Goal: Information Seeking & Learning: Understand process/instructions

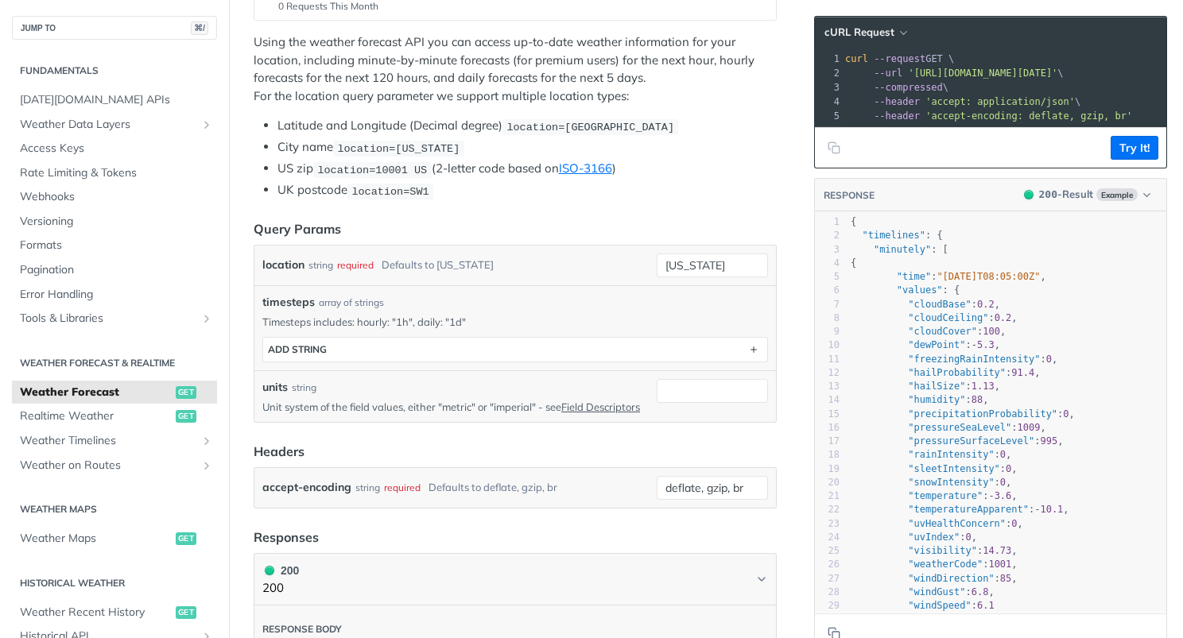
scroll to position [302, 0]
click at [456, 348] on button "ADD string" at bounding box center [515, 348] width 504 height 24
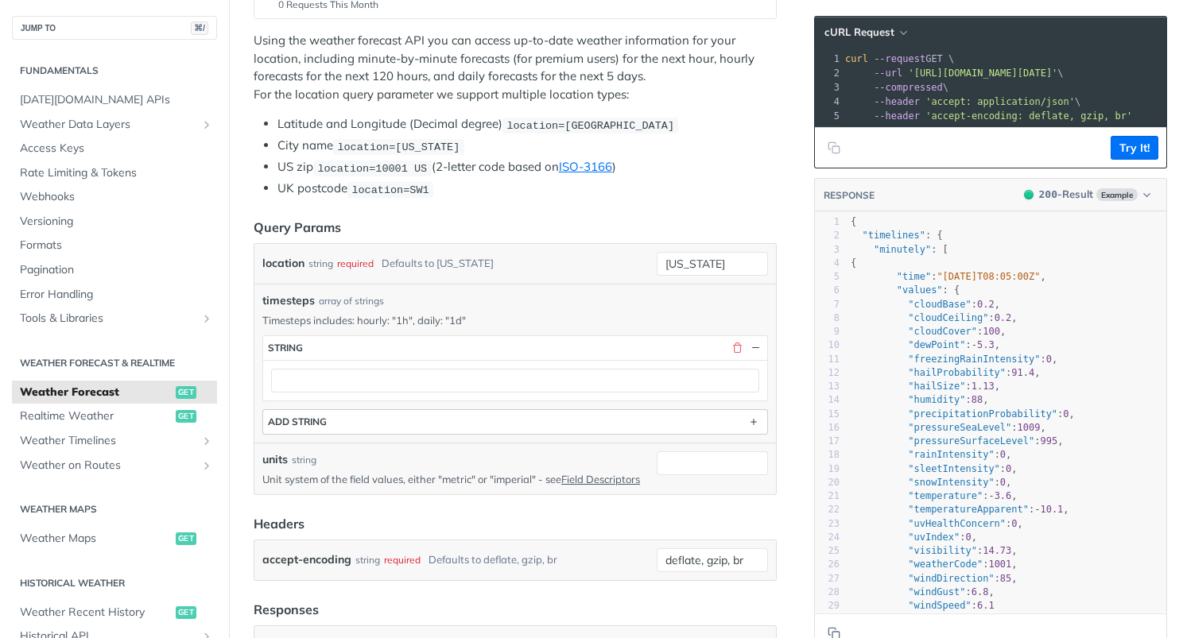
click at [456, 348] on button "string" at bounding box center [515, 348] width 504 height 24
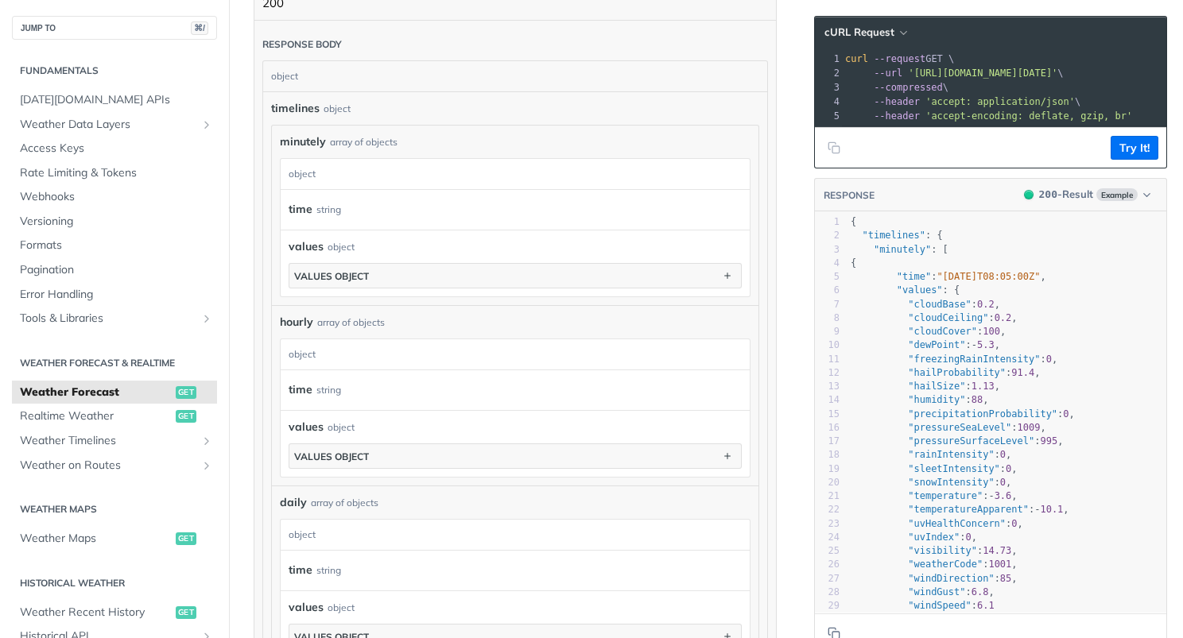
scroll to position [938, 0]
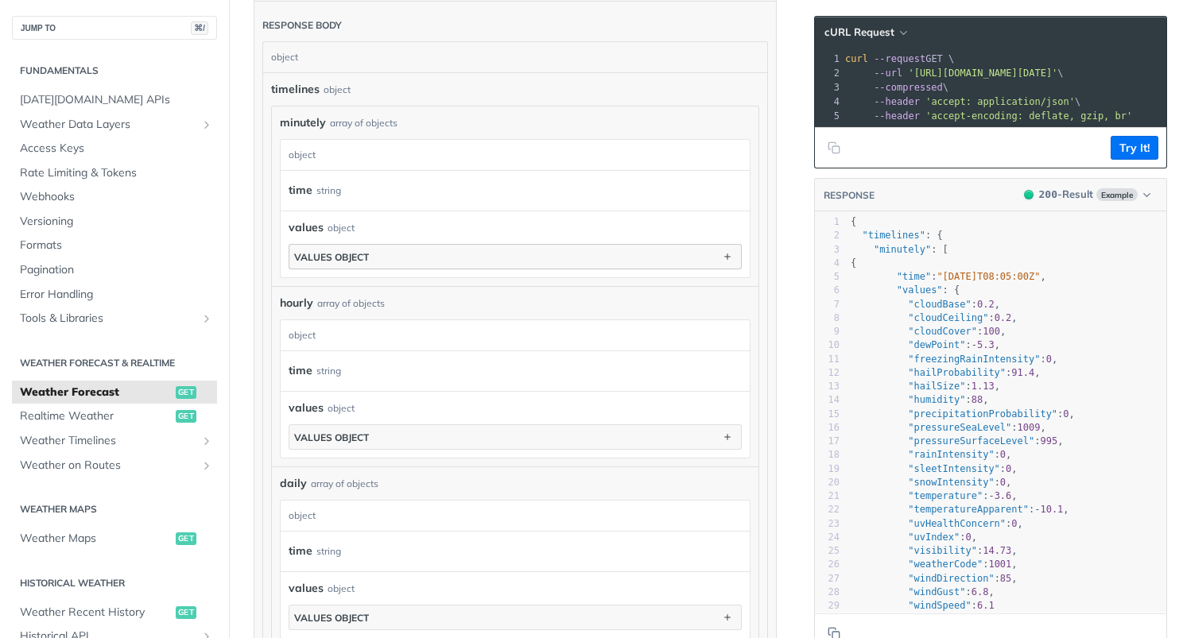
click at [558, 253] on button "values object" at bounding box center [514, 257] width 451 height 24
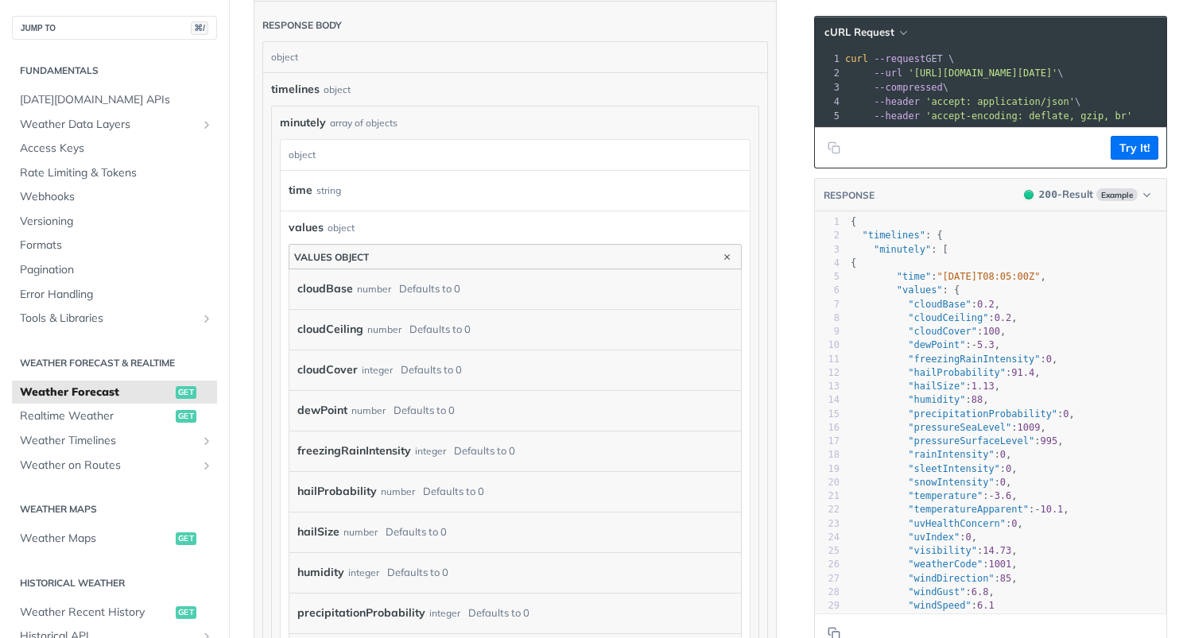
click at [558, 253] on button "values object" at bounding box center [514, 257] width 451 height 24
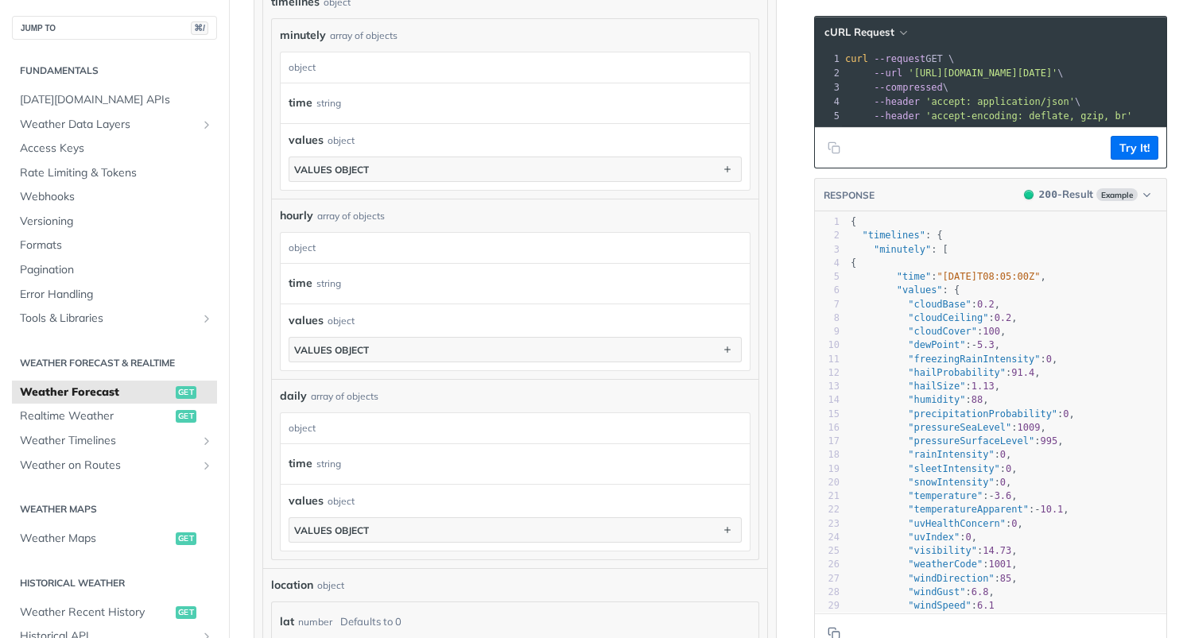
scroll to position [1080, 0]
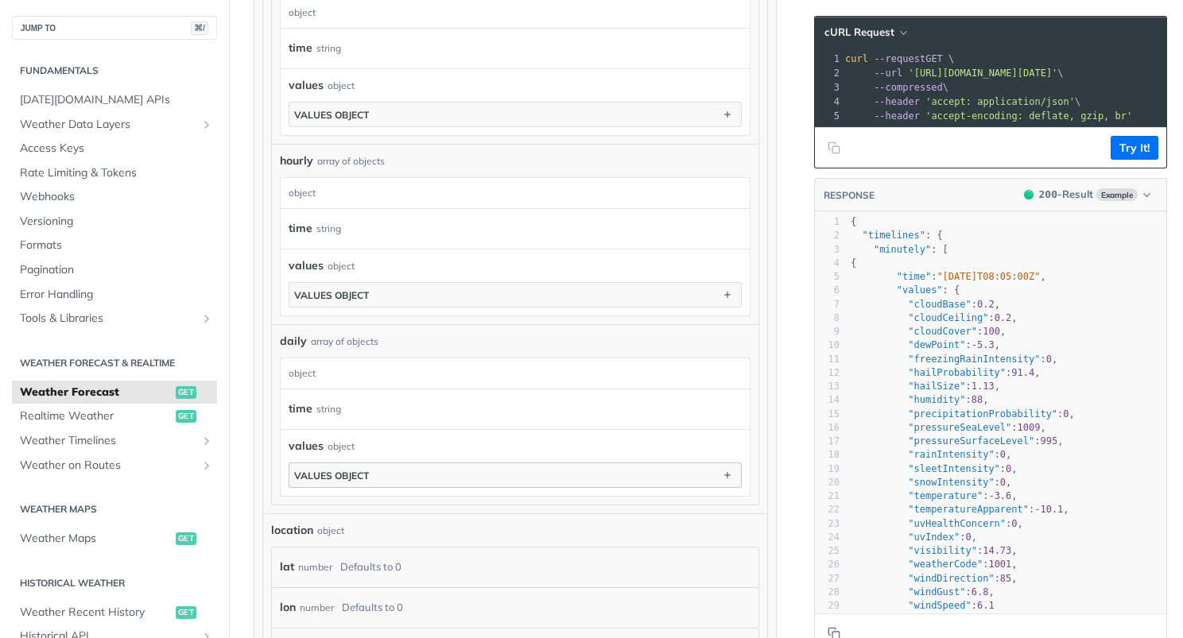
click at [522, 471] on button "values object" at bounding box center [514, 475] width 451 height 24
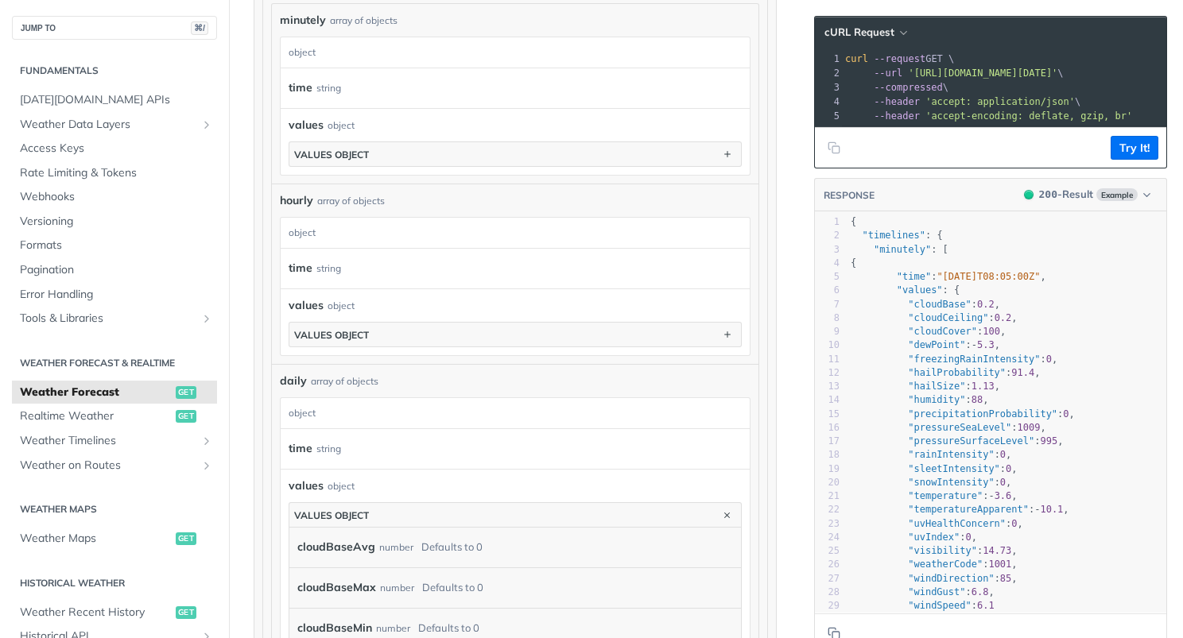
scroll to position [1001, 0]
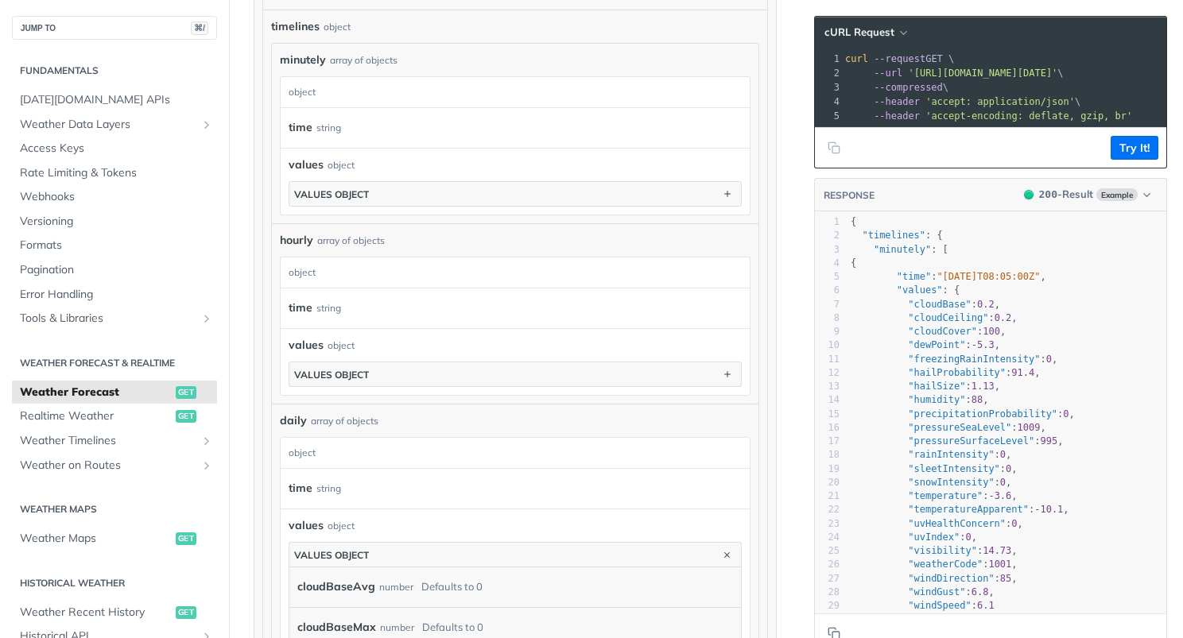
click at [502, 517] on div "values object" at bounding box center [515, 525] width 453 height 17
click at [636, 546] on button "values object" at bounding box center [514, 555] width 451 height 24
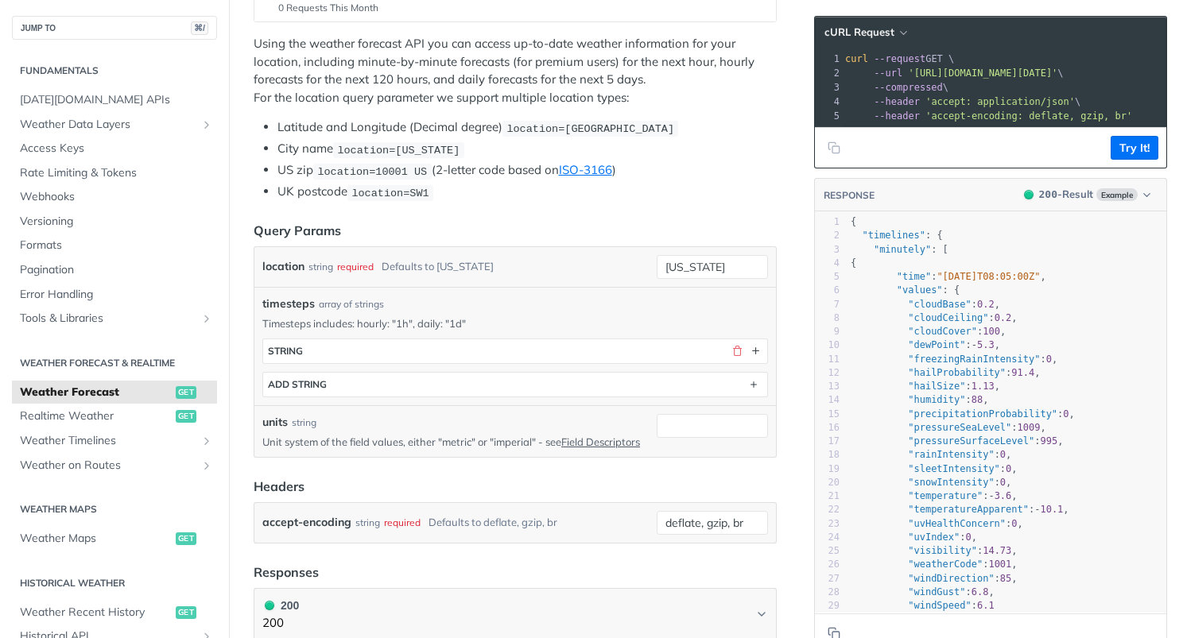
scroll to position [328, 0]
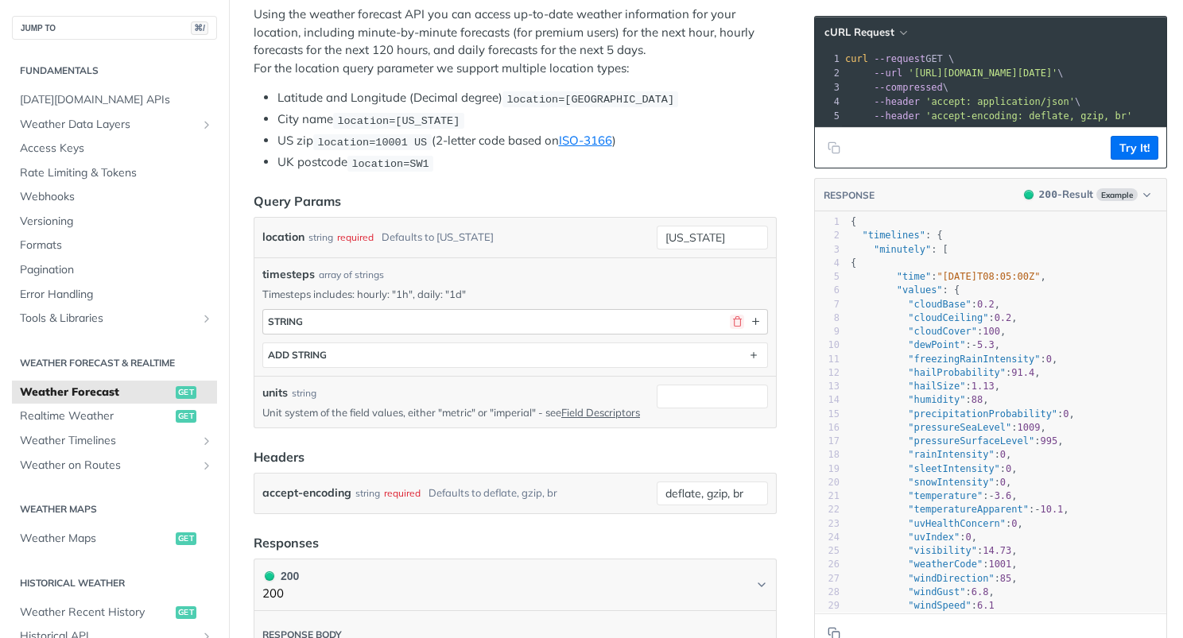
click at [734, 317] on button "button" at bounding box center [737, 322] width 14 height 14
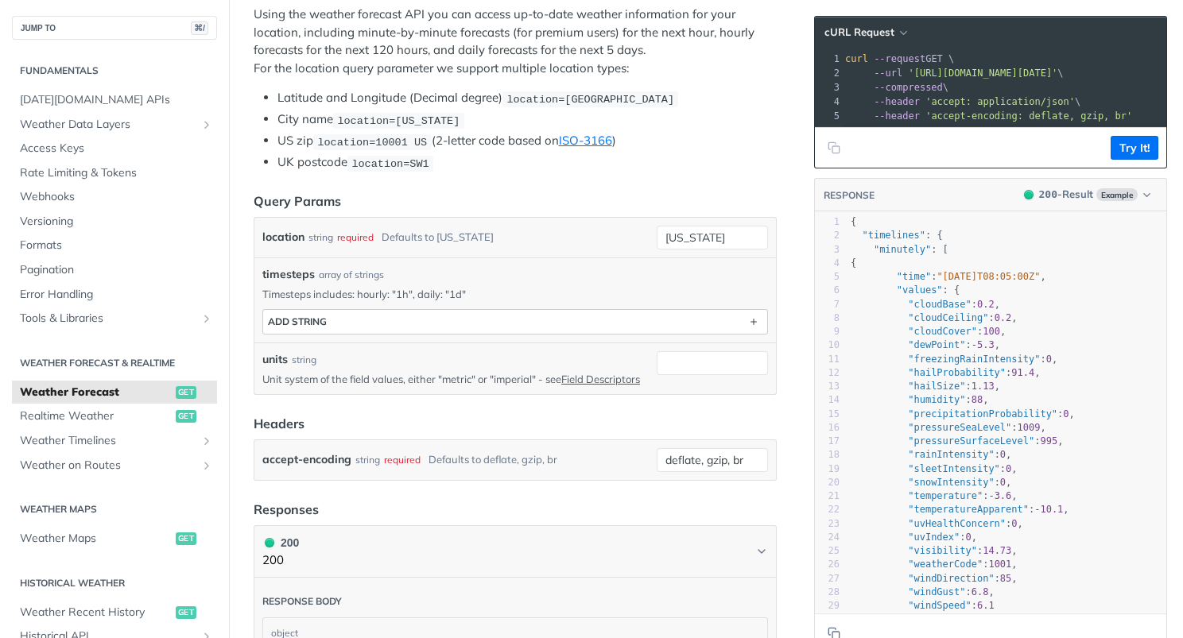
click at [686, 320] on button "ADD string" at bounding box center [515, 322] width 504 height 24
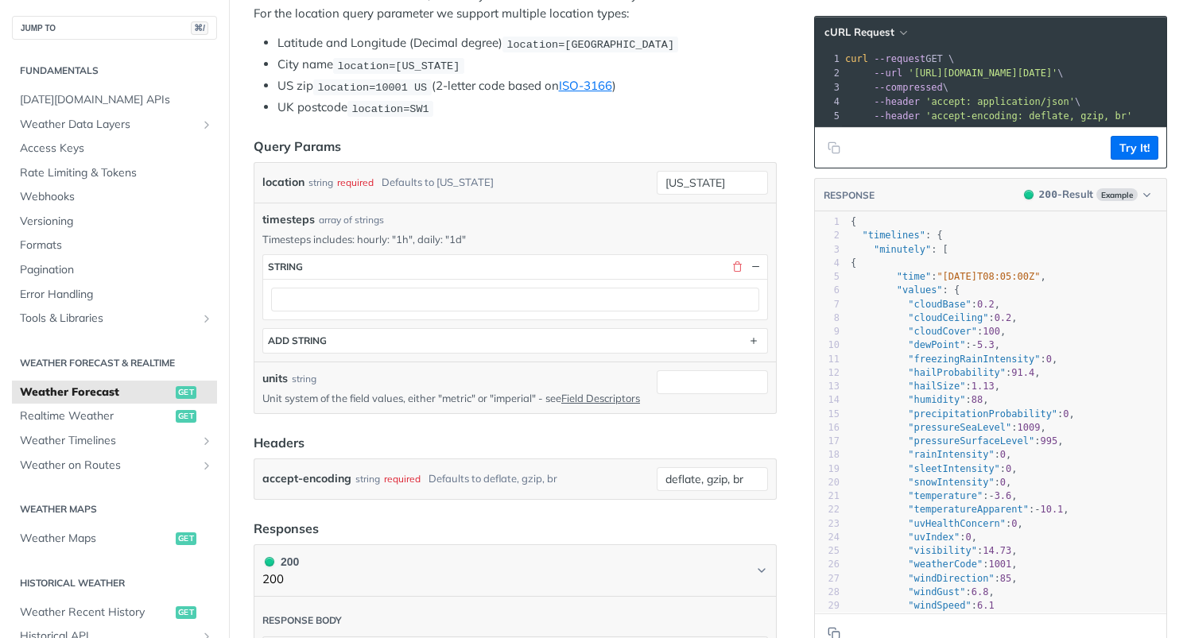
scroll to position [415, 0]
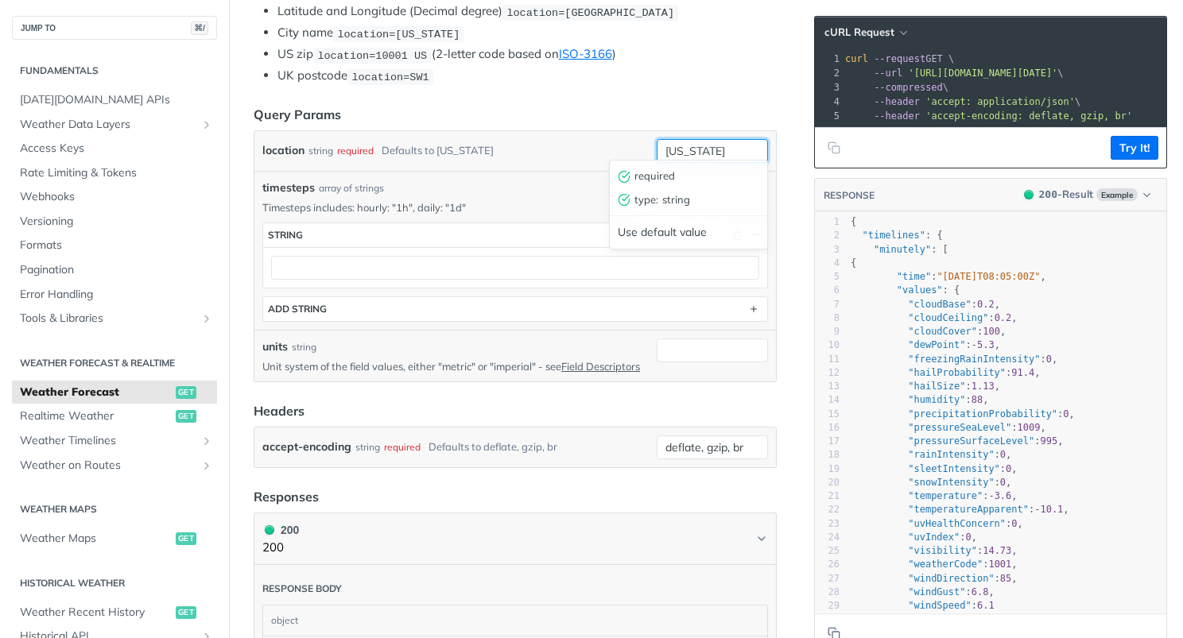
click at [680, 143] on input "[US_STATE]" at bounding box center [712, 151] width 111 height 24
click at [651, 234] on div "Use default value" at bounding box center [688, 232] width 157 height 25
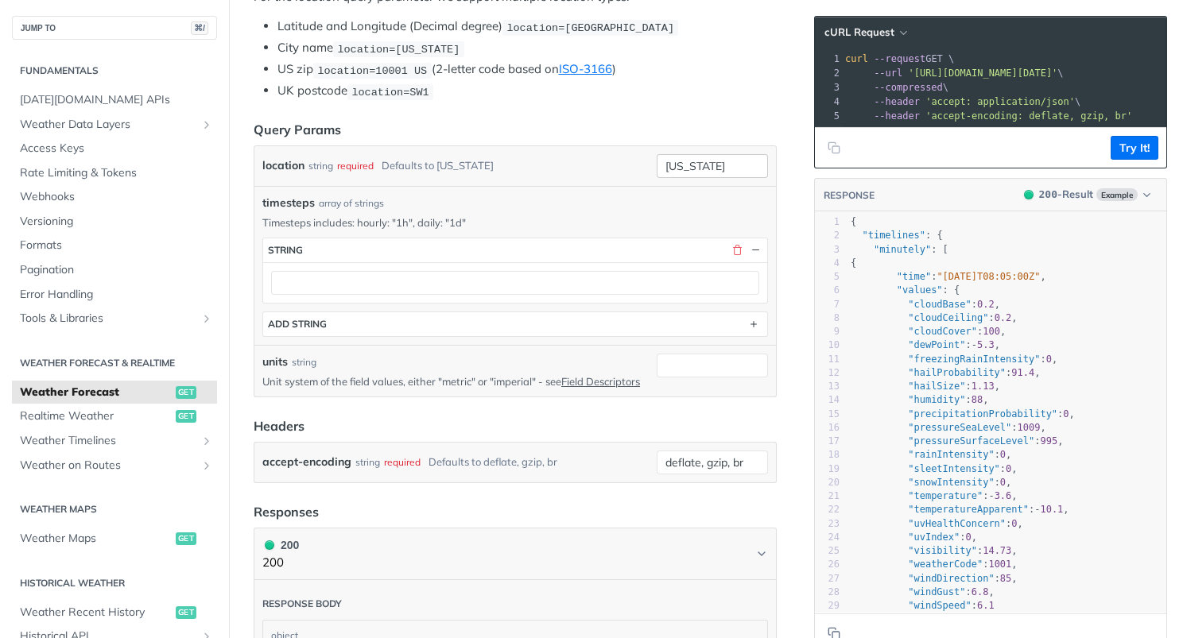
scroll to position [389, 0]
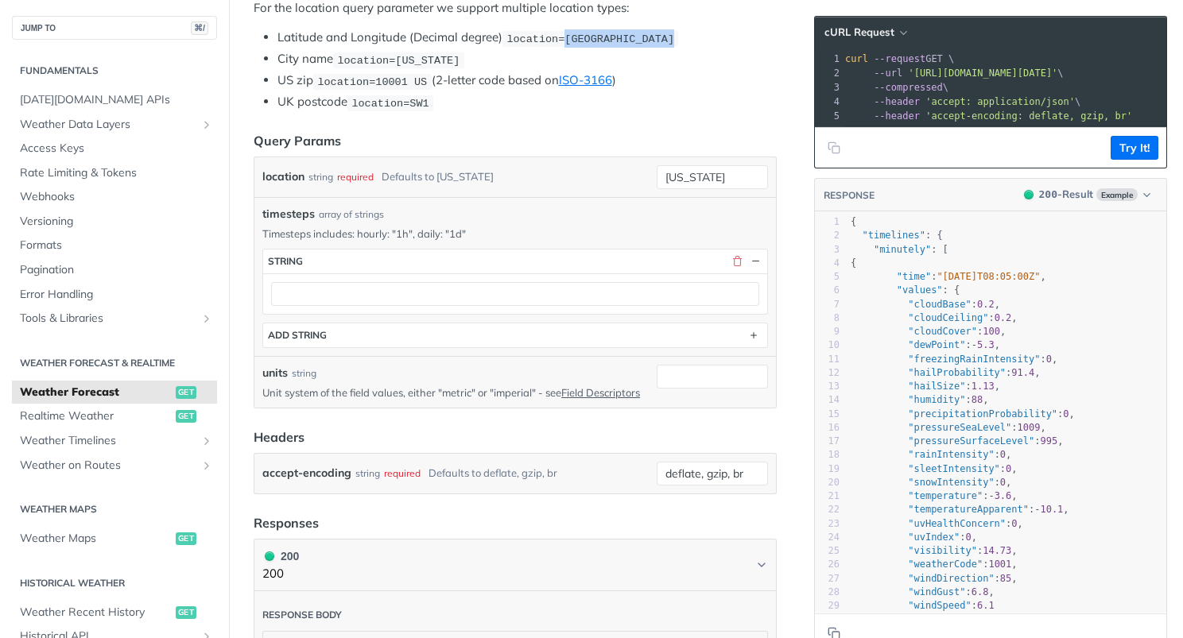
drag, startPoint x: 568, startPoint y: 36, endPoint x: 684, endPoint y: 28, distance: 116.3
click at [684, 29] on li "Latitude and Longitude (Decimal degree) location=[GEOGRAPHIC_DATA]" at bounding box center [526, 38] width 499 height 18
copy span "42.3478, -71.0466"
click at [691, 169] on input "[US_STATE]" at bounding box center [712, 177] width 111 height 24
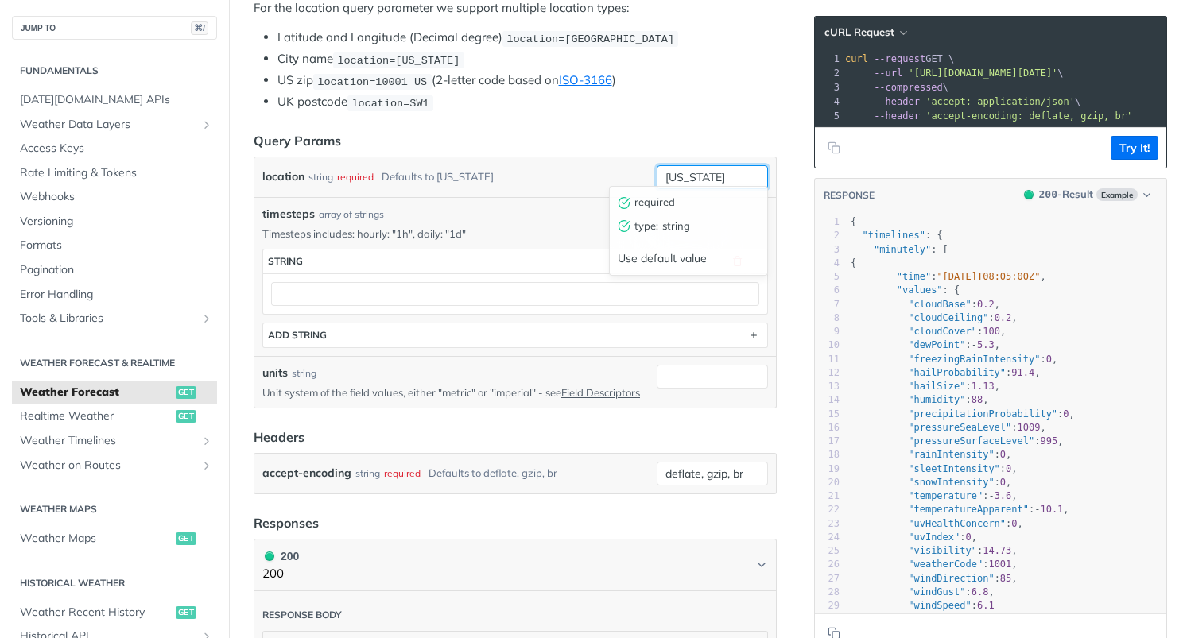
click at [691, 169] on input "[US_STATE]" at bounding box center [712, 177] width 111 height 24
paste input "42.3478, -71.0466"
type input "42.3478, -71.0466"
click at [606, 104] on li "UK postcode location=SW1" at bounding box center [526, 102] width 499 height 18
click at [691, 170] on input "42.3478, -71.0466" at bounding box center [712, 177] width 111 height 24
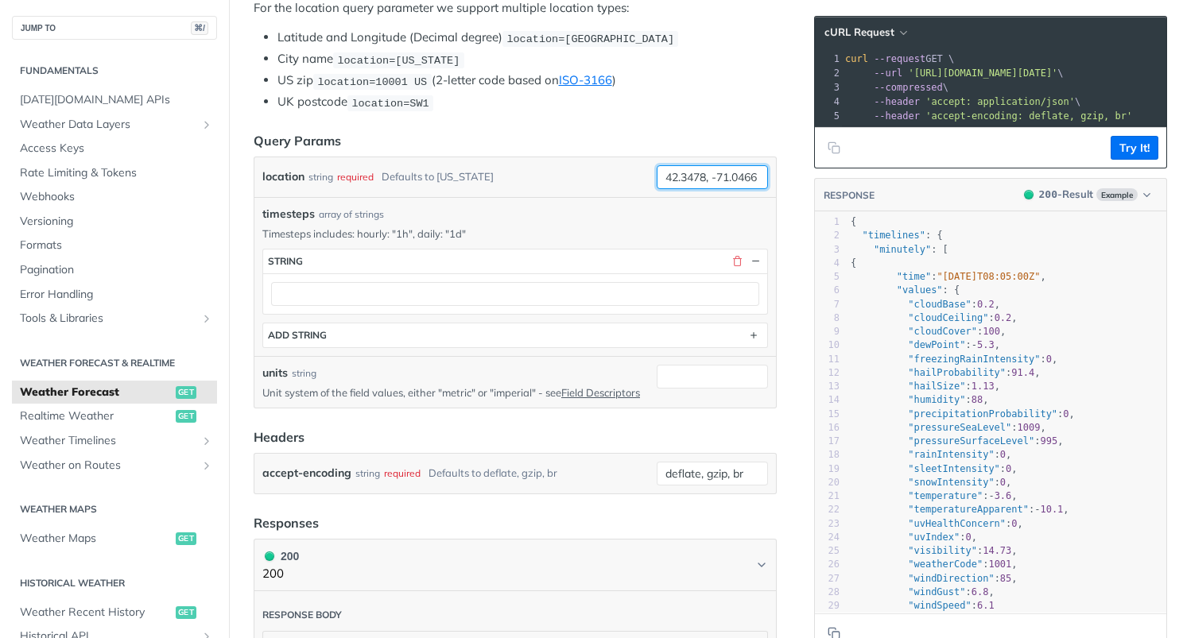
click at [691, 170] on input "42.3478, -71.0466" at bounding box center [712, 177] width 111 height 24
drag, startPoint x: 450, startPoint y: 229, endPoint x: 461, endPoint y: 228, distance: 11.2
click at [461, 228] on p "Timesteps includes: hourly: "1h", daily: "1d"" at bounding box center [515, 234] width 506 height 14
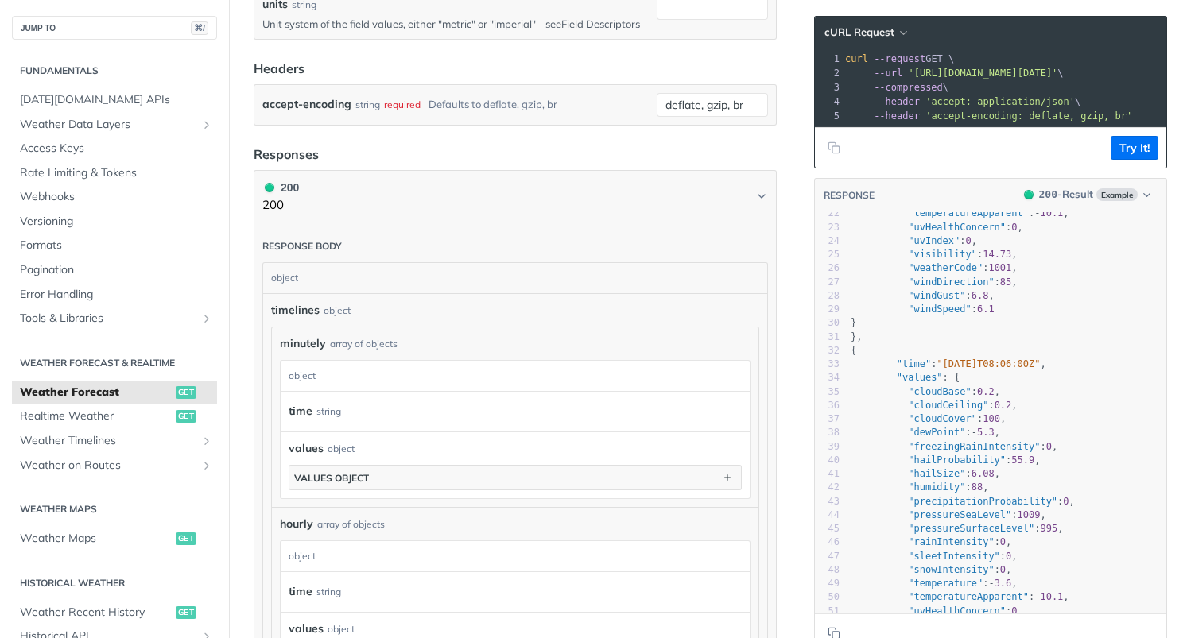
scroll to position [0, 0]
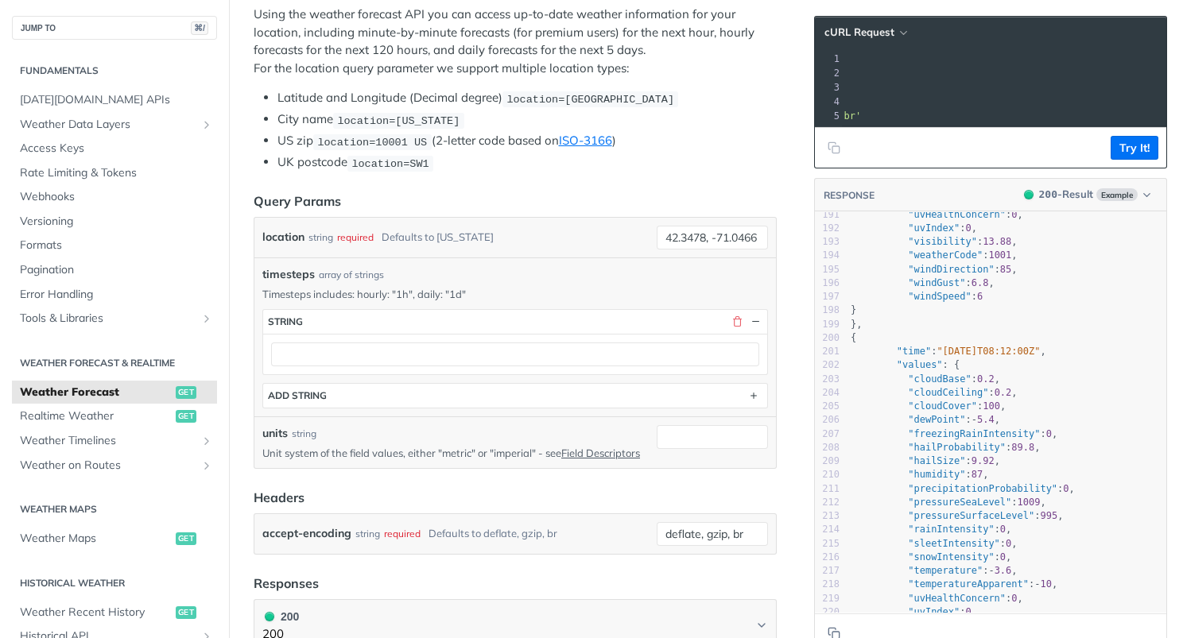
click at [786, 76] on span "'[URL][DOMAIN_NAME][DATE]'" at bounding box center [711, 73] width 149 height 11
click at [1090, 87] on pre "--compressed \" at bounding box center [1038, 87] width 595 height 14
click at [786, 68] on span "'[URL][DOMAIN_NAME][DATE]'" at bounding box center [711, 73] width 149 height 11
click at [786, 76] on span "'[URL][DOMAIN_NAME][DATE]'" at bounding box center [711, 73] width 149 height 11
click at [786, 70] on span "'[URL][DOMAIN_NAME][DATE]'" at bounding box center [711, 73] width 149 height 11
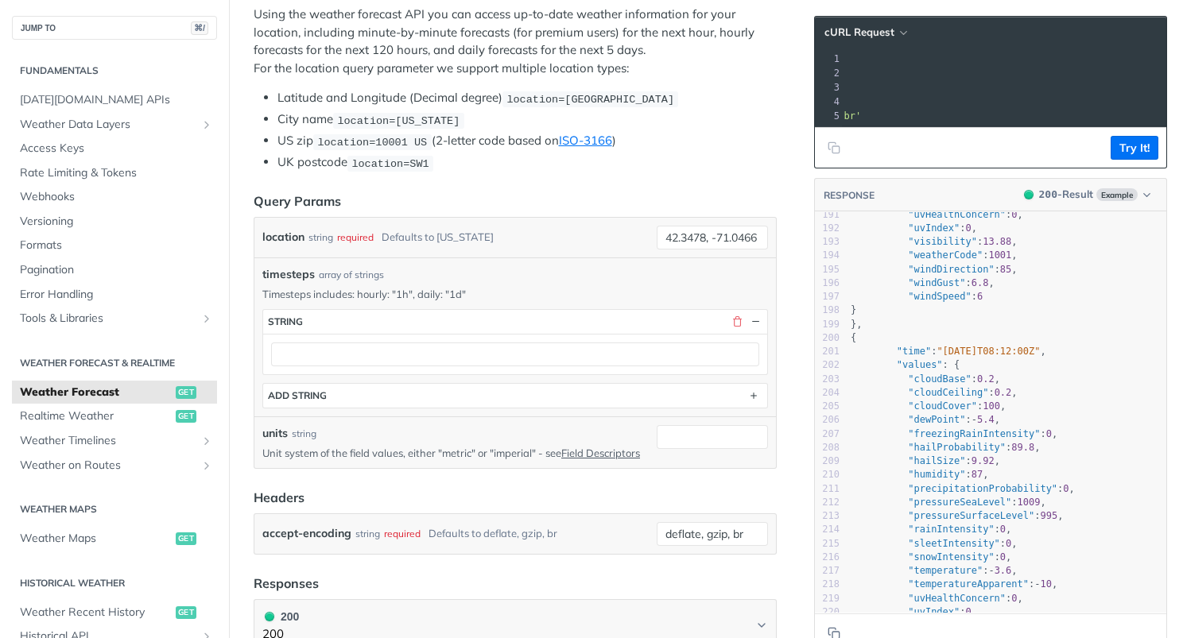
click at [786, 77] on span "'[URL][DOMAIN_NAME][DATE]'" at bounding box center [711, 73] width 149 height 11
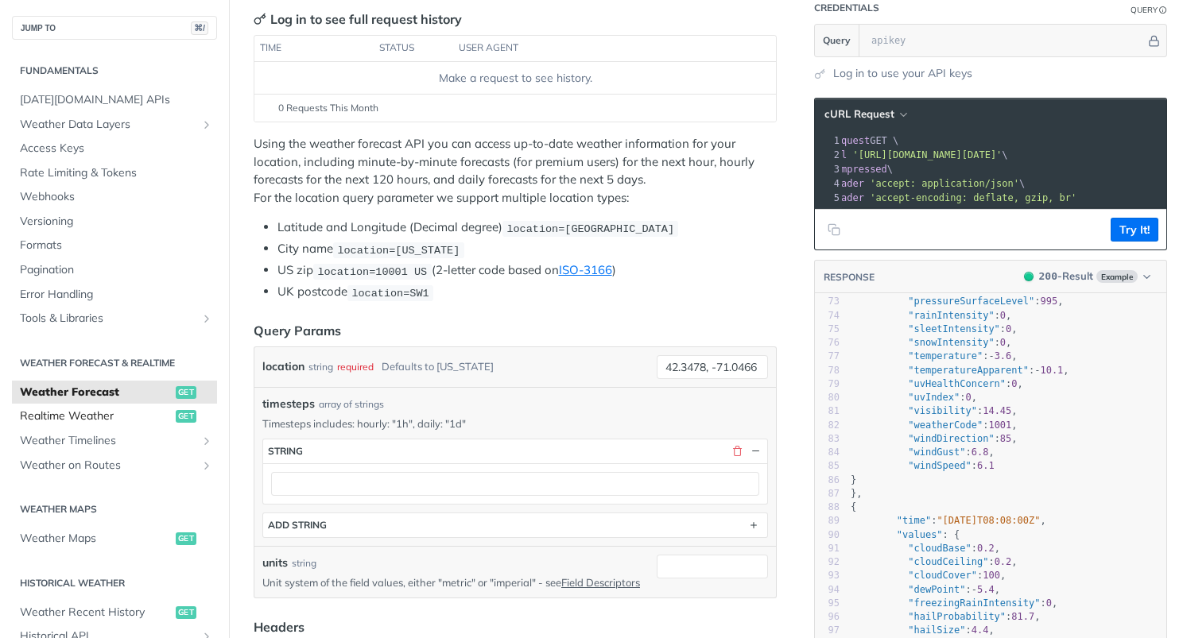
click at [76, 412] on span "Realtime Weather" at bounding box center [96, 417] width 152 height 16
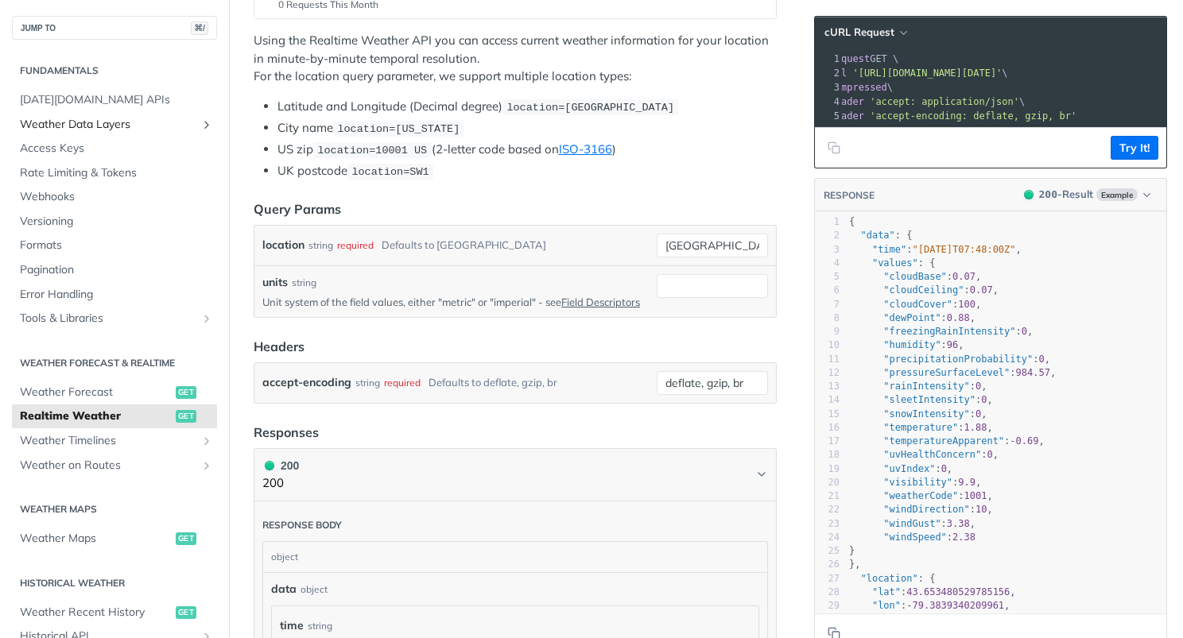
click at [91, 121] on span "Weather Data Layers" at bounding box center [108, 125] width 176 height 16
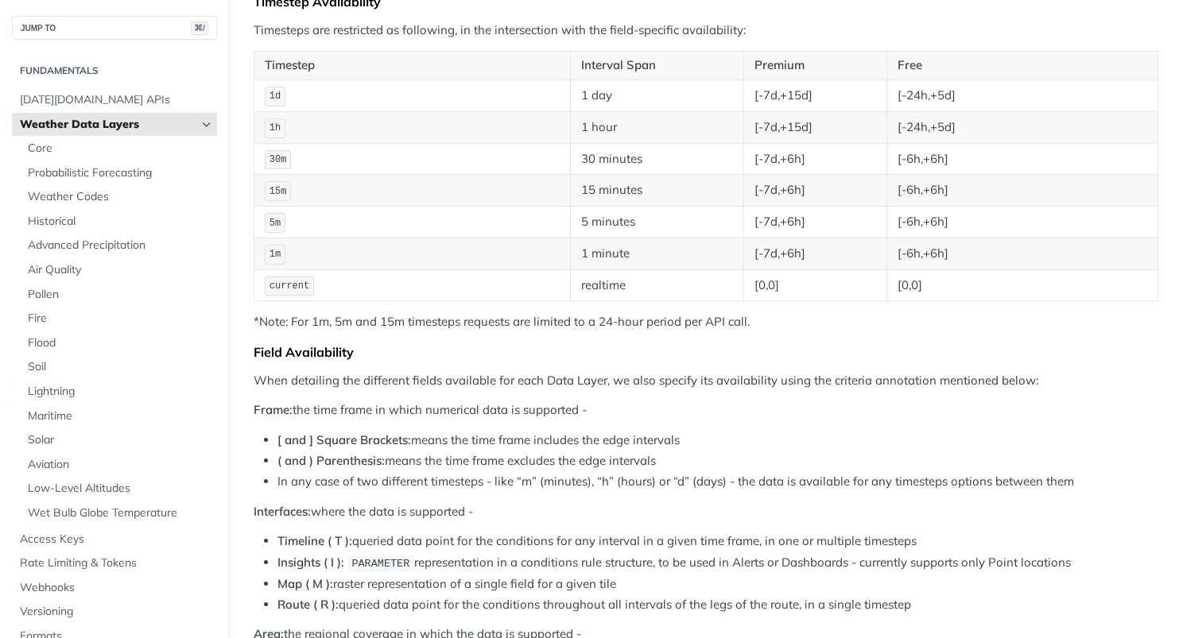
click at [98, 117] on span "Weather Data Layers" at bounding box center [108, 125] width 176 height 16
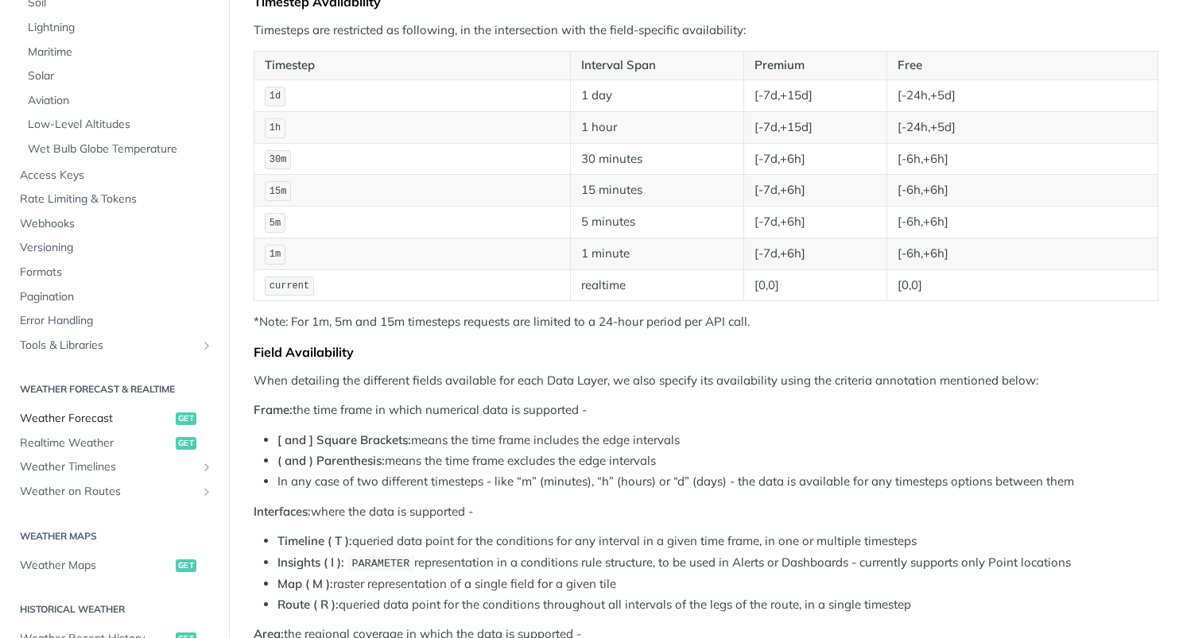
click at [96, 417] on link "Weather Forecast get" at bounding box center [114, 419] width 205 height 24
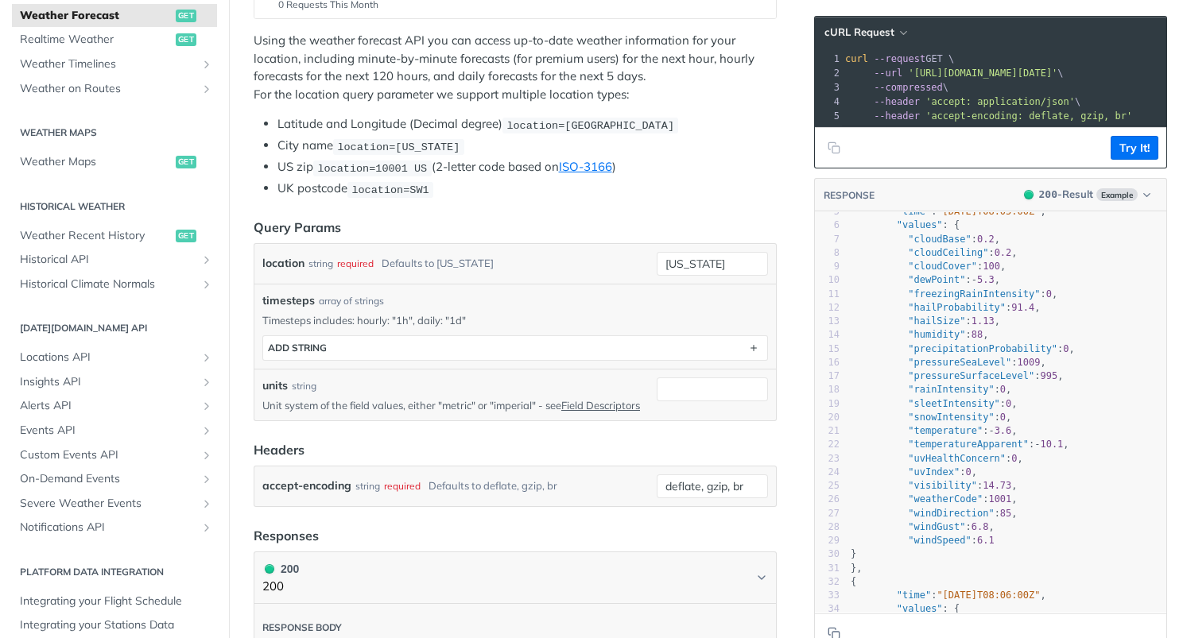
scroll to position [62, 0]
click at [941, 498] on span ""weatherCode"" at bounding box center [945, 502] width 75 height 11
type textarea "weatherCode"
click at [941, 498] on span ""weatherCode"" at bounding box center [945, 502] width 75 height 11
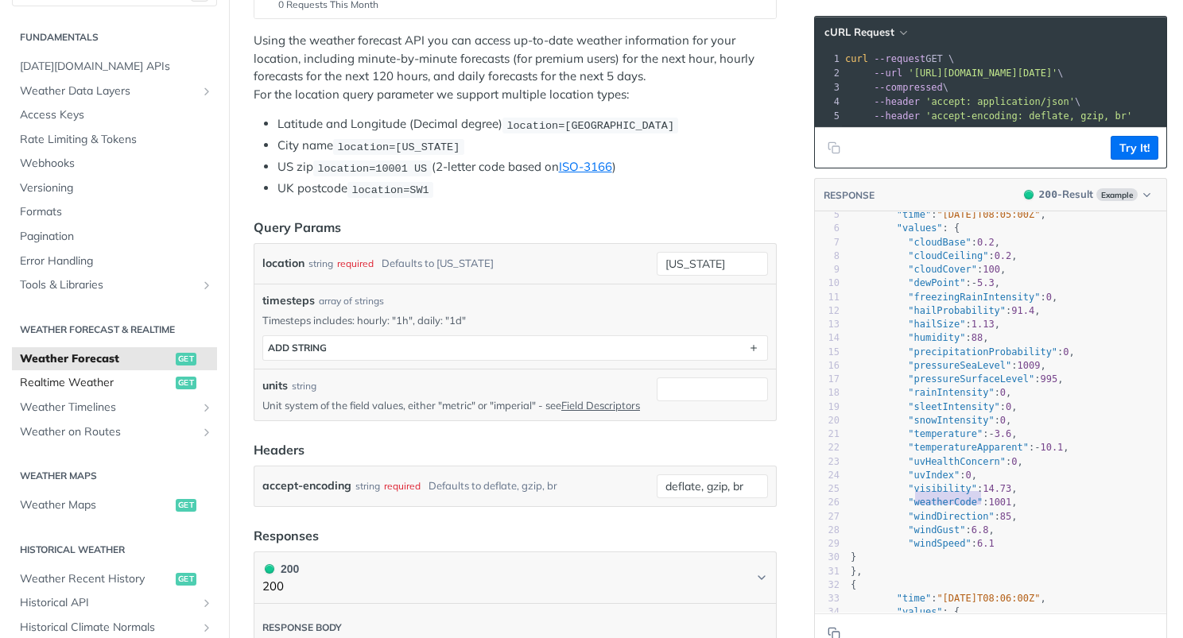
scroll to position [33, 0]
click at [89, 211] on span "Formats" at bounding box center [116, 213] width 193 height 16
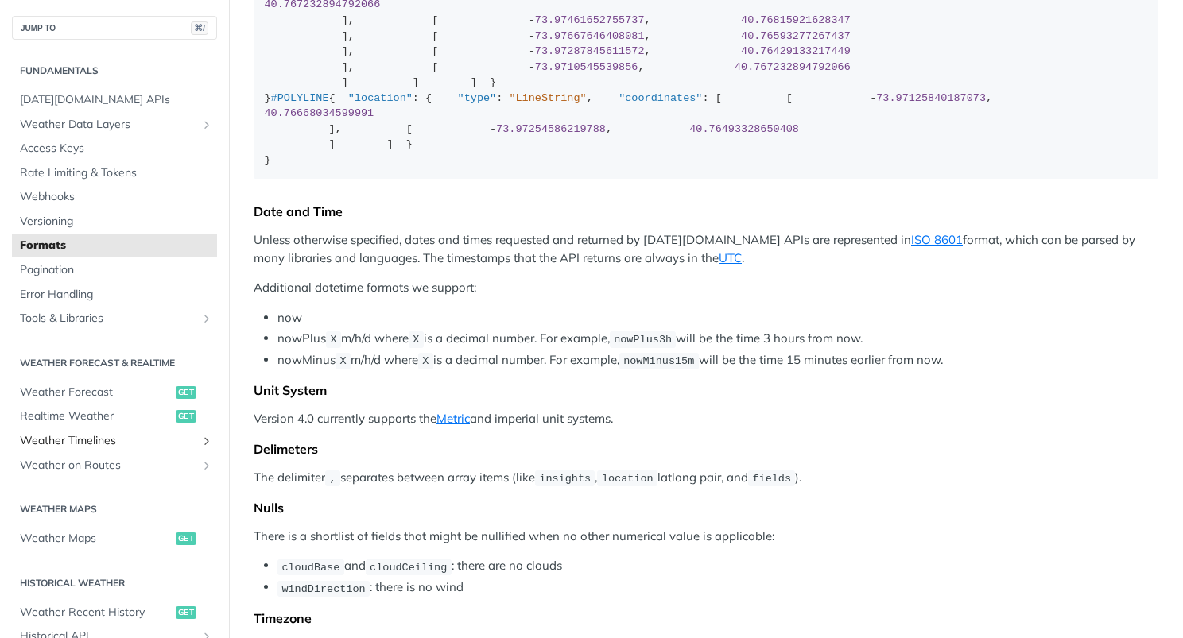
click at [88, 437] on span "Weather Timelines" at bounding box center [108, 441] width 176 height 16
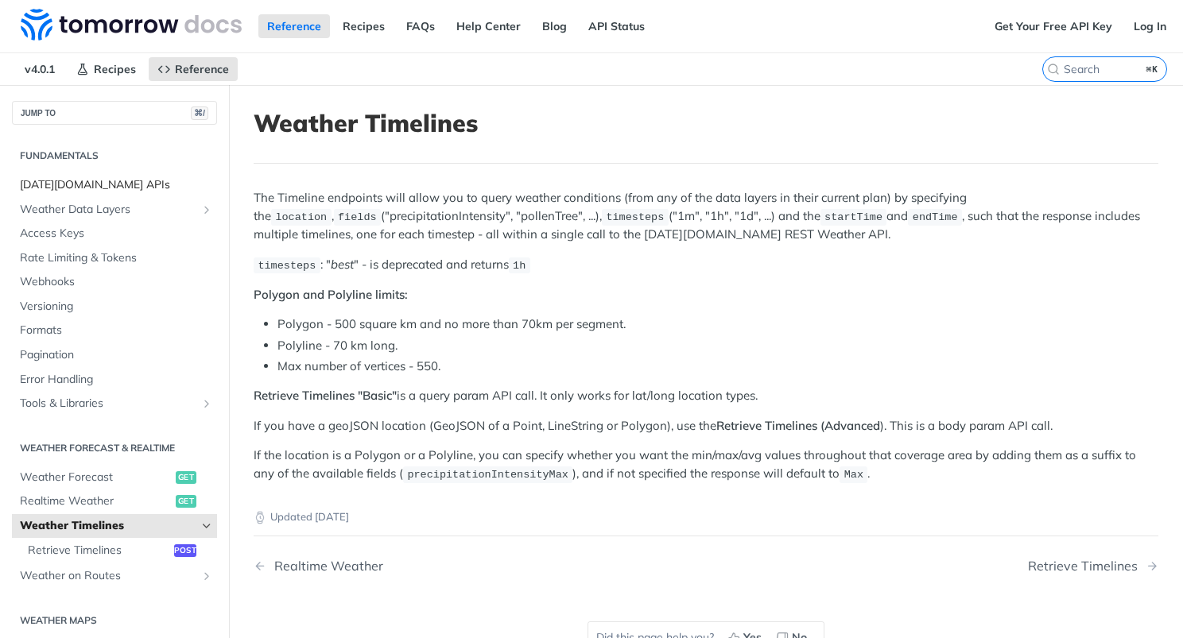
click at [113, 187] on span "[DATE][DOMAIN_NAME] APIs" at bounding box center [116, 185] width 193 height 16
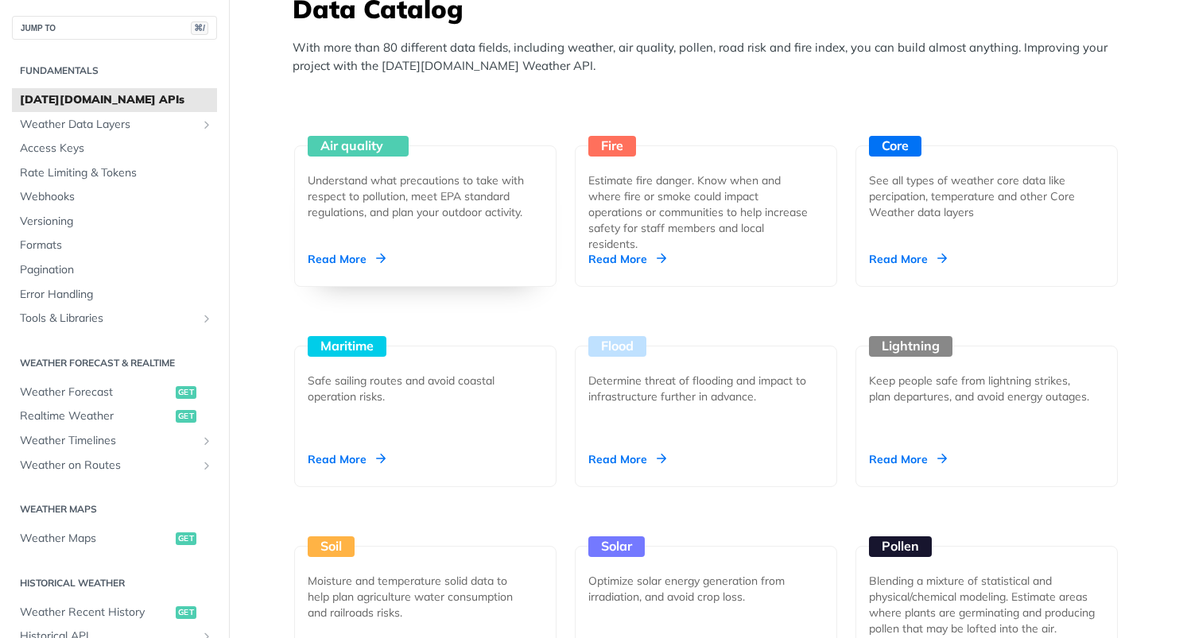
scroll to position [1430, 0]
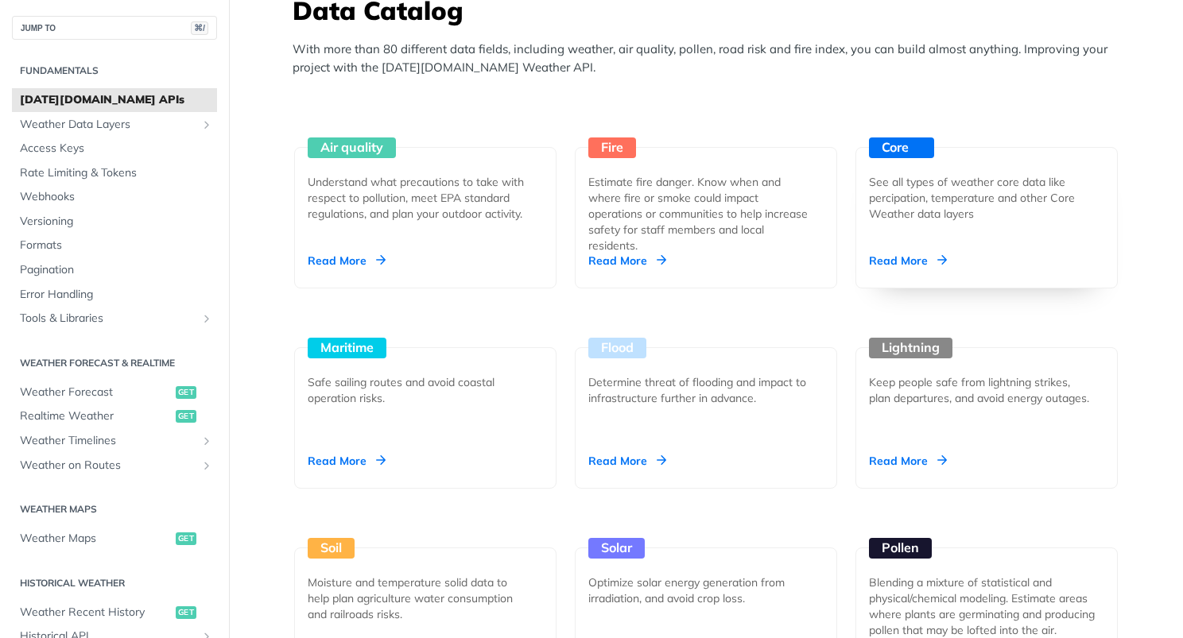
click at [894, 244] on div "Core See all types of weather core data like percipation, temperature and other…" at bounding box center [986, 217] width 262 height 141
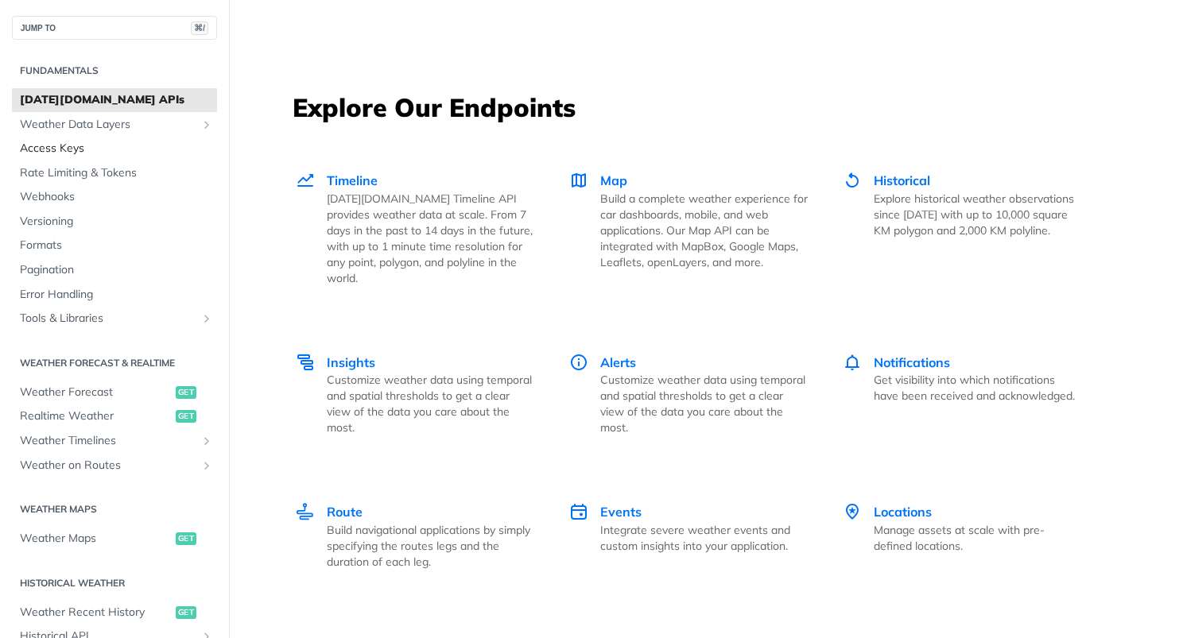
scroll to position [3, 0]
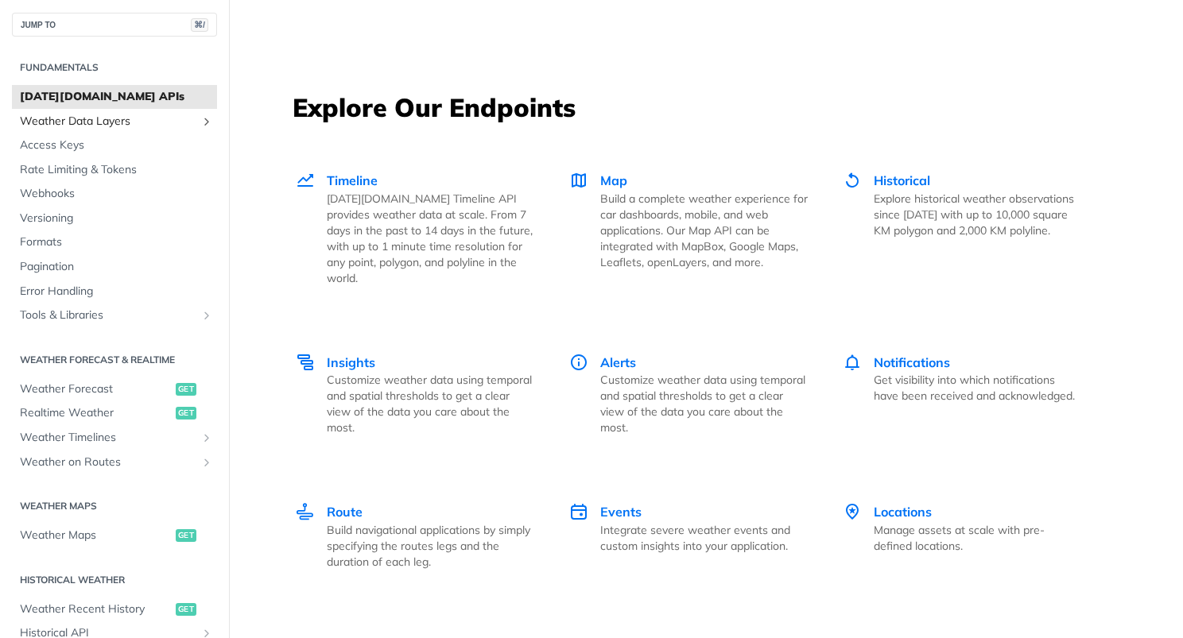
click at [101, 118] on span "Weather Data Layers" at bounding box center [108, 122] width 176 height 16
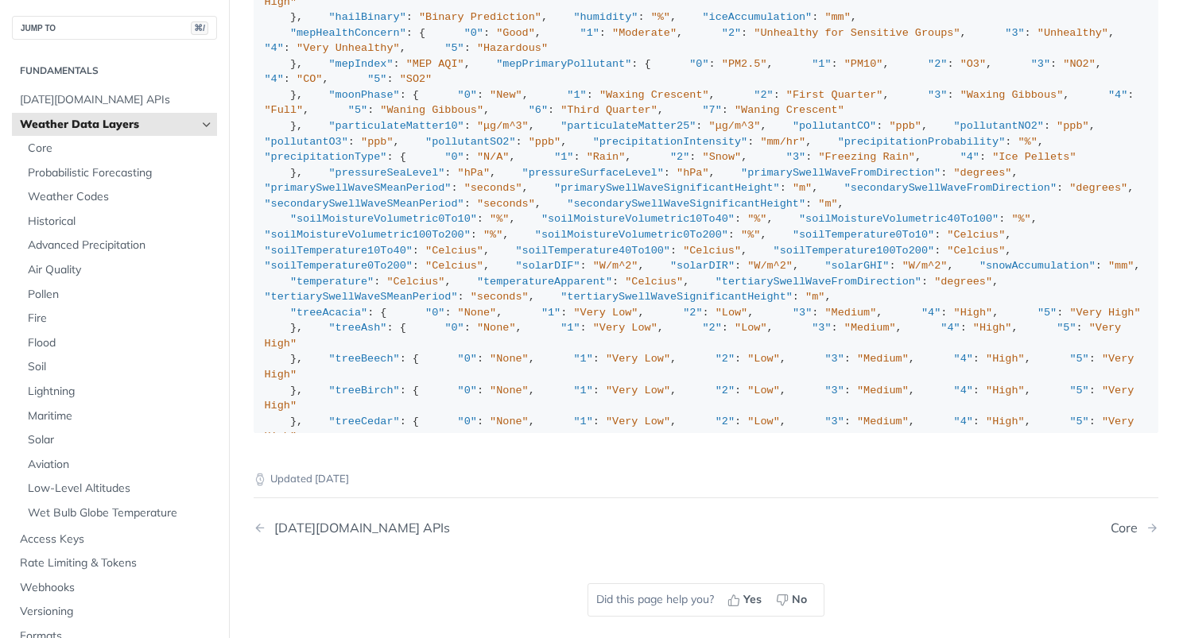
scroll to position [1755, 0]
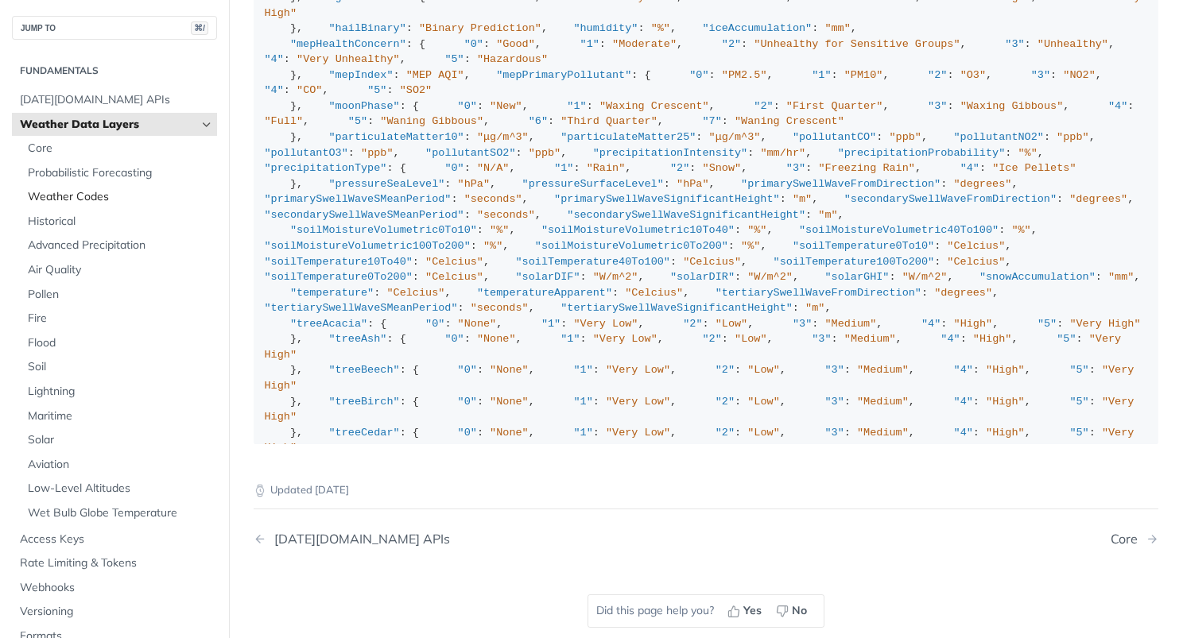
click at [83, 196] on span "Weather Codes" at bounding box center [120, 197] width 185 height 16
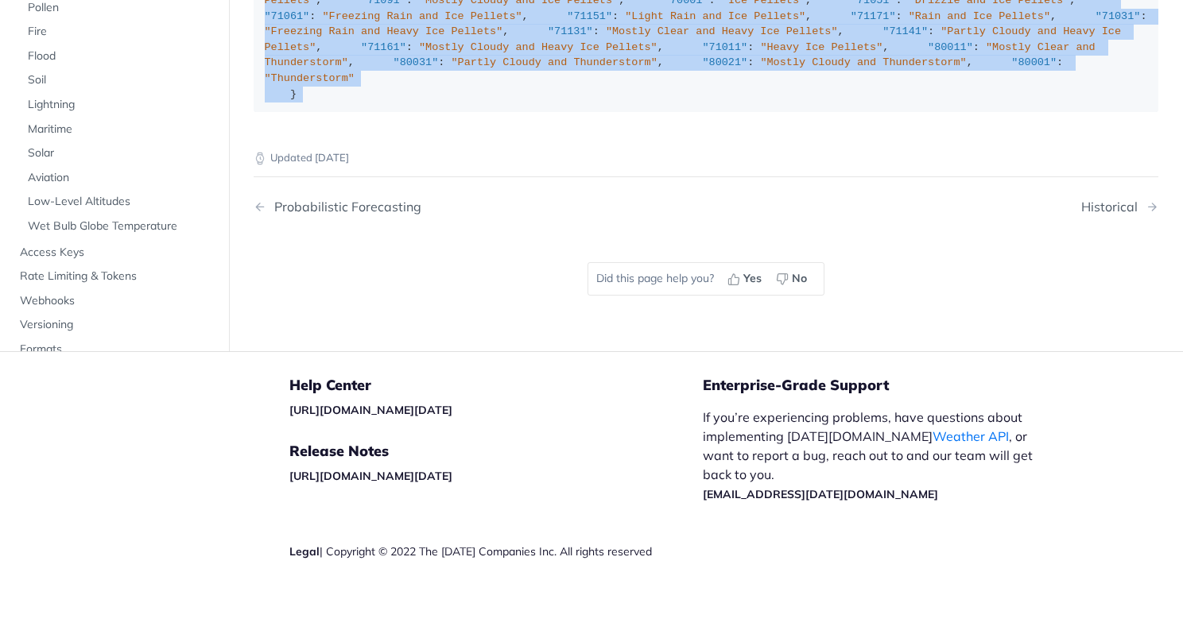
scroll to position [1412, 0]
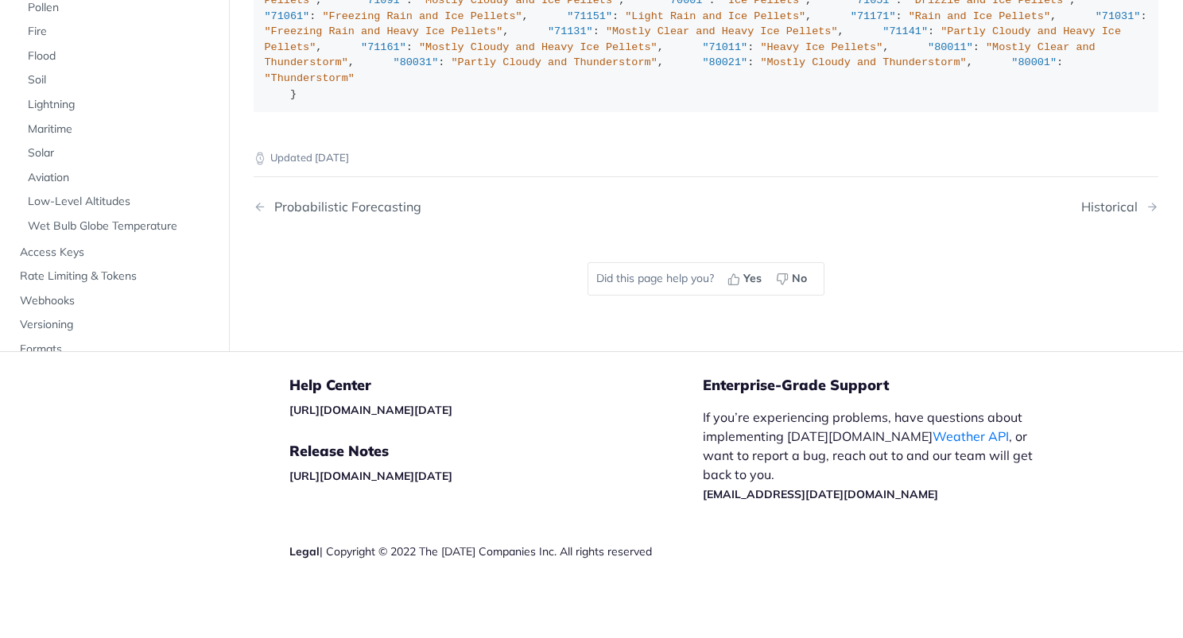
drag, startPoint x: 289, startPoint y: 221, endPoint x: 403, endPoint y: 393, distance: 205.9
copy div ""weatherCodeFullDay" : { "0" : "Unknown" , "1000" : "Clear, Sunny" , "1100" : "…"
click at [494, 166] on p "Updated [DATE]" at bounding box center [706, 158] width 905 height 16
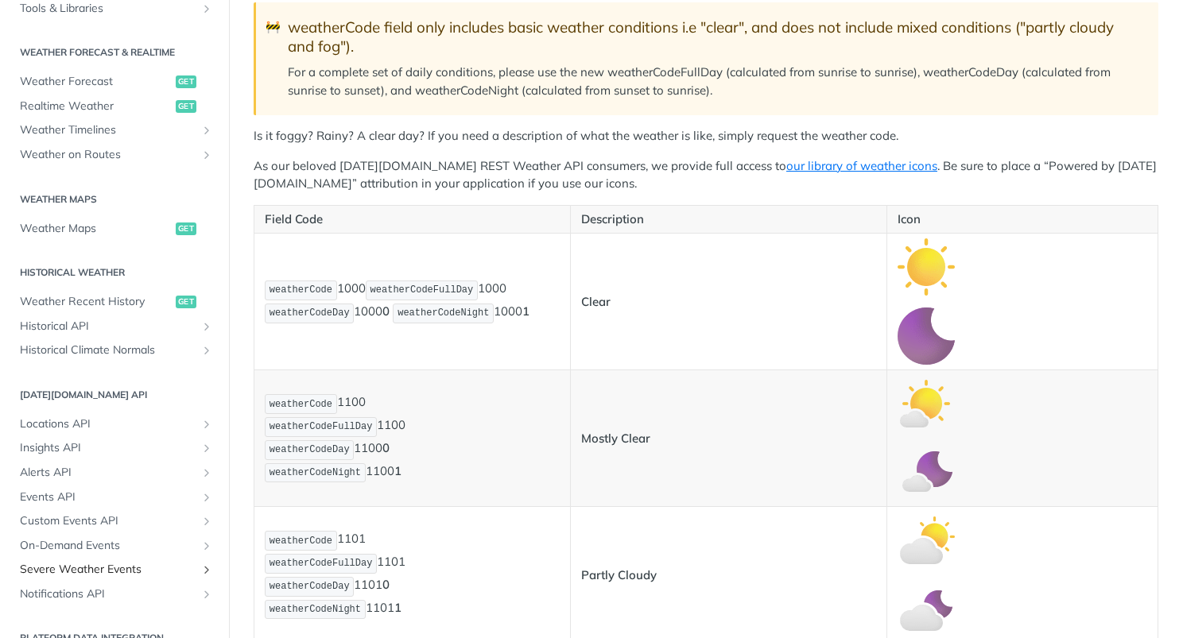
scroll to position [567, 0]
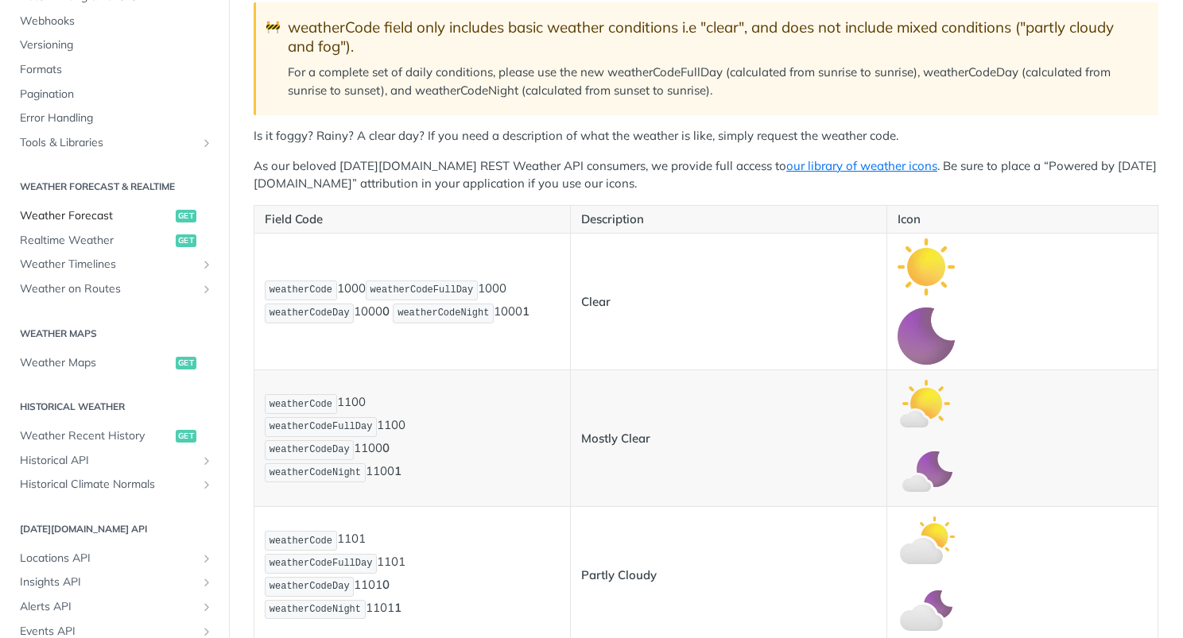
click at [103, 208] on span "Weather Forecast" at bounding box center [96, 216] width 152 height 16
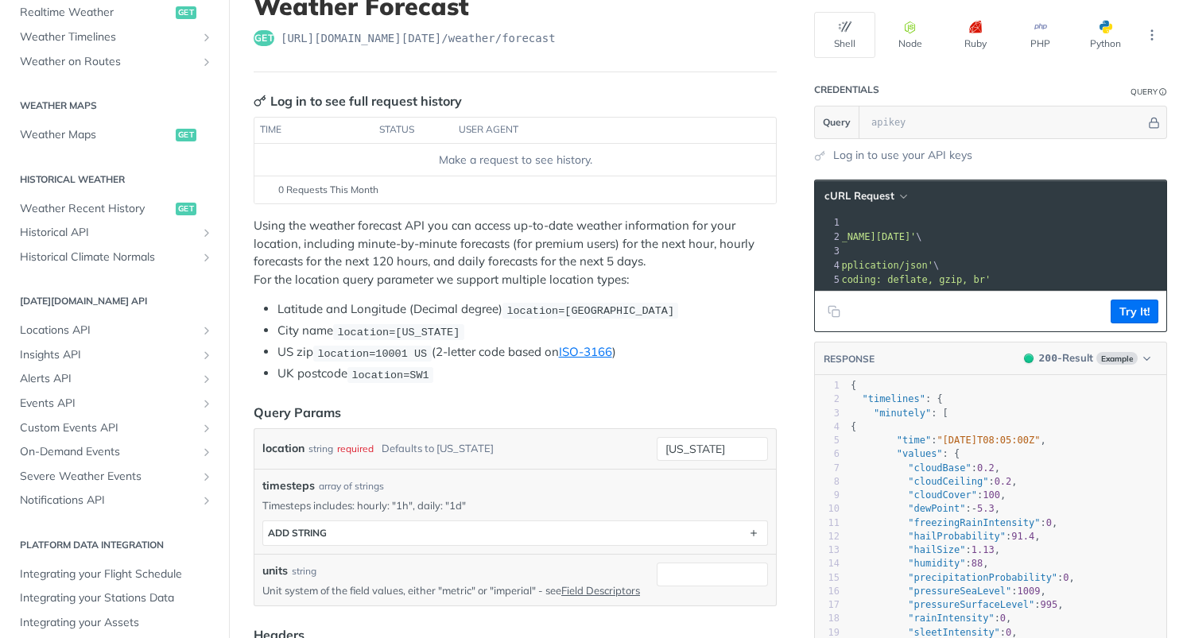
scroll to position [0, 38]
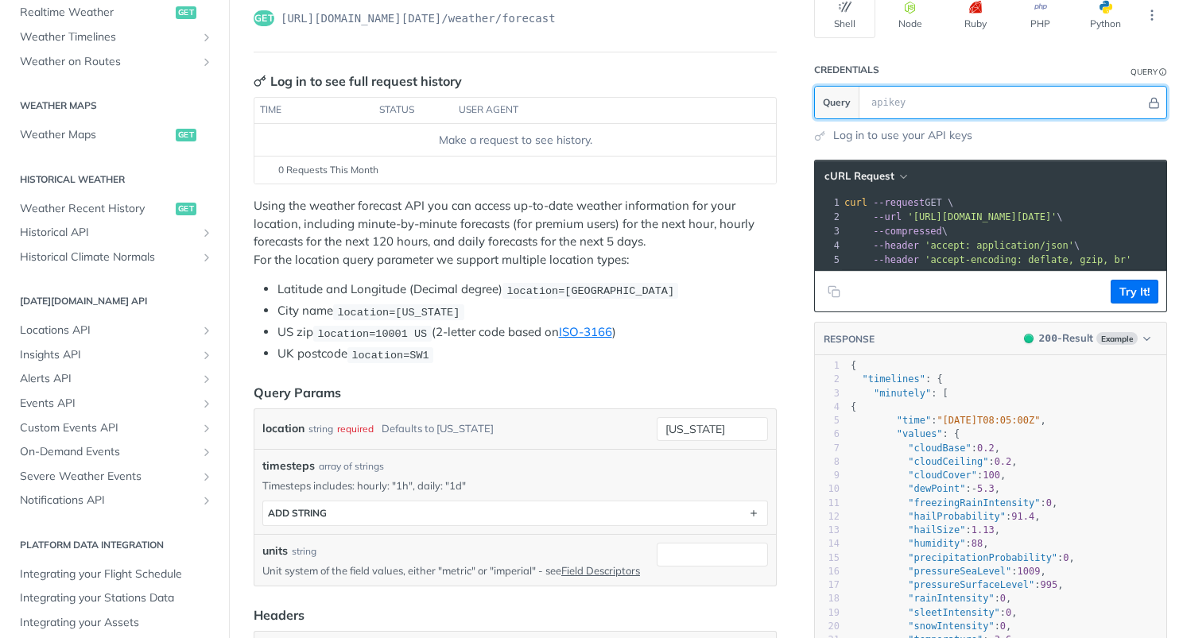
click at [887, 104] on input "text" at bounding box center [1004, 103] width 282 height 32
paste input "5cyKDKBBvNH64c02TMiTowaayr6YPkxV"
type input "5cyKDKBBvNH64c02TMiTowaayr6YPkxV"
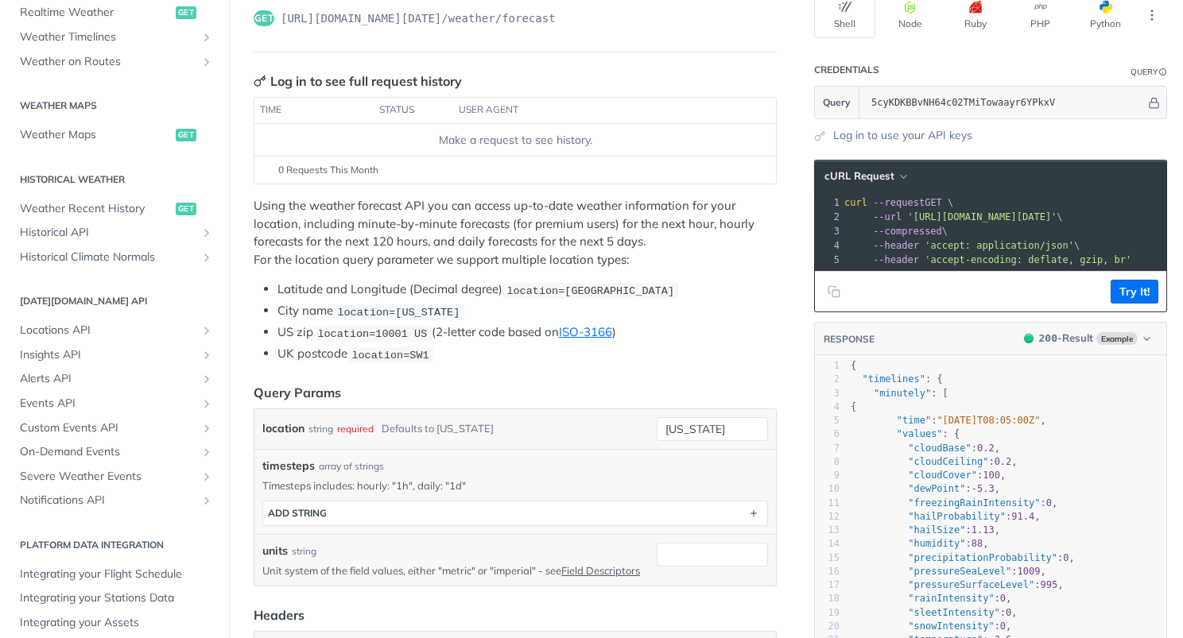
click at [999, 211] on span "'[URL][DOMAIN_NAME][DATE]'" at bounding box center [981, 216] width 149 height 11
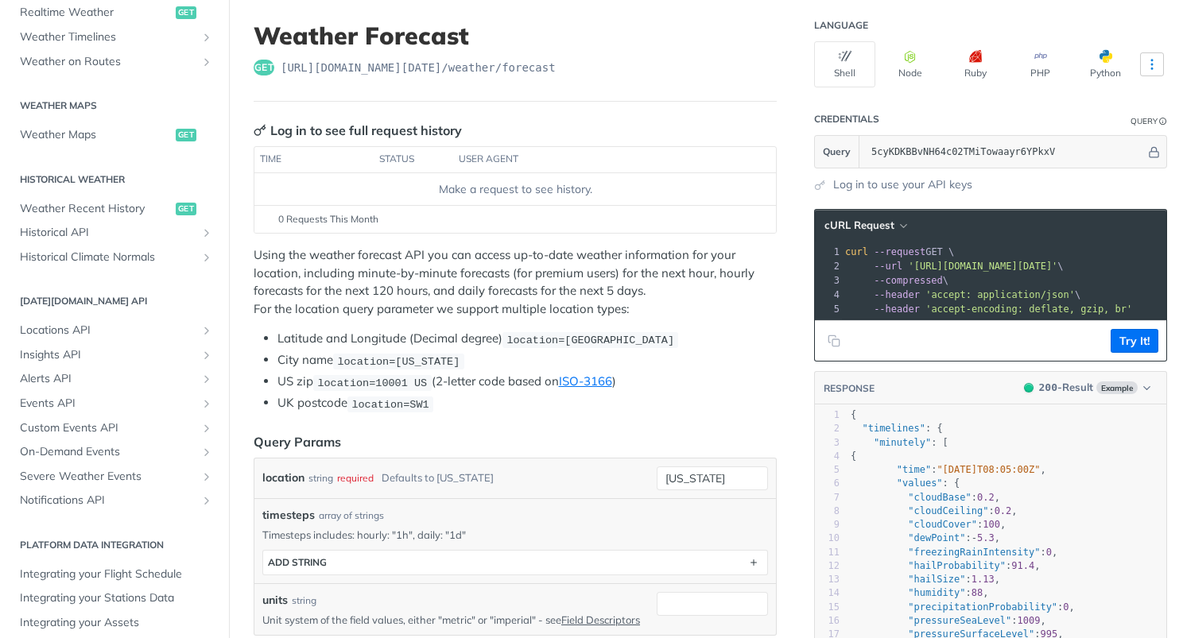
click at [1153, 60] on icon "More ellipsis" at bounding box center [1152, 65] width 2 height 10
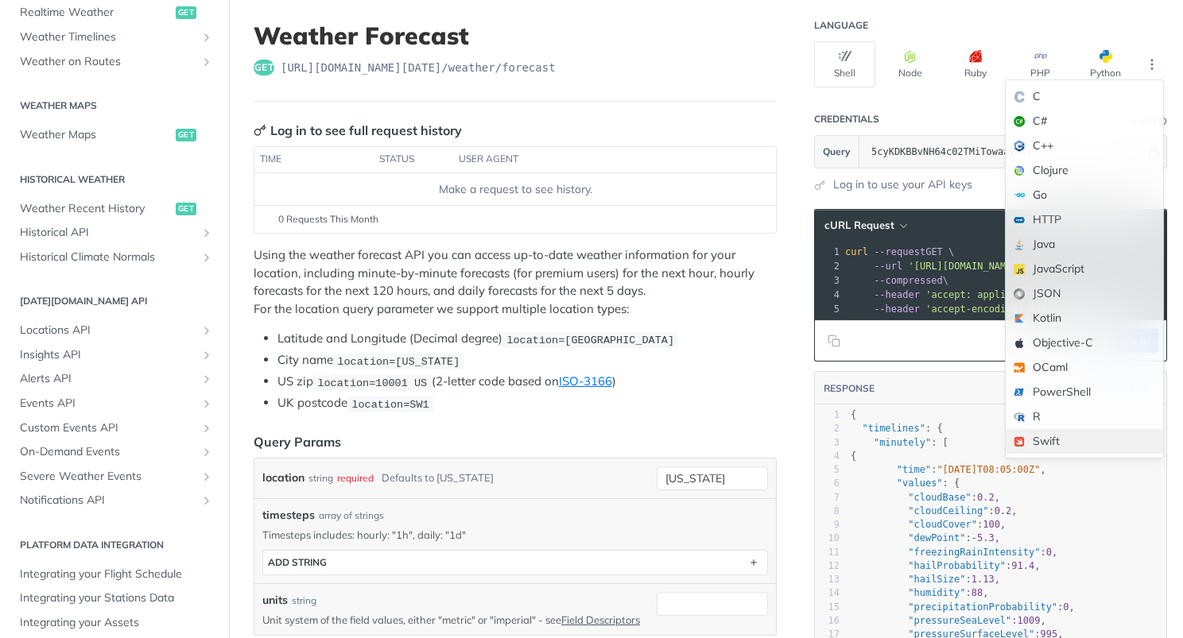
click at [1066, 438] on div "Swift" at bounding box center [1084, 441] width 157 height 25
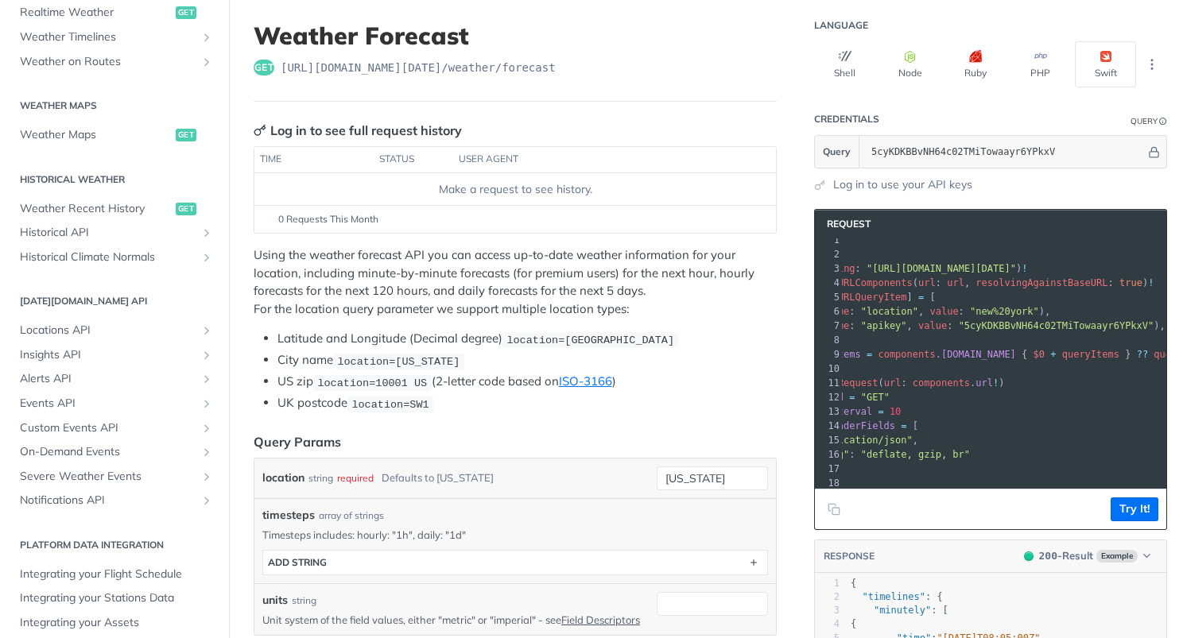
drag, startPoint x: 1015, startPoint y: 269, endPoint x: 1127, endPoint y: 272, distance: 112.1
click at [1016, 272] on span ""[URL][DOMAIN_NAME][DATE]"" at bounding box center [940, 268] width 149 height 11
copy span "v4/weather/forecast"
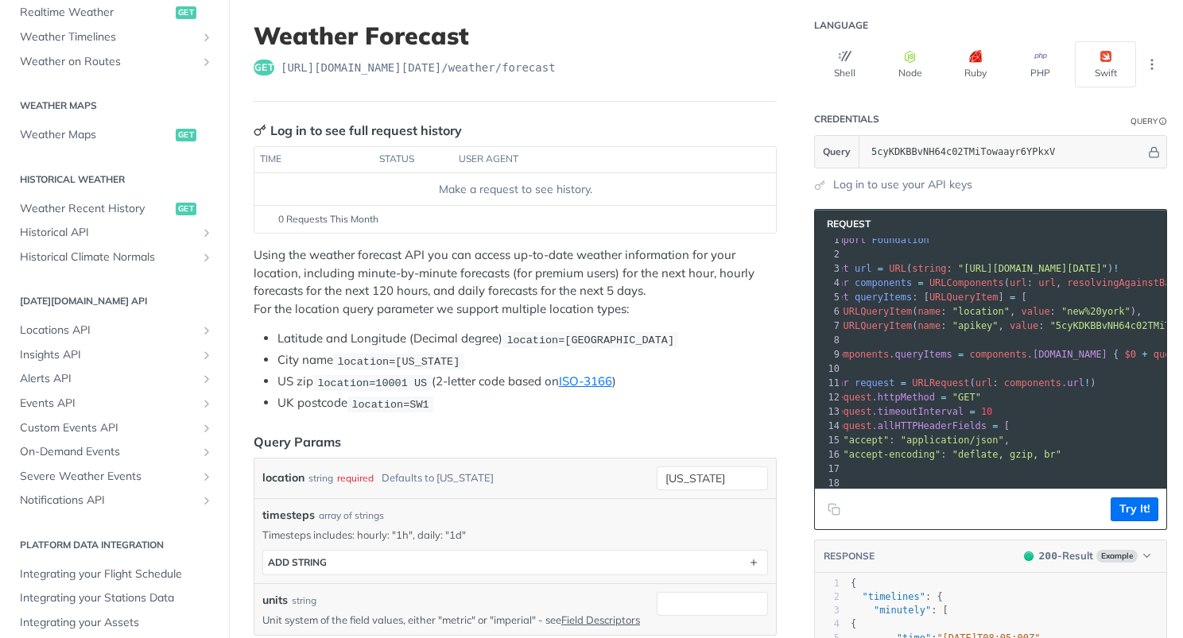
click at [985, 310] on span ""location"" at bounding box center [980, 311] width 57 height 11
copy span "location"
click at [975, 327] on span ""apikey"" at bounding box center [975, 325] width 46 height 11
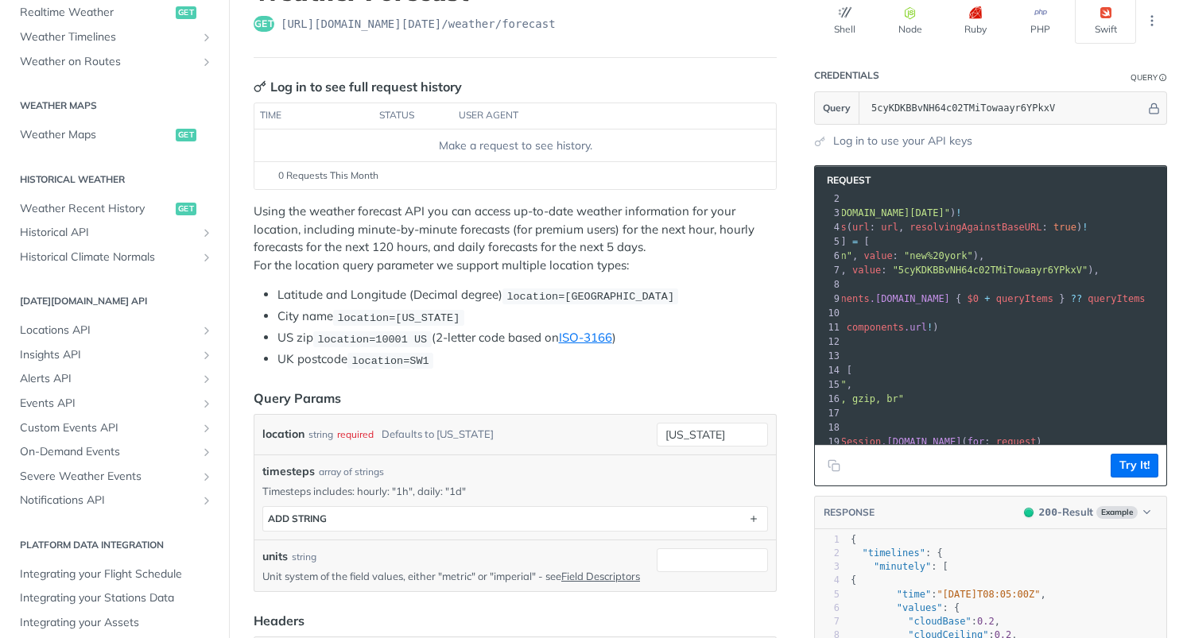
click at [1046, 218] on pre "let url = URL ( string : "[URL][DOMAIN_NAME][DATE]" ) !" at bounding box center [918, 213] width 495 height 14
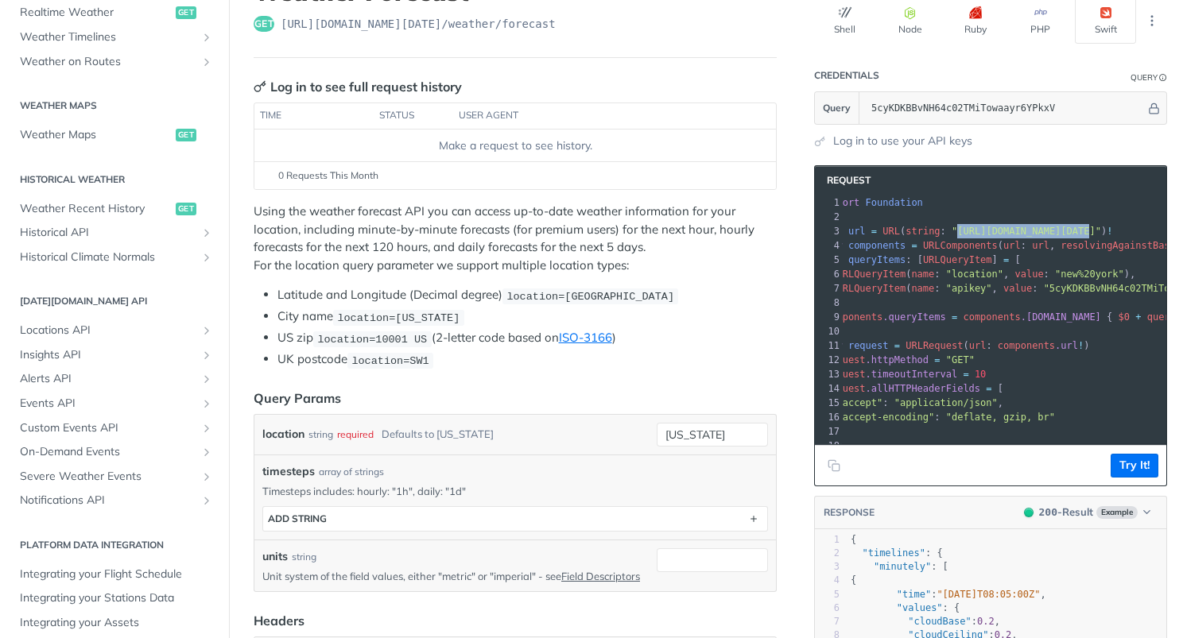
drag, startPoint x: 961, startPoint y: 233, endPoint x: 1096, endPoint y: 232, distance: 135.1
click at [1096, 232] on span ""[URL][DOMAIN_NAME][DATE]"" at bounding box center [1025, 231] width 149 height 11
copy span "[URL][DOMAIN_NAME][DATE]"
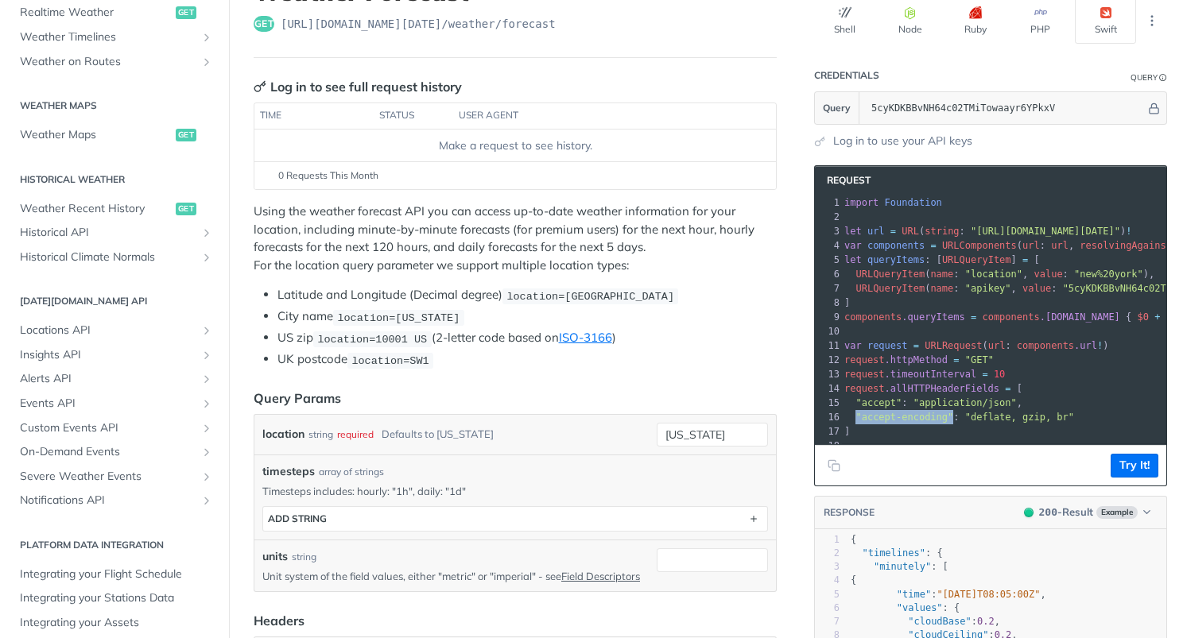
drag, startPoint x: 858, startPoint y: 417, endPoint x: 956, endPoint y: 410, distance: 98.0
click at [956, 412] on span ""accept-encoding" : "deflate, gzip, br"" at bounding box center [959, 417] width 230 height 11
copy span ""accept-encoding""
drag, startPoint x: 967, startPoint y: 417, endPoint x: 1123, endPoint y: 417, distance: 155.8
click at [1123, 417] on pre ""accept-encoding" : "deflate, gzip, br"" at bounding box center [1088, 417] width 495 height 14
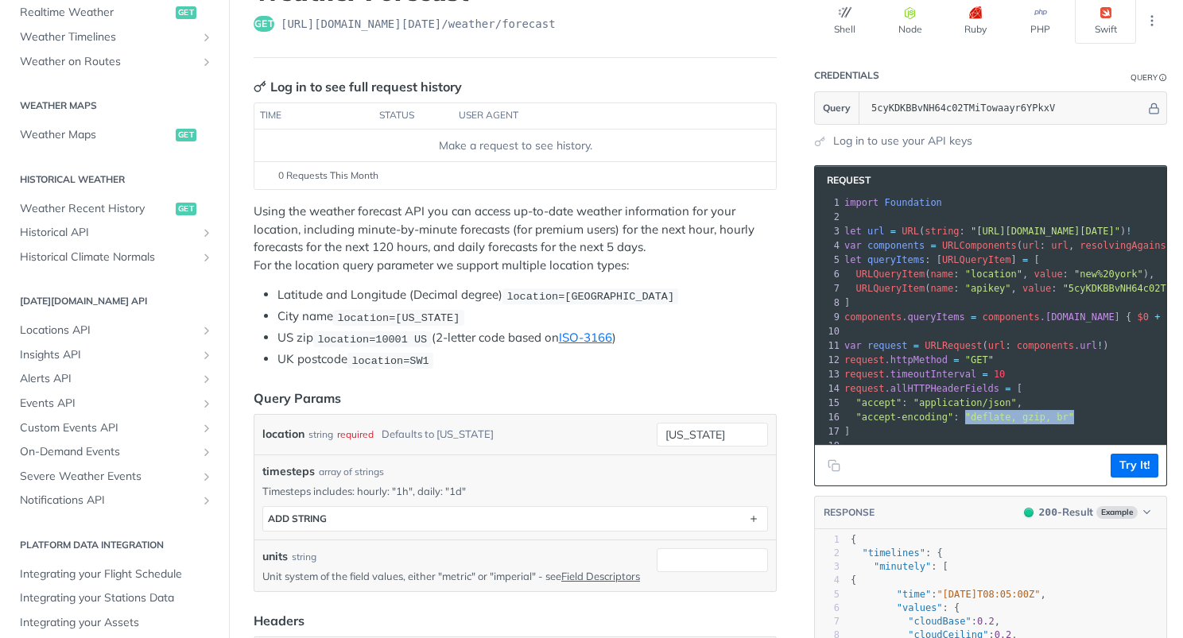
copy span ""deflate, gzip, br""
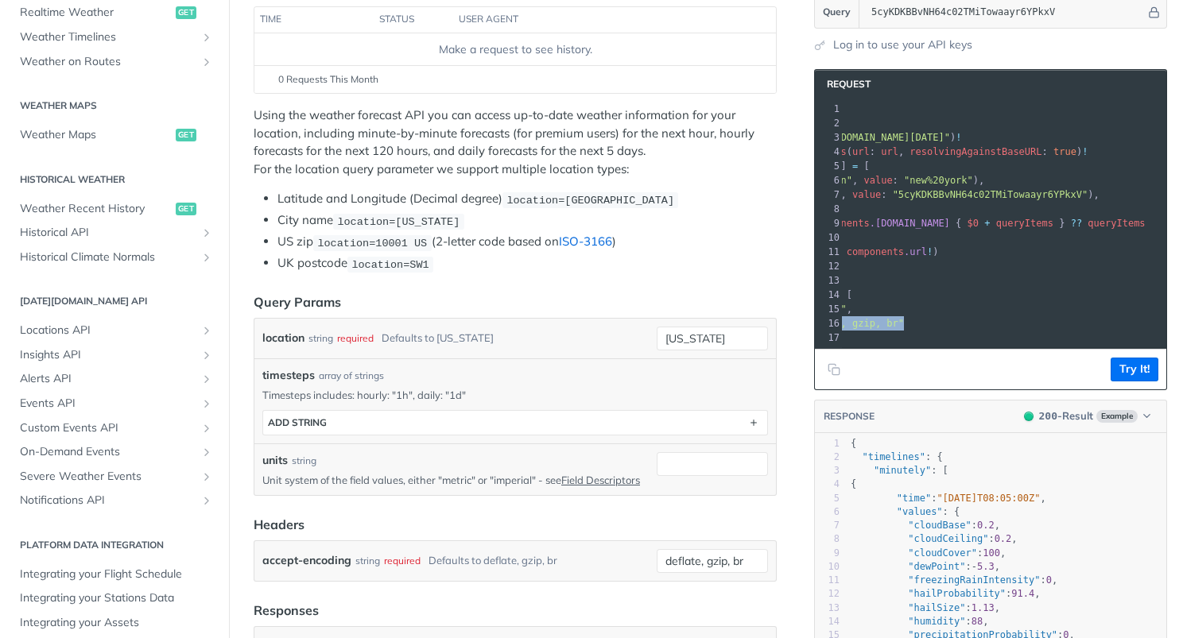
scroll to position [230, 0]
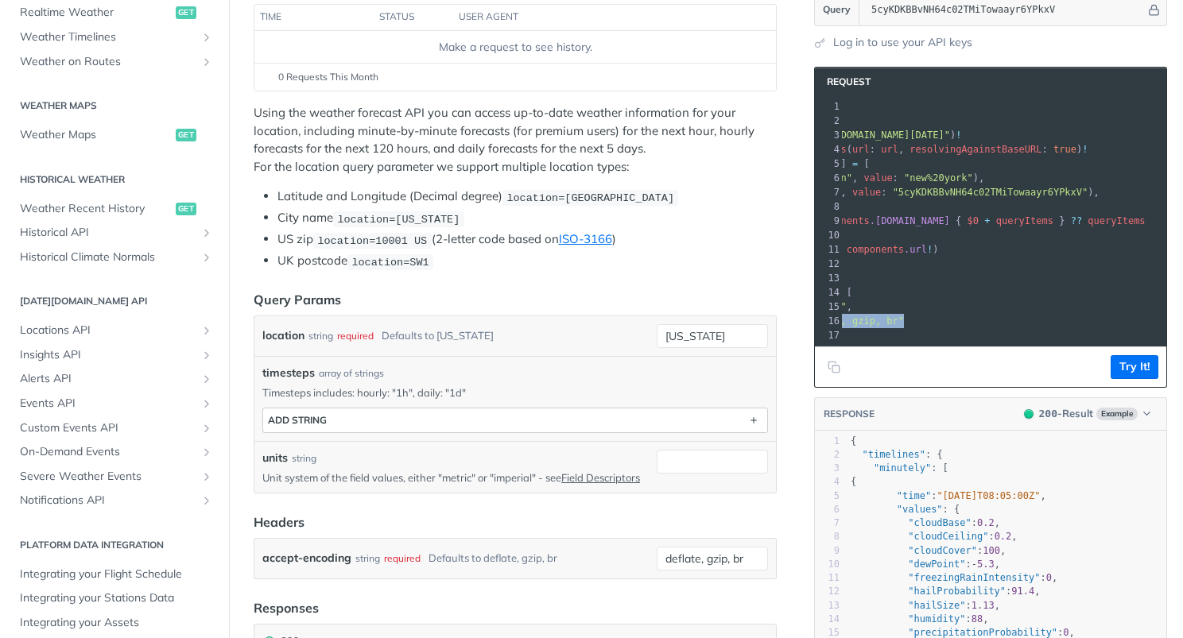
click at [440, 413] on button "ADD string" at bounding box center [515, 421] width 504 height 24
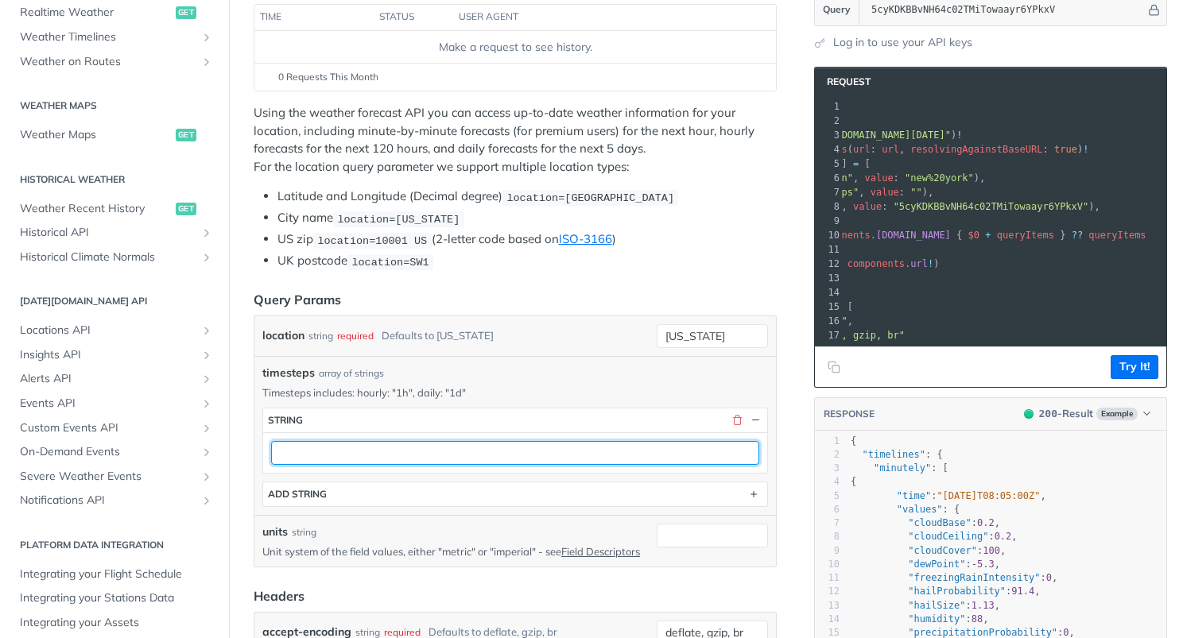
click at [441, 448] on input "text" at bounding box center [515, 453] width 488 height 24
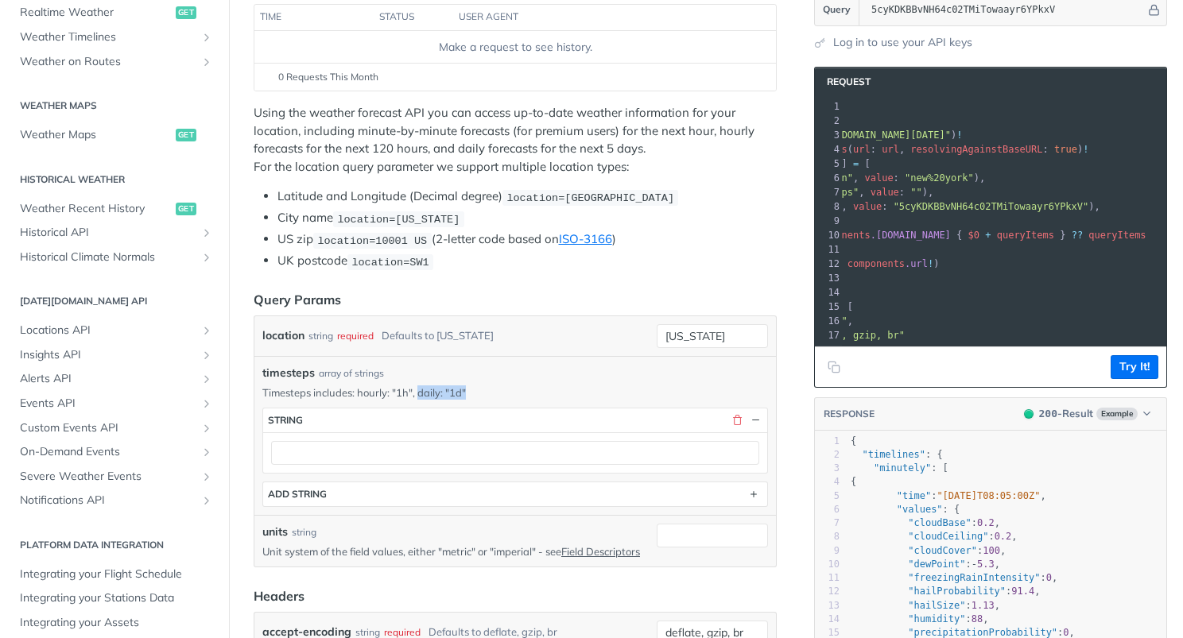
drag, startPoint x: 417, startPoint y: 388, endPoint x: 477, endPoint y: 385, distance: 59.7
click at [477, 386] on p "Timesteps includes: hourly: "1h", daily: "1d"" at bounding box center [515, 393] width 506 height 14
copy p "daily: "1d""
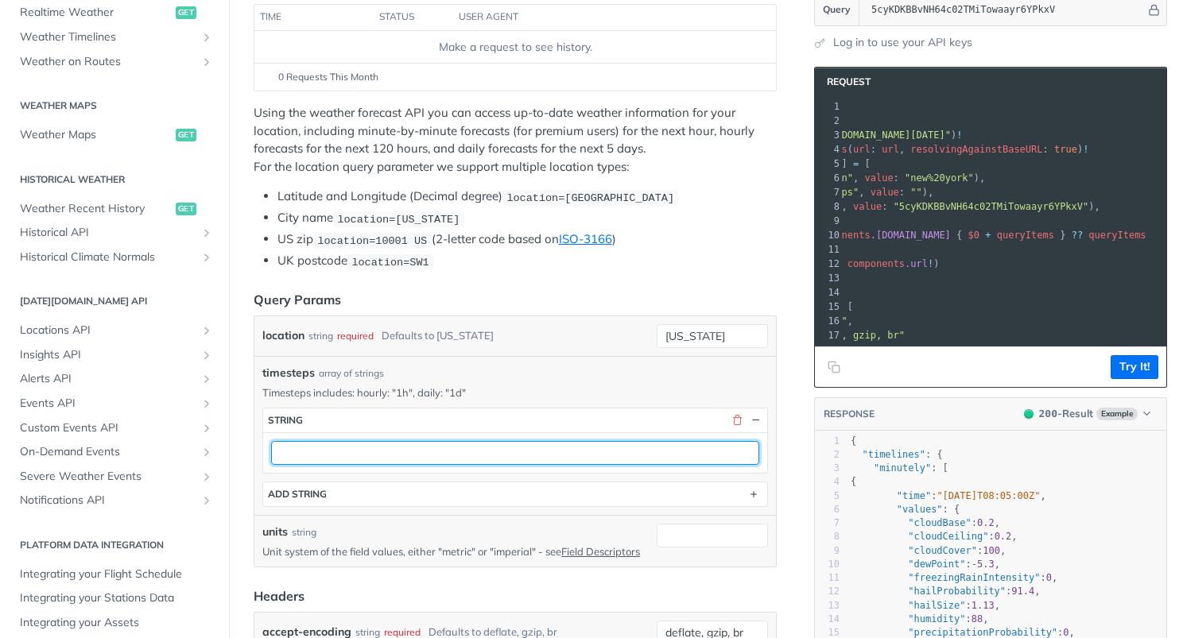
click at [361, 441] on input "text" at bounding box center [515, 453] width 488 height 24
paste input "daily: "1d""
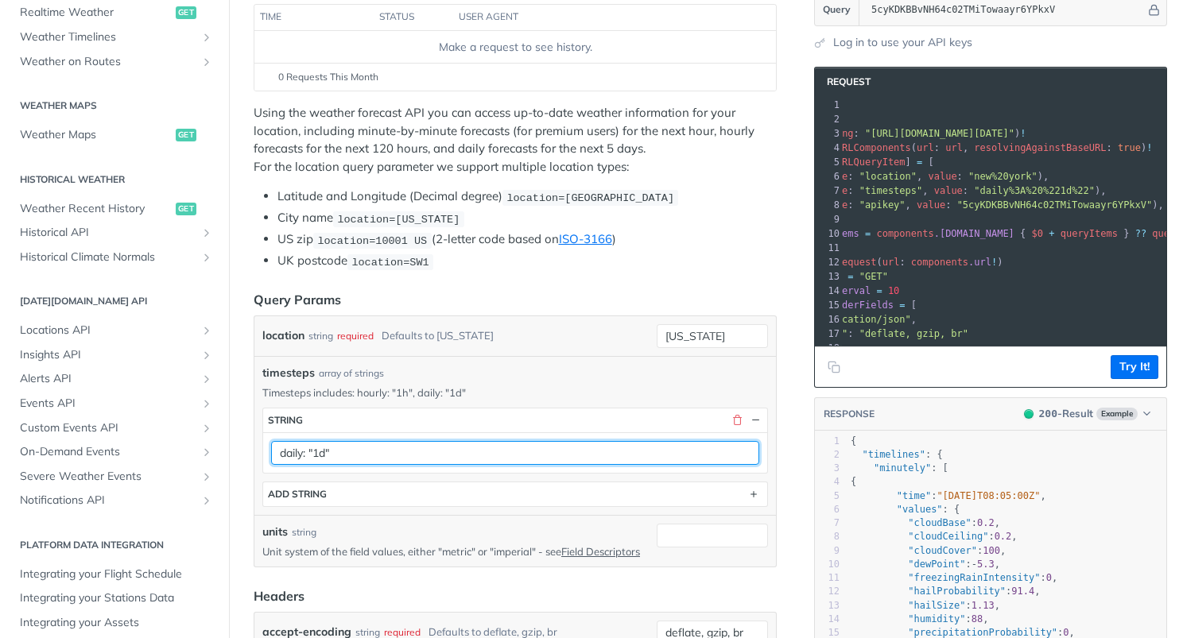
click at [470, 449] on input "daily: "1d"" at bounding box center [515, 453] width 488 height 24
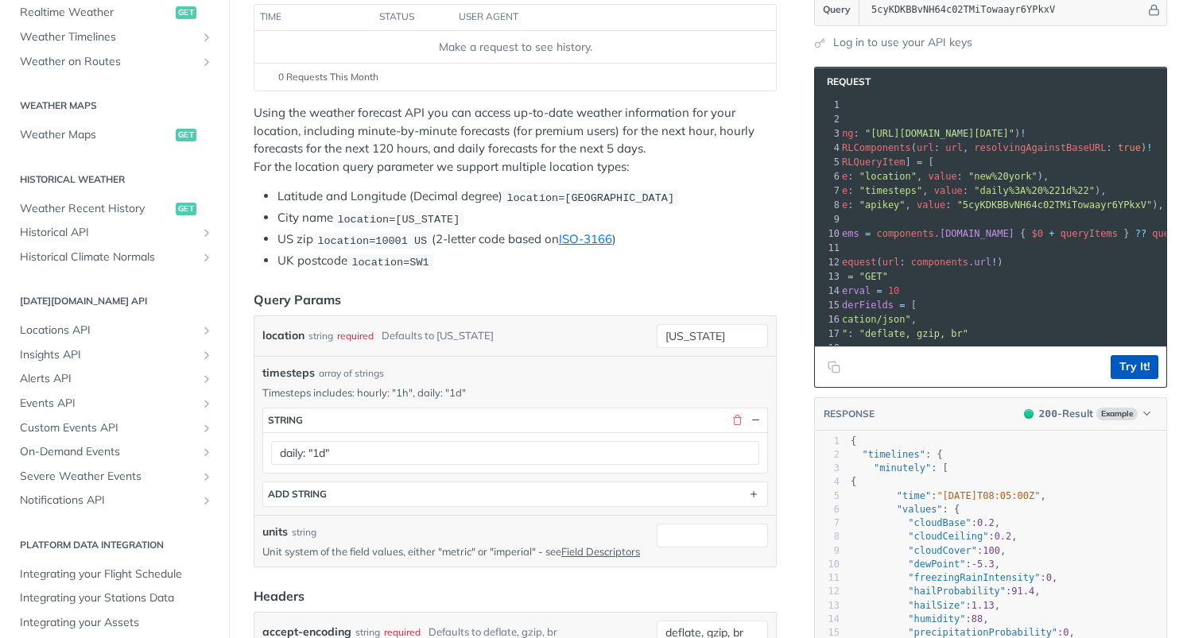
click at [1126, 360] on button "Try It!" at bounding box center [1134, 367] width 48 height 24
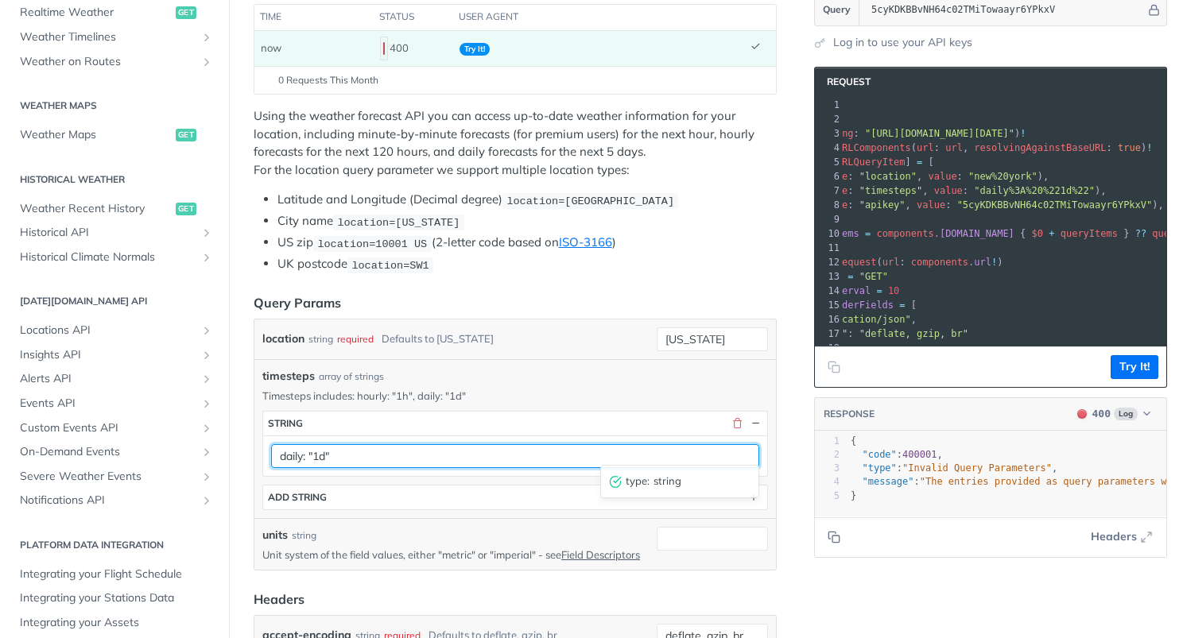
click at [316, 451] on input "daily: "1d"" at bounding box center [515, 456] width 488 height 24
click at [372, 448] on input "daily: 1d"" at bounding box center [515, 456] width 488 height 24
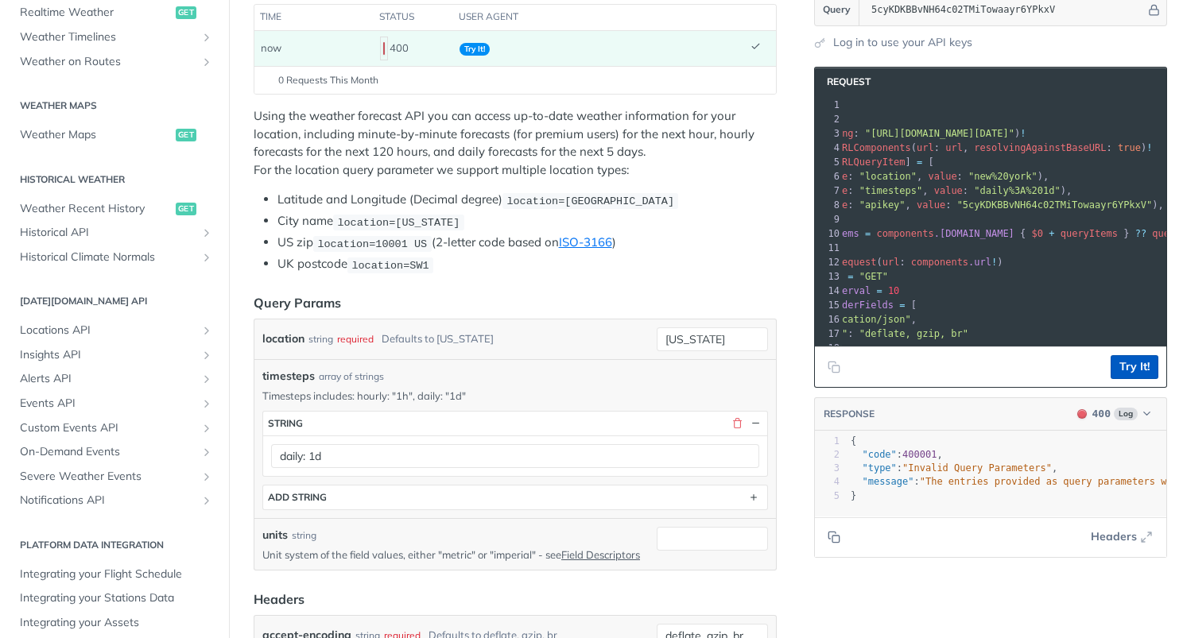
click at [1134, 367] on button "Try It!" at bounding box center [1134, 367] width 48 height 24
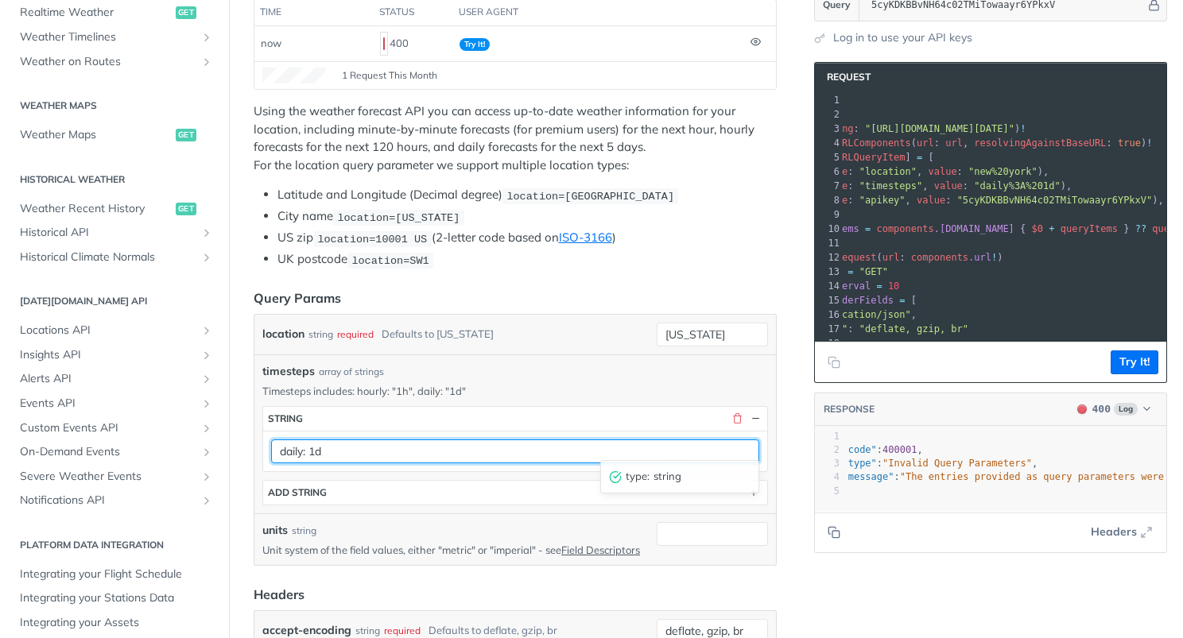
click at [311, 445] on input "daily: 1d" at bounding box center [515, 452] width 488 height 24
drag, startPoint x: 305, startPoint y: 448, endPoint x: 274, endPoint y: 446, distance: 31.0
click at [274, 446] on input "daily:1d" at bounding box center [515, 452] width 488 height 24
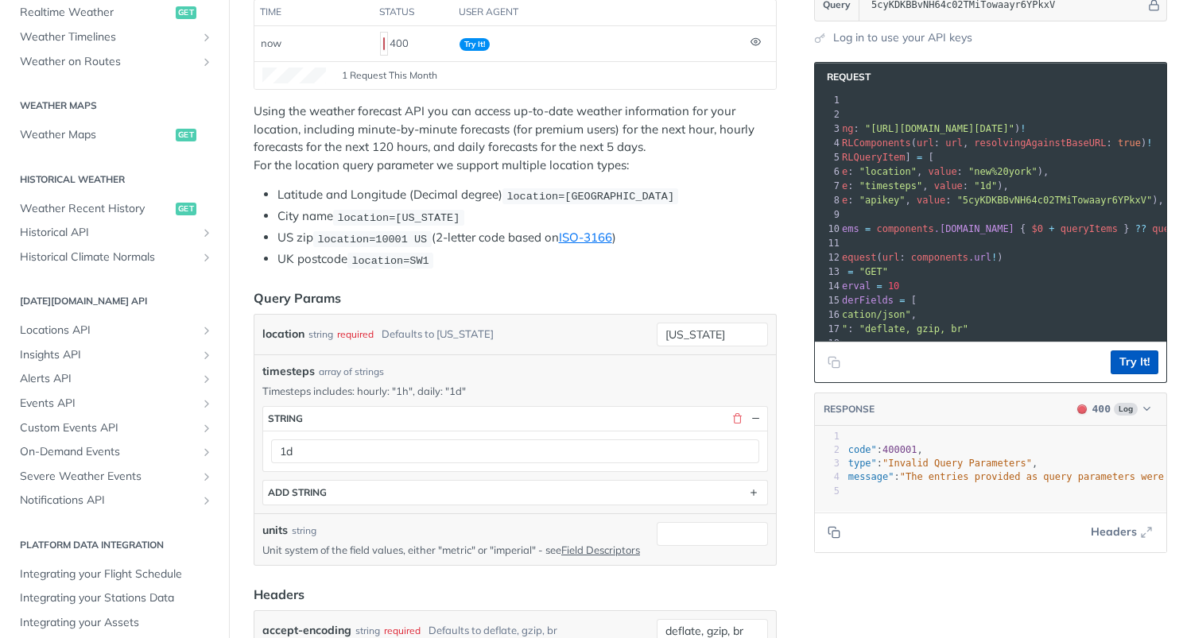
click at [1132, 356] on button "Try It!" at bounding box center [1134, 363] width 48 height 24
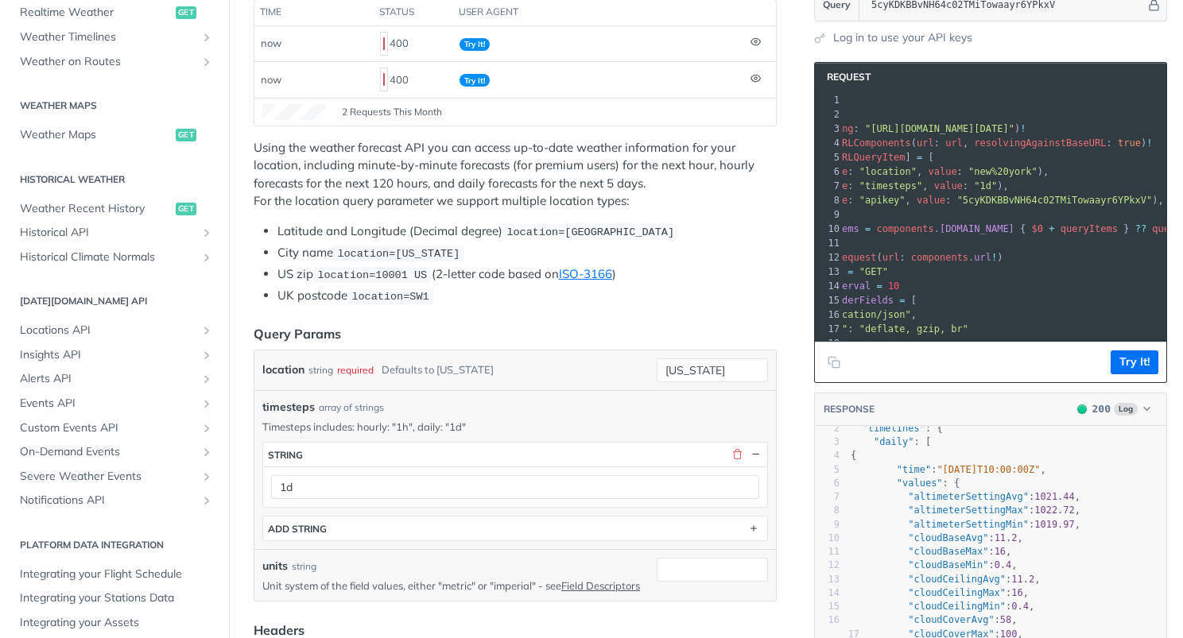
click at [888, 187] on span ""timesteps"" at bounding box center [890, 185] width 63 height 11
copy span "timesteps"
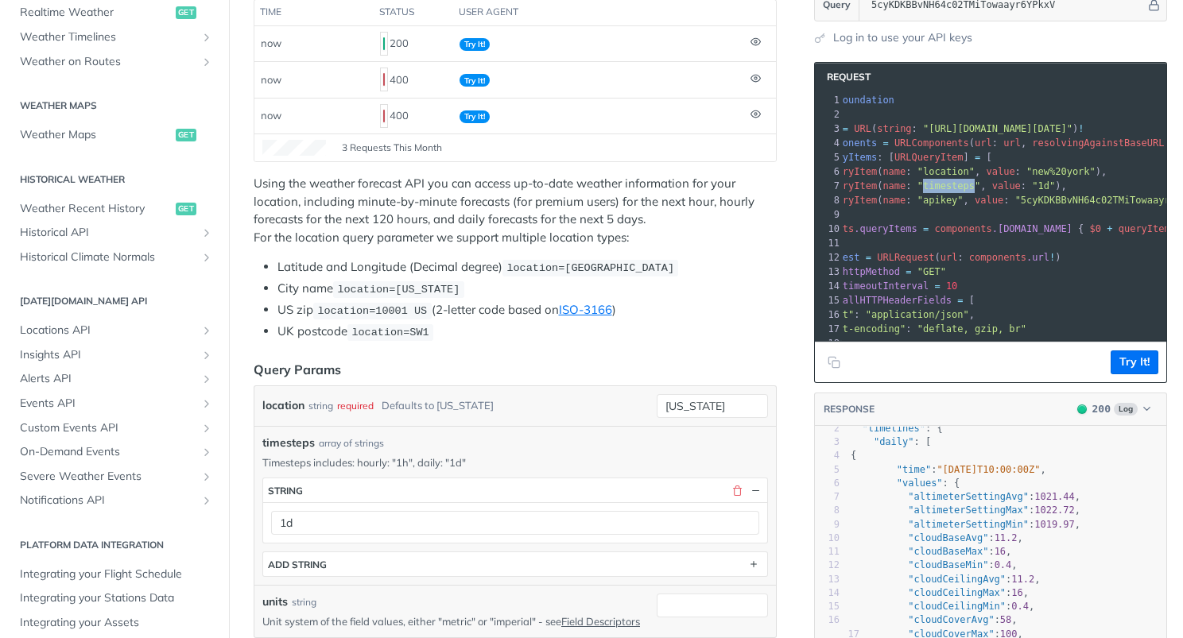
scroll to position [0, 42]
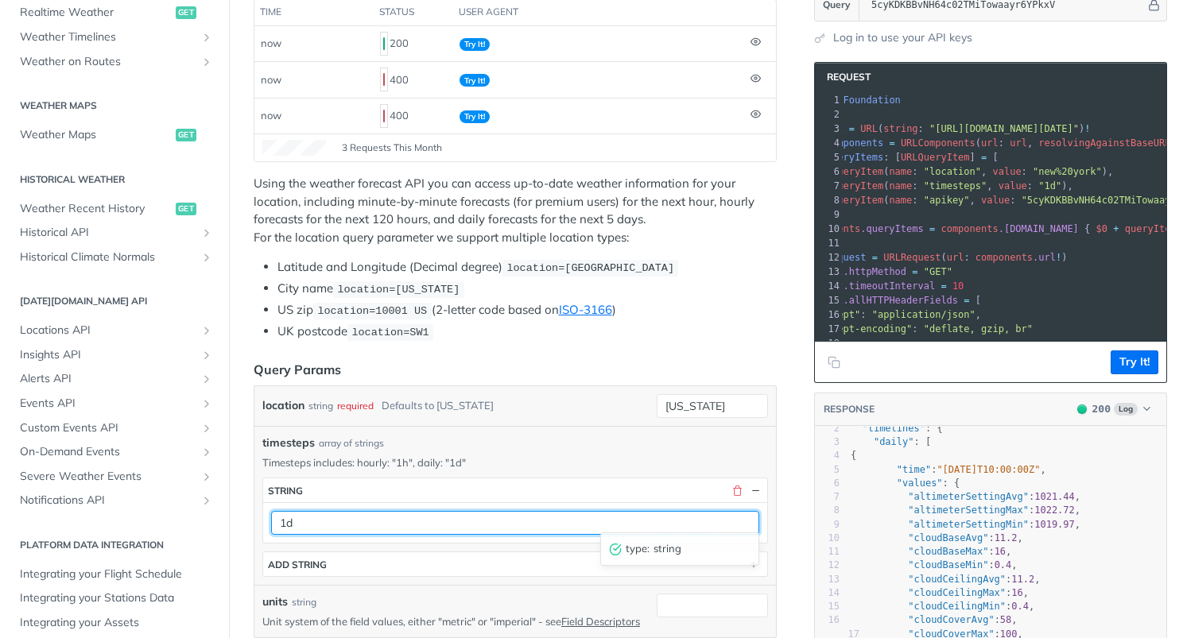
click at [286, 517] on input "1d" at bounding box center [515, 523] width 488 height 24
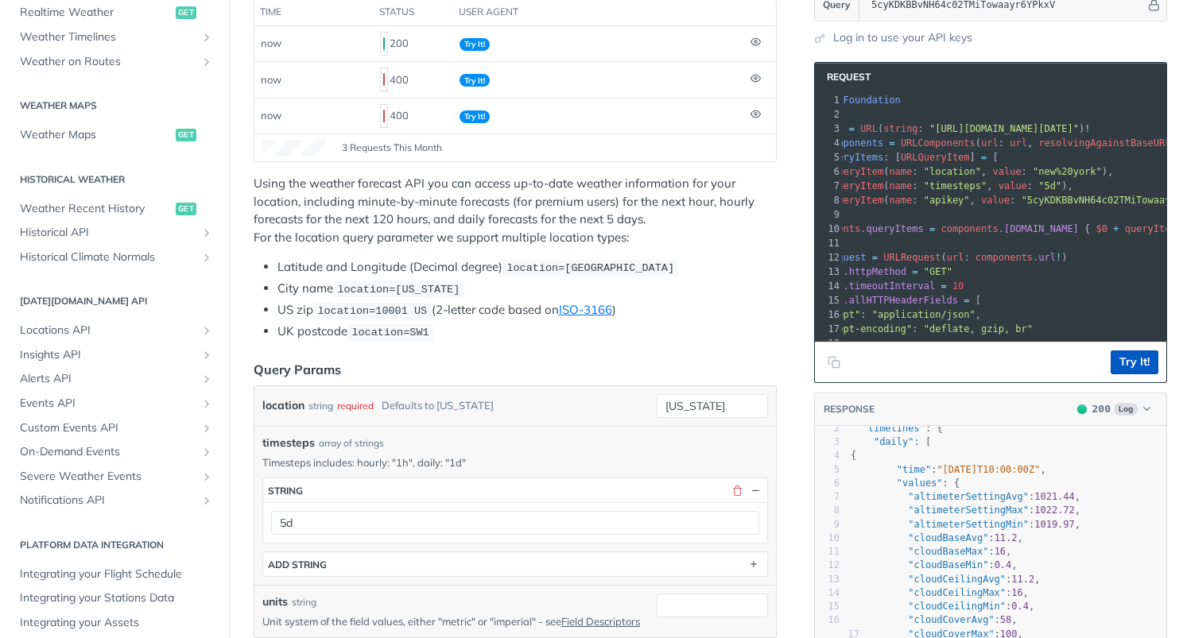
click at [1144, 359] on button "Try It!" at bounding box center [1134, 363] width 48 height 24
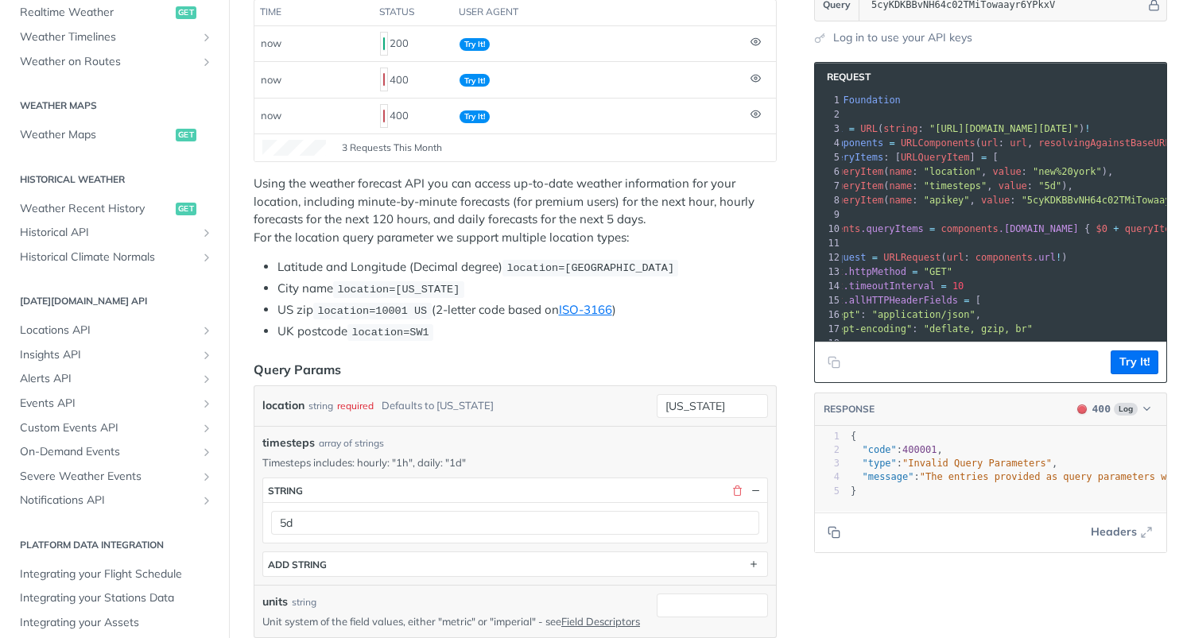
scroll to position [0, 0]
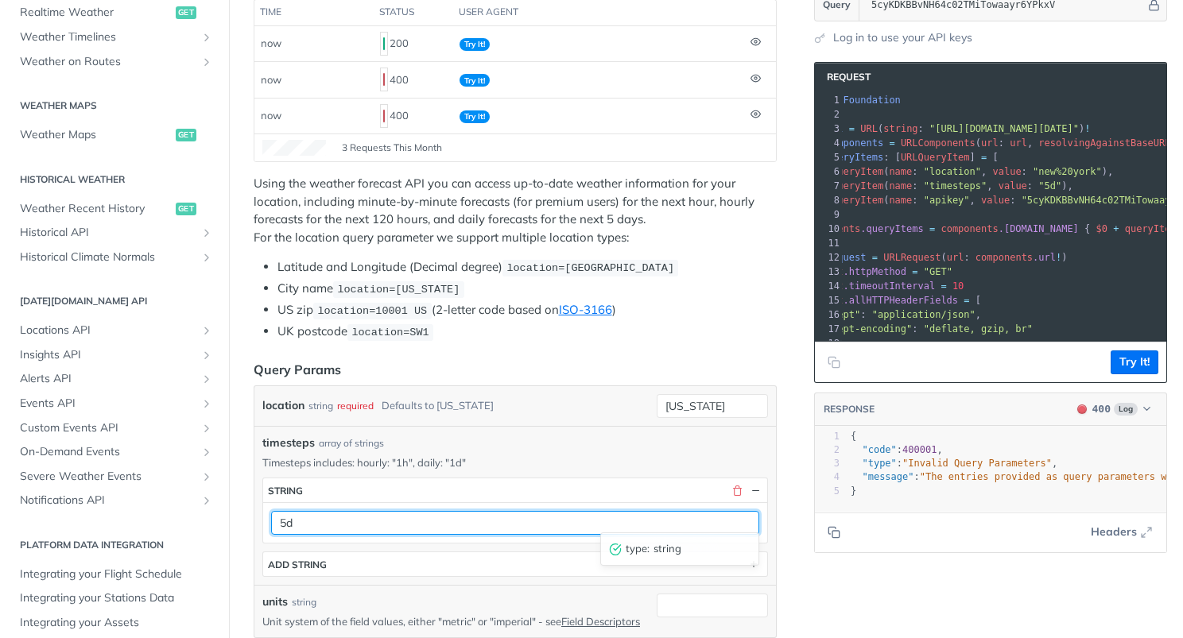
click at [286, 521] on input "5d" at bounding box center [515, 523] width 488 height 24
type input "1d"
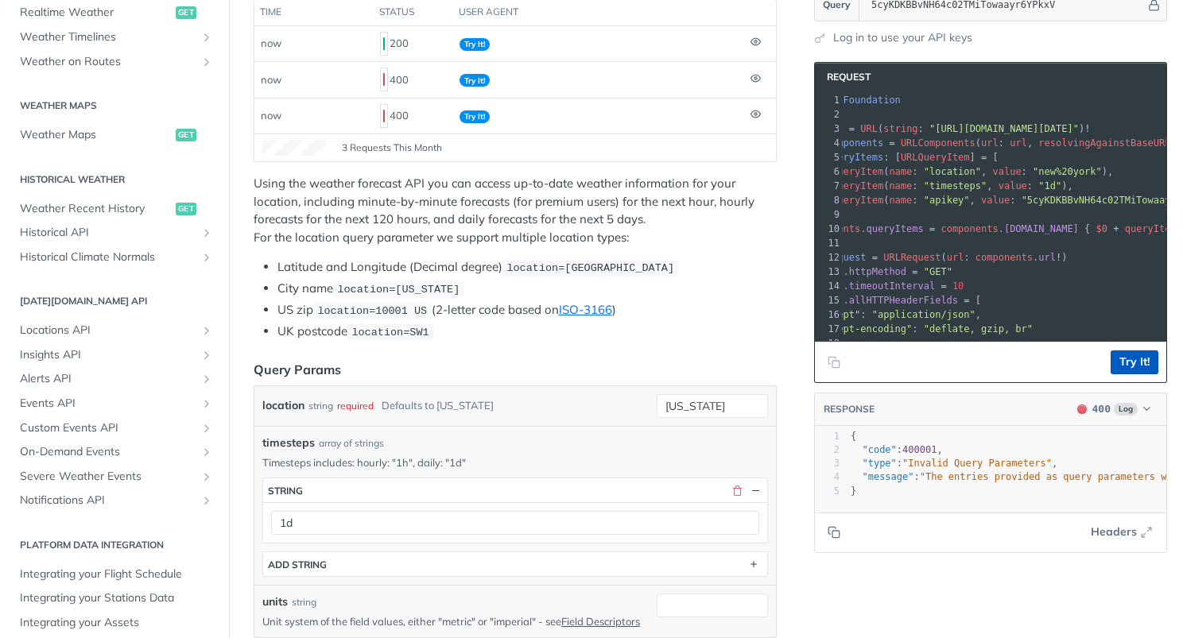
click at [1137, 355] on button "Try It!" at bounding box center [1134, 363] width 48 height 24
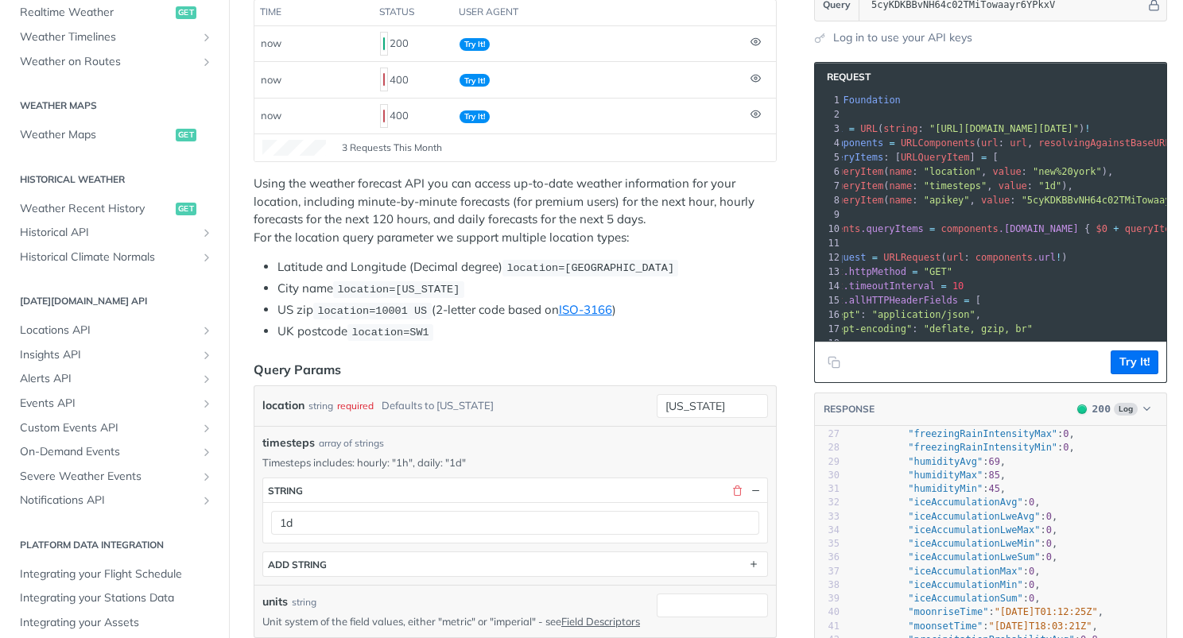
scroll to position [420, 0]
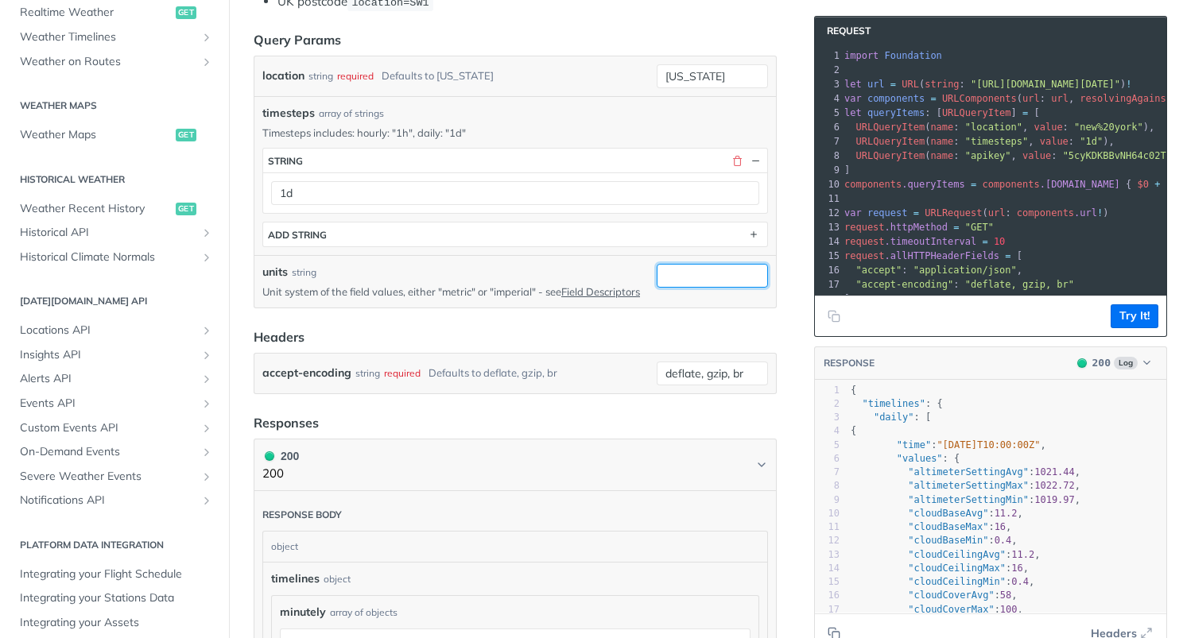
click at [673, 269] on input "units" at bounding box center [712, 276] width 111 height 24
click at [675, 299] on span "string" at bounding box center [710, 302] width 97 height 16
click at [679, 269] on input "units" at bounding box center [712, 276] width 111 height 24
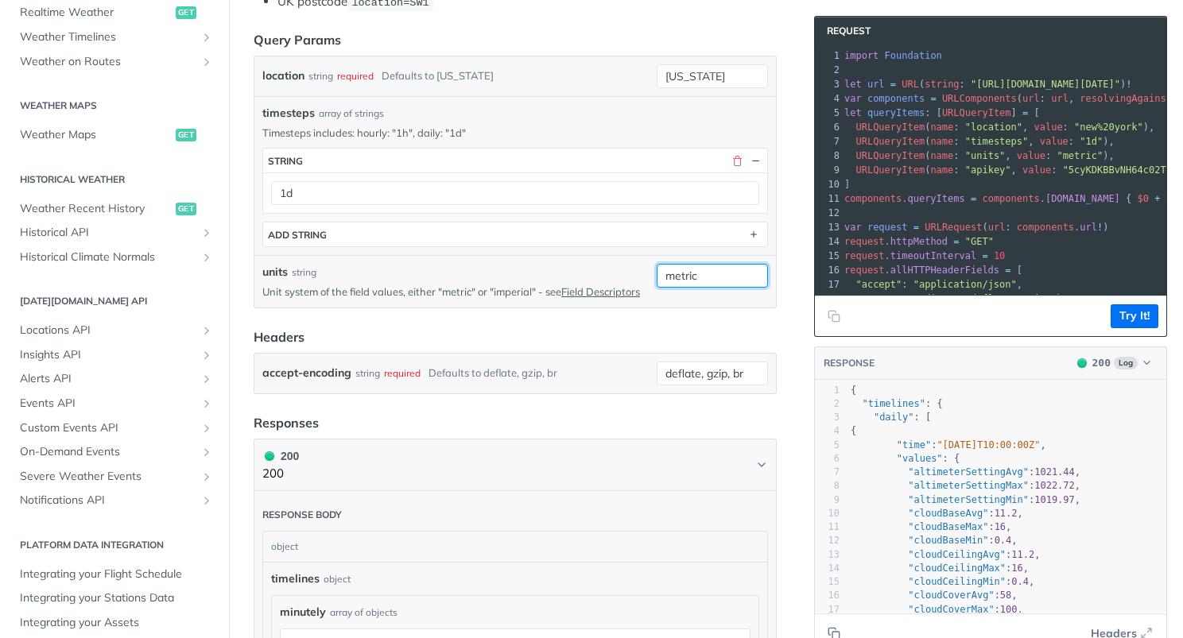
type input "metric"
click at [1131, 297] on footer "Try It!" at bounding box center [990, 316] width 351 height 41
click at [1129, 304] on button "Try It!" at bounding box center [1134, 316] width 48 height 24
click at [982, 157] on span ""units"" at bounding box center [985, 155] width 41 height 11
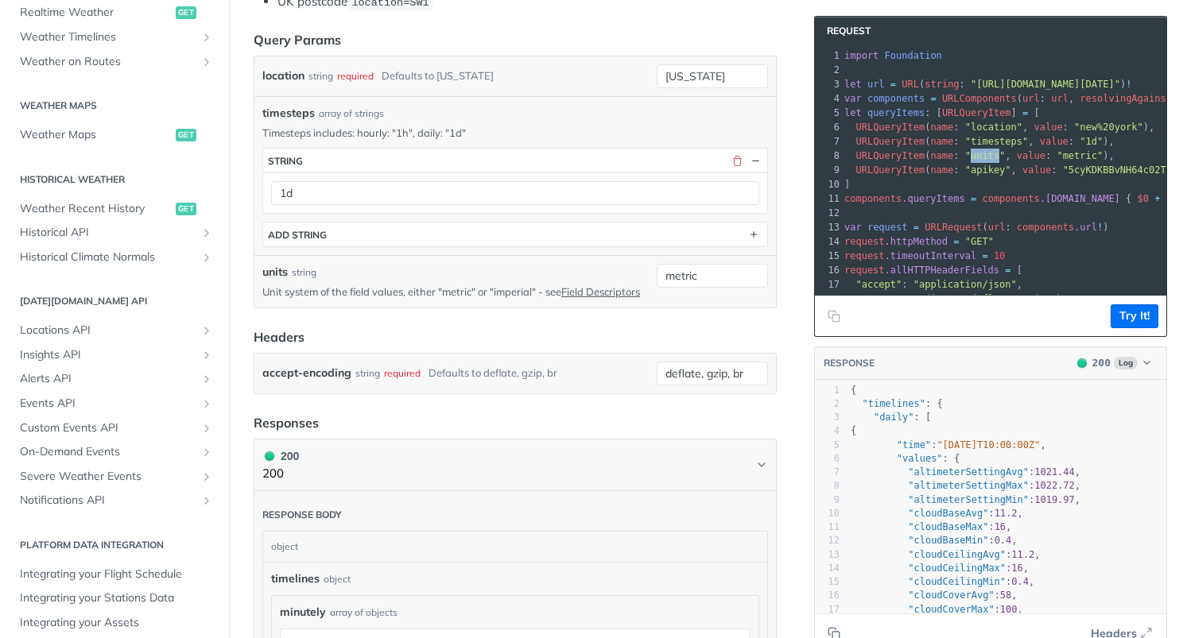
copy span "units"
click at [1086, 159] on span ""metric"" at bounding box center [1079, 155] width 46 height 11
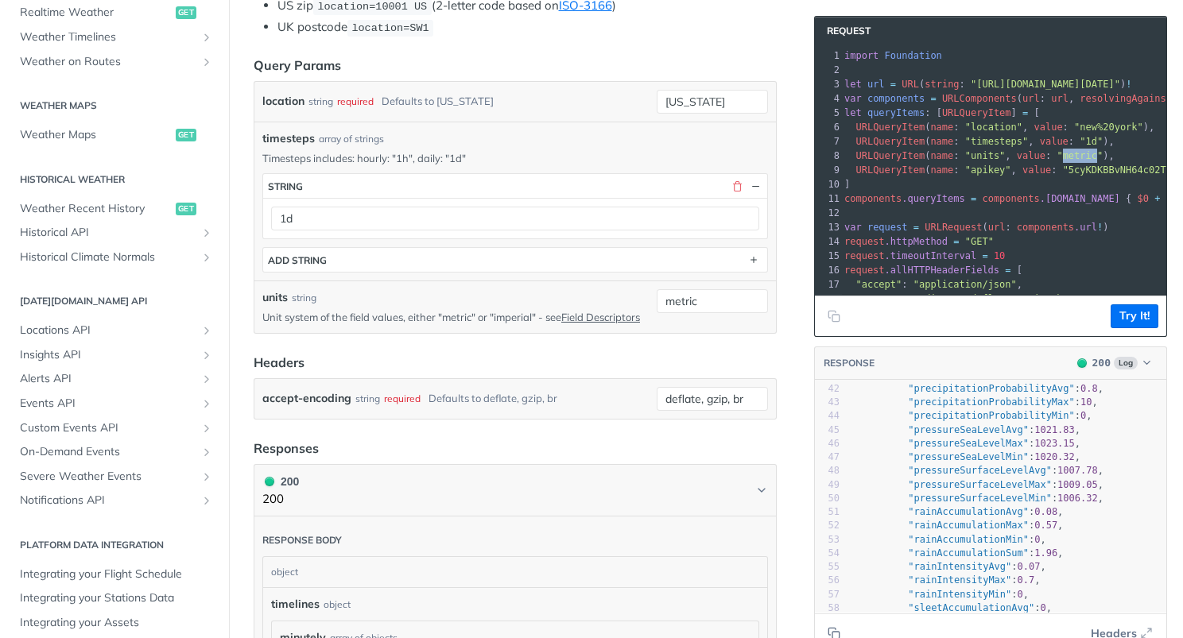
scroll to position [750, 0]
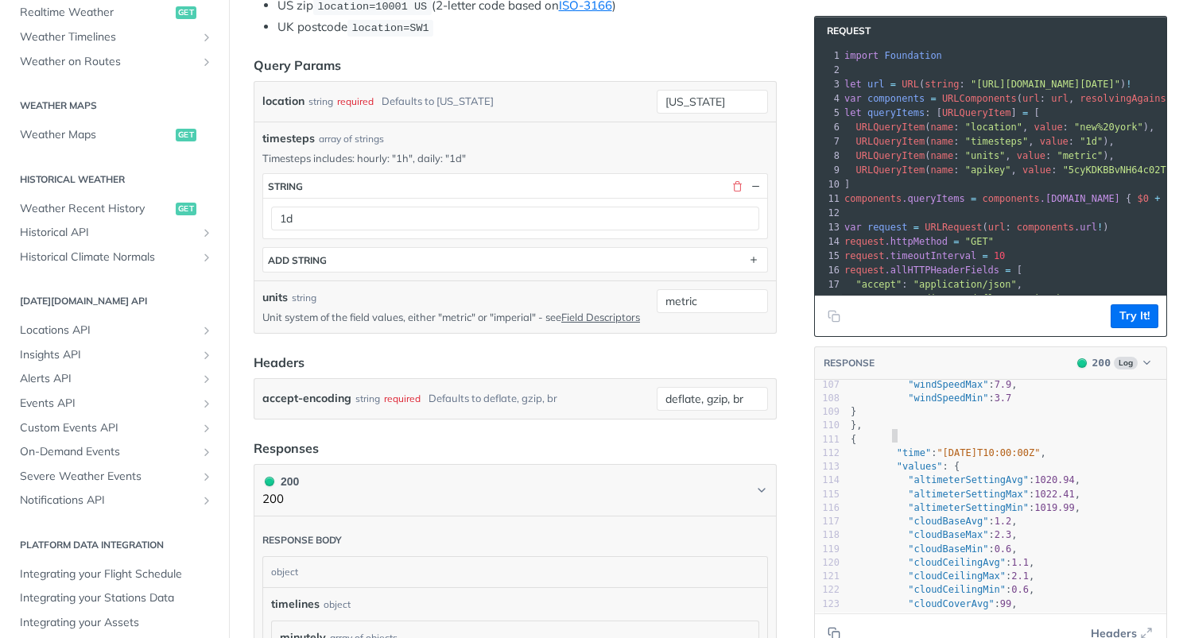
click at [944, 433] on pre "{" at bounding box center [1006, 440] width 319 height 14
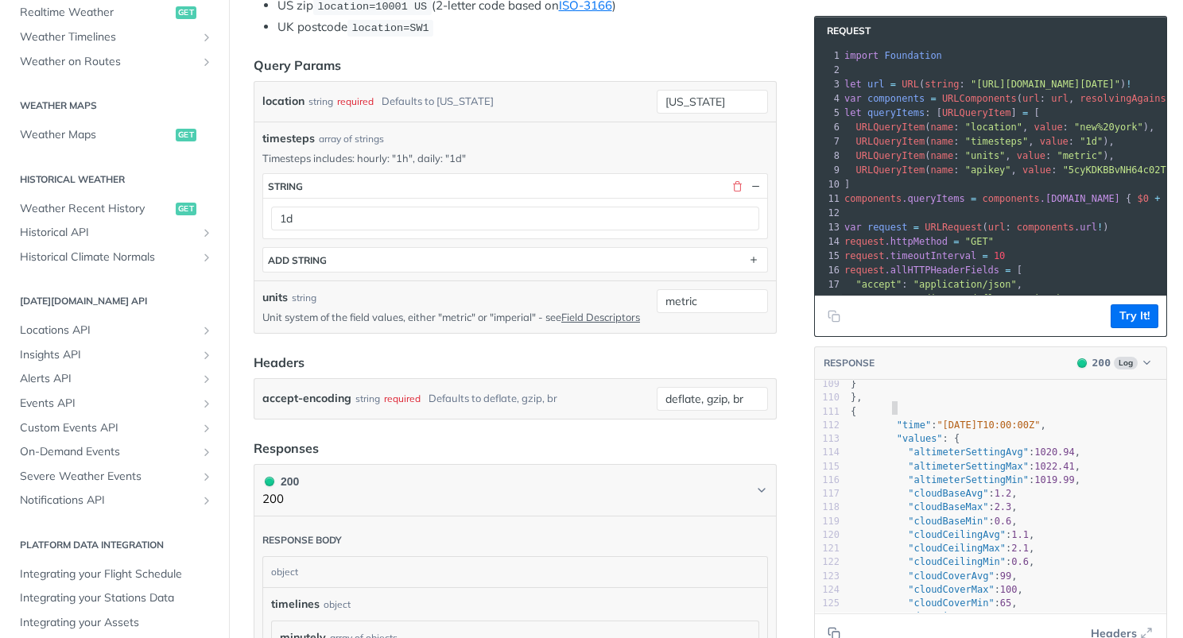
scroll to position [1473, 0]
click at [832, 628] on icon "Copy to clipboard" at bounding box center [831, 631] width 7 height 7
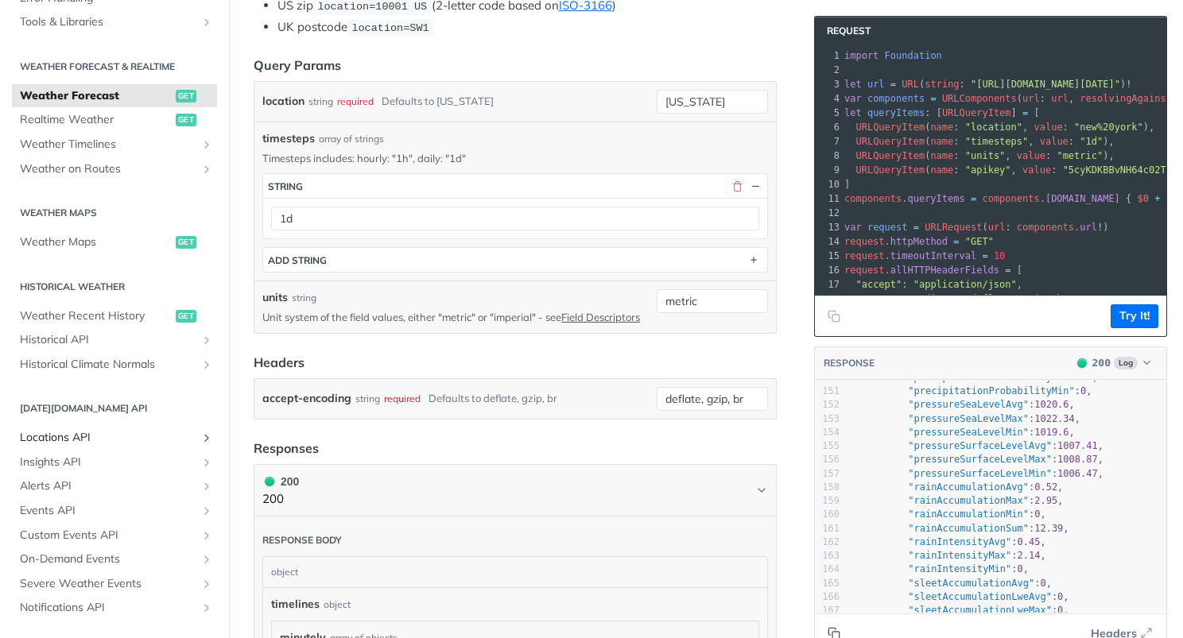
scroll to position [289, 0]
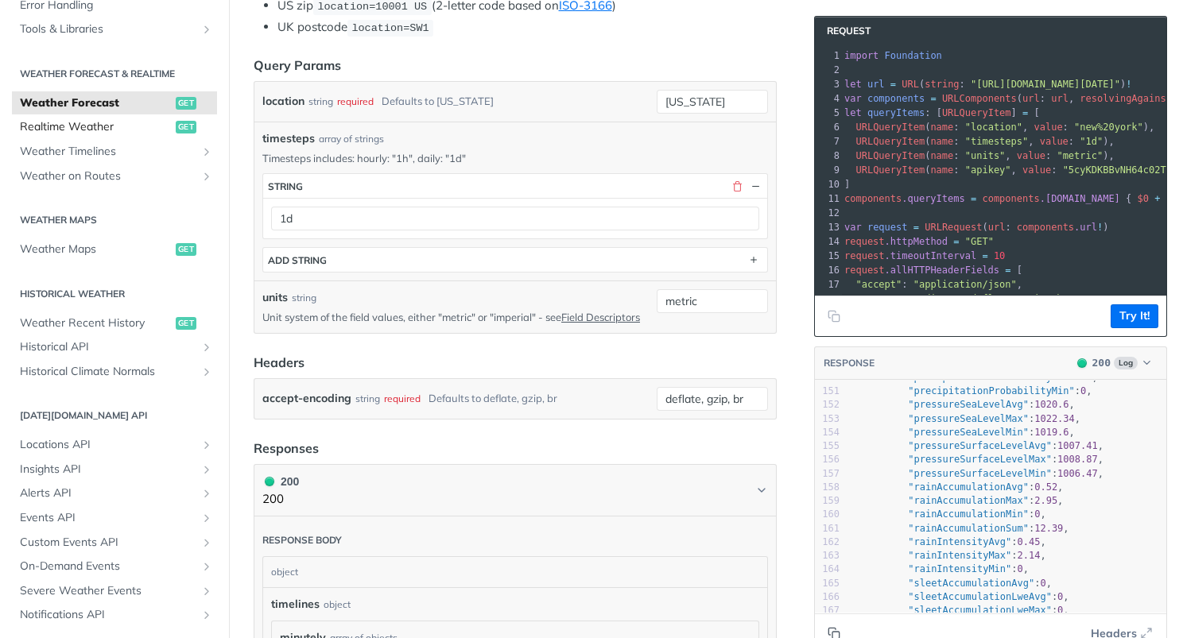
click at [81, 123] on span "Realtime Weather" at bounding box center [96, 127] width 152 height 16
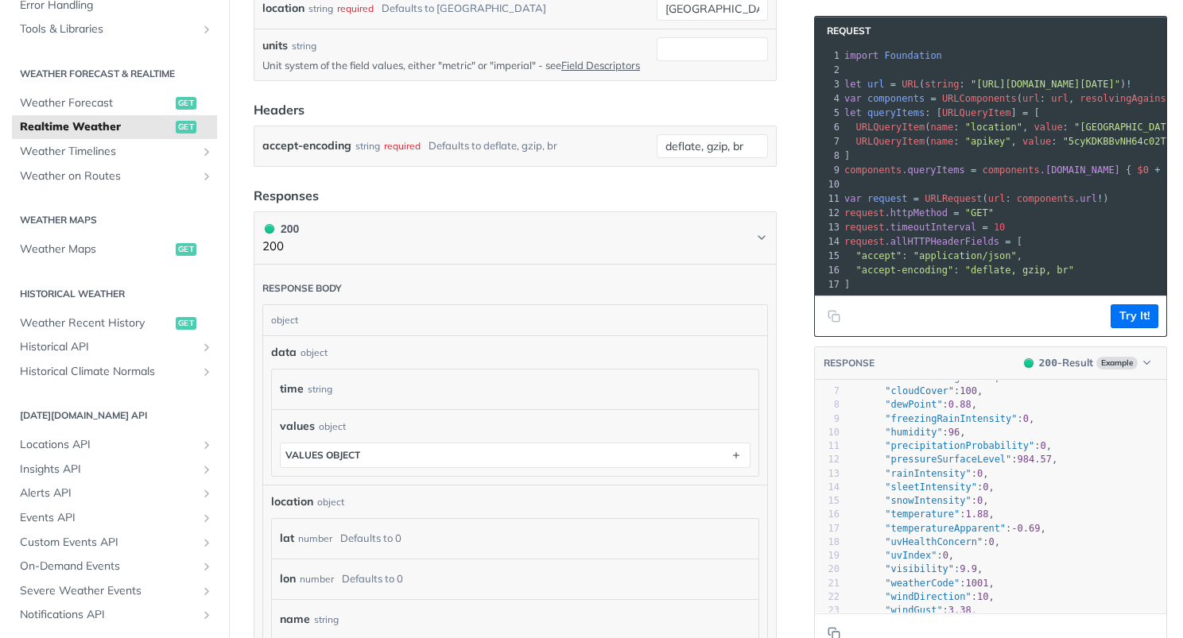
scroll to position [100, 0]
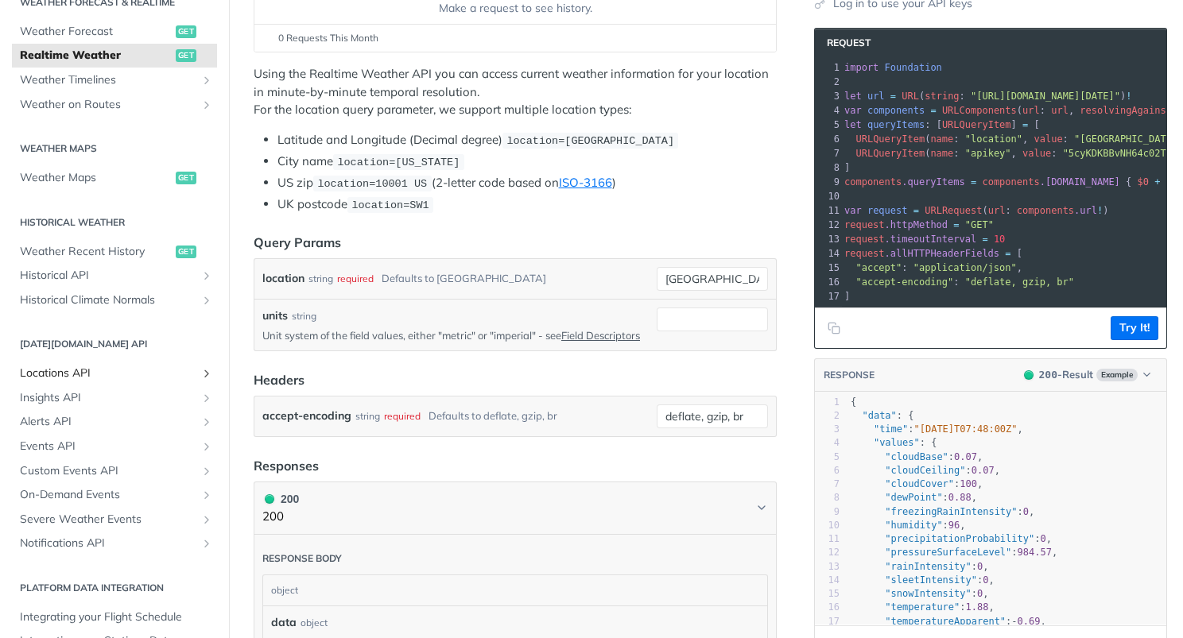
click at [73, 372] on span "Locations API" at bounding box center [108, 374] width 176 height 16
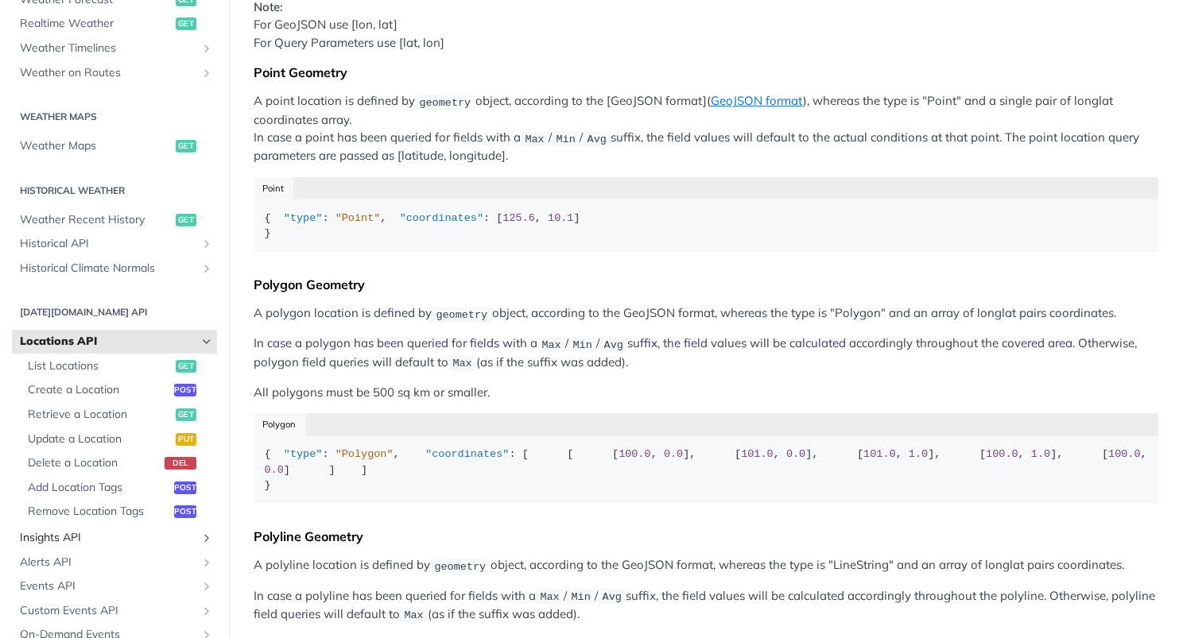
click at [84, 532] on span "Insights API" at bounding box center [108, 538] width 176 height 16
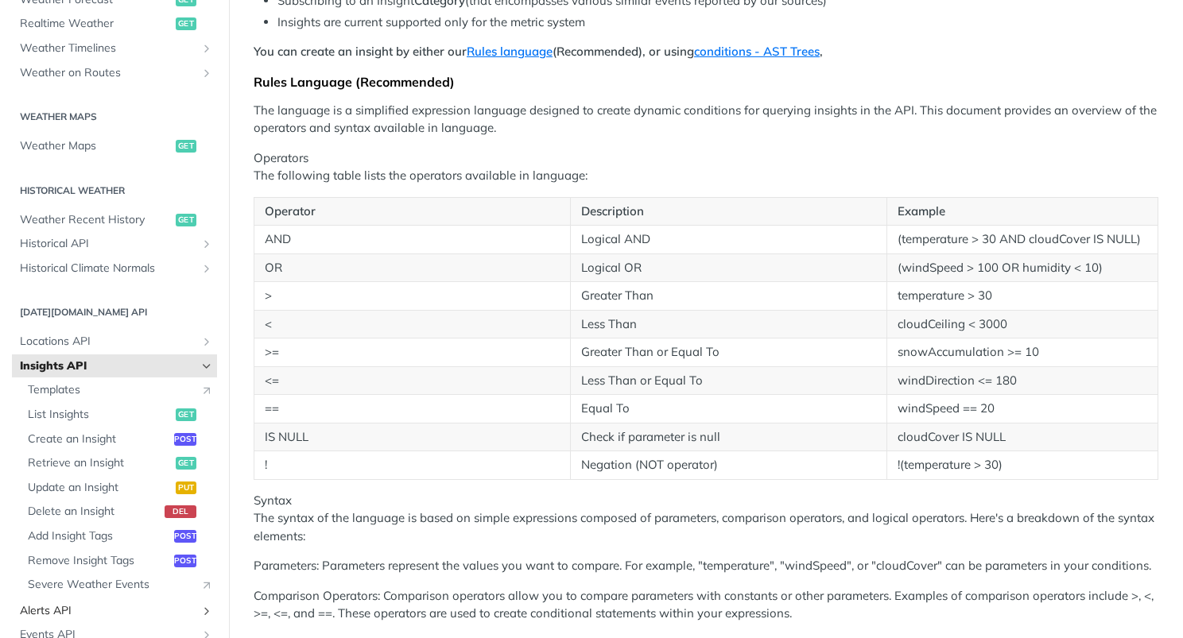
click at [87, 603] on span "Alerts API" at bounding box center [108, 611] width 176 height 16
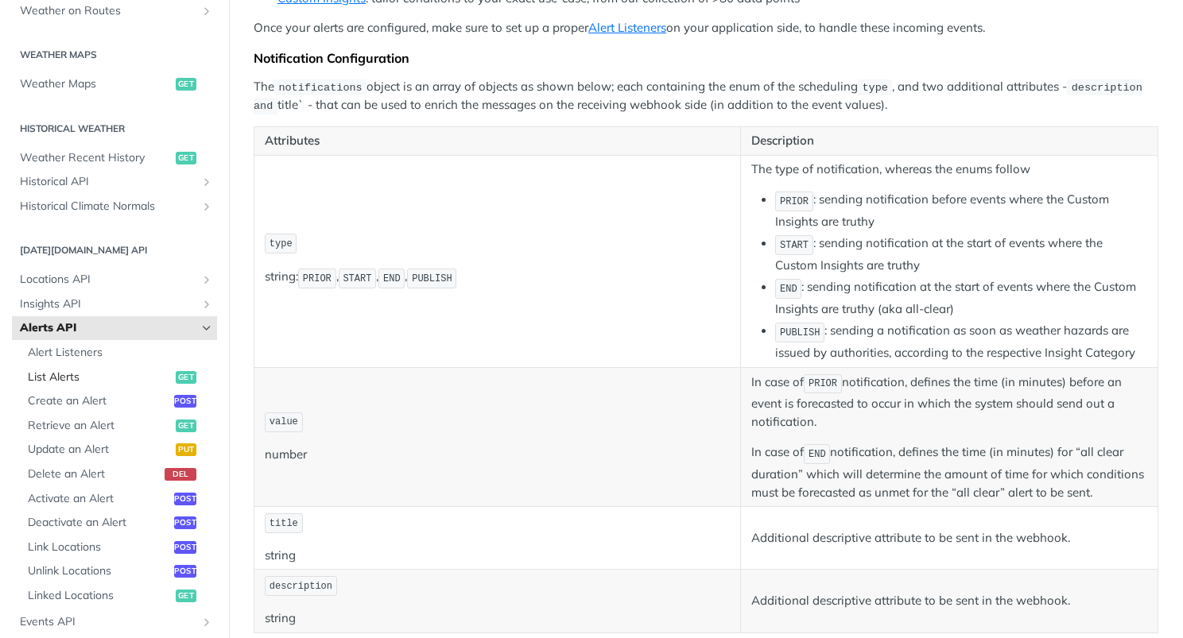
click at [101, 370] on span "List Alerts" at bounding box center [100, 378] width 144 height 16
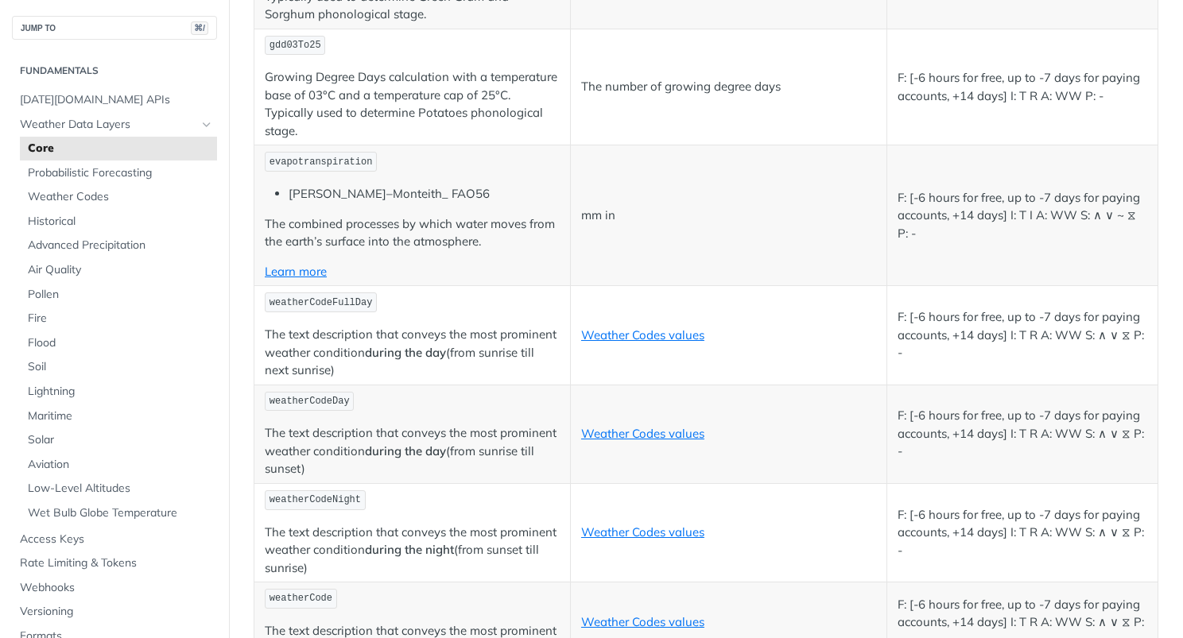
scroll to position [7648, 0]
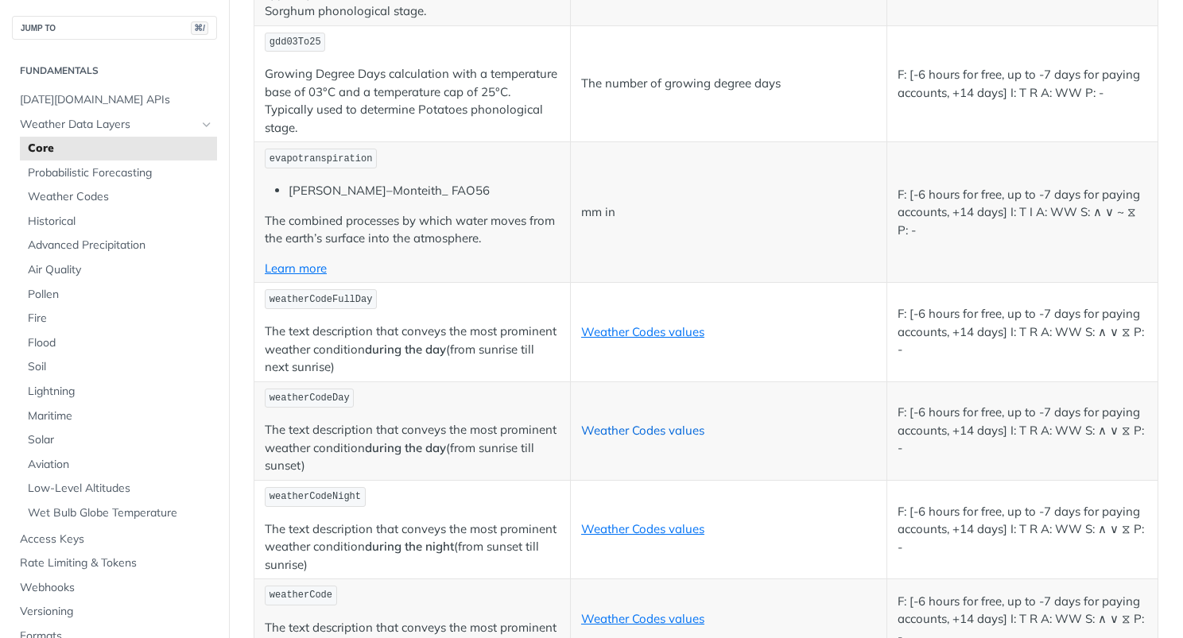
click at [627, 423] on link "Weather Codes values" at bounding box center [642, 430] width 123 height 15
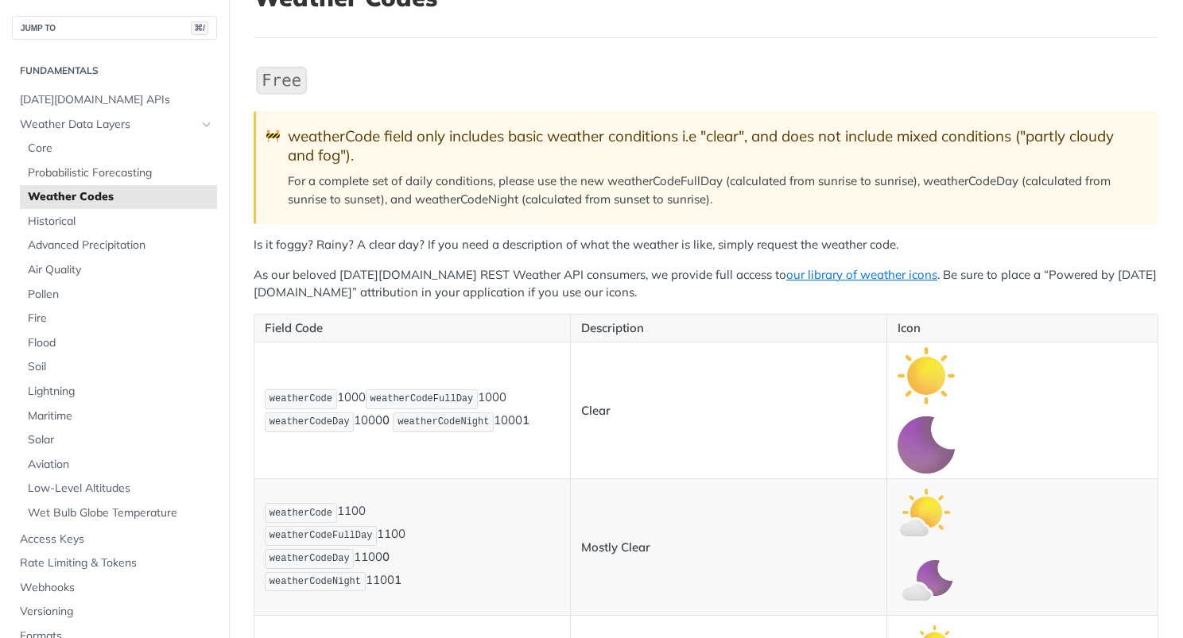
scroll to position [130, 0]
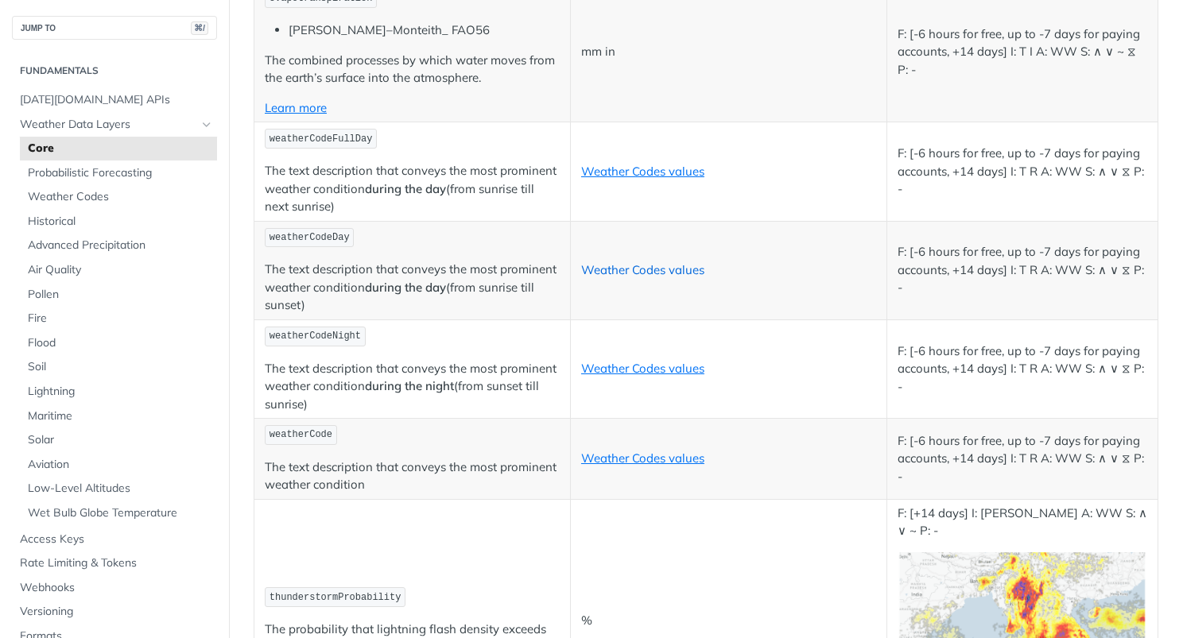
scroll to position [7812, 0]
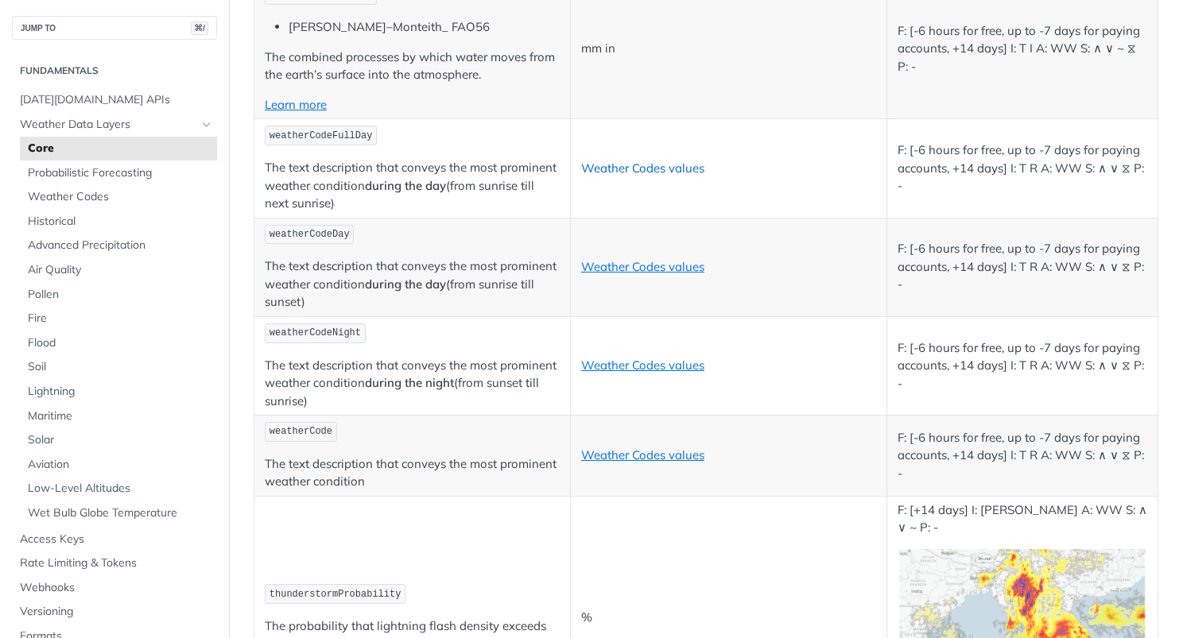
click at [619, 161] on link "Weather Codes values" at bounding box center [642, 168] width 123 height 15
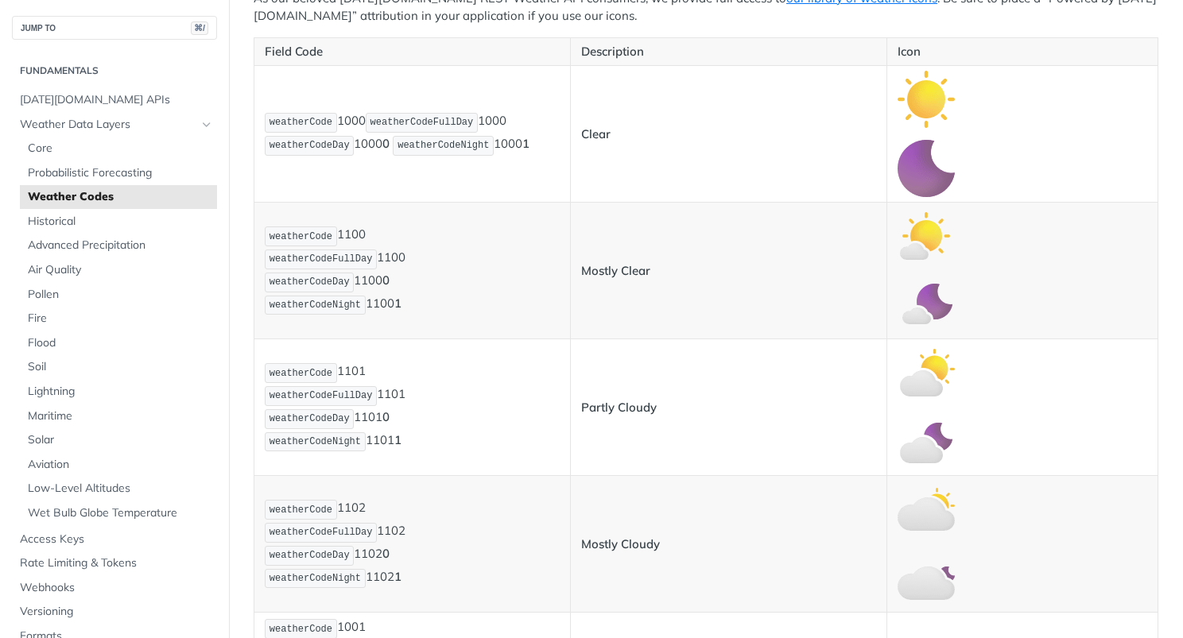
scroll to position [405, 0]
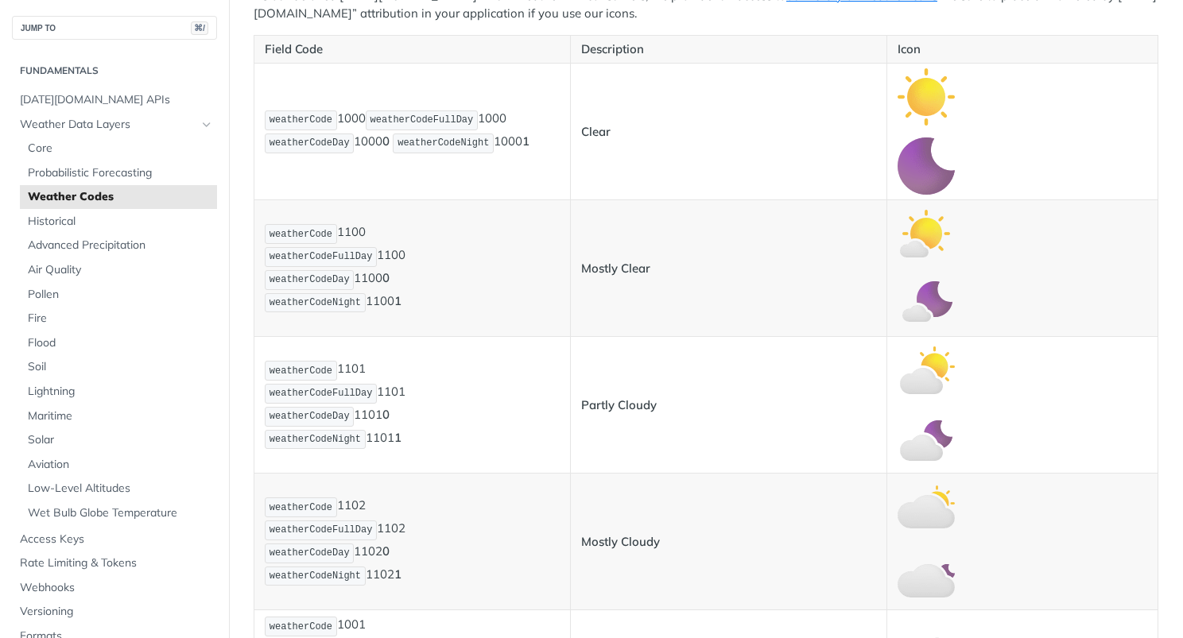
click at [432, 110] on code "weatherCodeFullDay" at bounding box center [422, 120] width 112 height 20
click at [432, 116] on span "weatherCodeFullDay" at bounding box center [421, 119] width 103 height 11
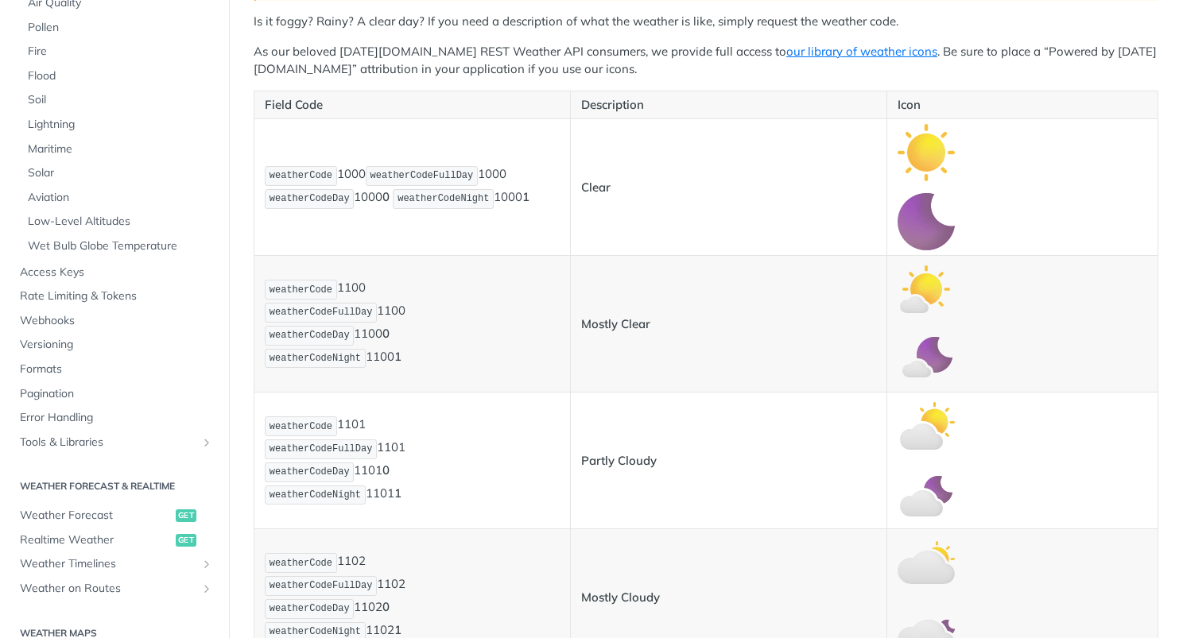
scroll to position [315, 0]
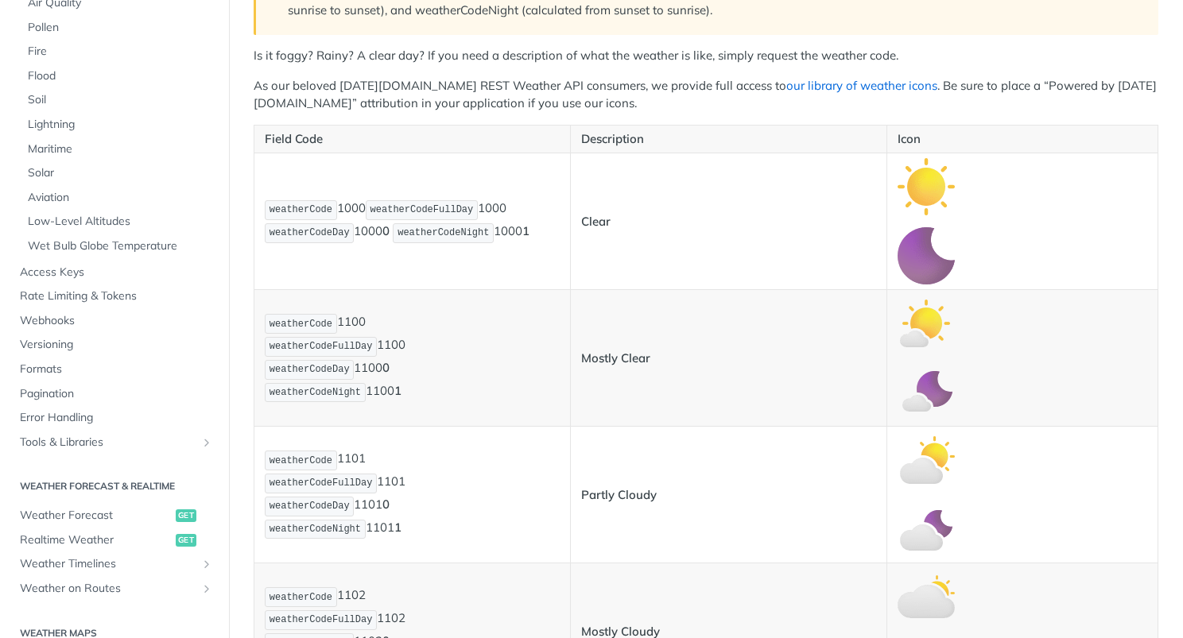
drag, startPoint x: 924, startPoint y: 161, endPoint x: 820, endPoint y: 79, distance: 131.8
click at [820, 79] on link "our library of weather icons" at bounding box center [861, 85] width 151 height 15
click at [803, 79] on link "our library of weather icons" at bounding box center [861, 85] width 151 height 15
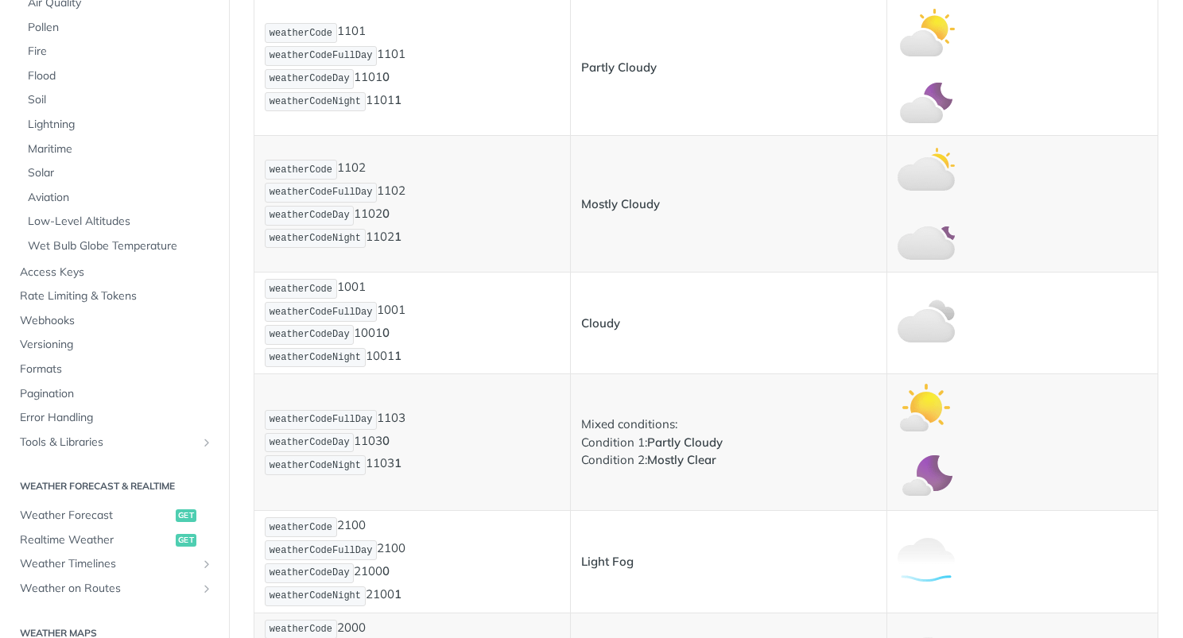
scroll to position [745, 0]
click at [804, 145] on td "Mostly Cloudy" at bounding box center [728, 202] width 316 height 137
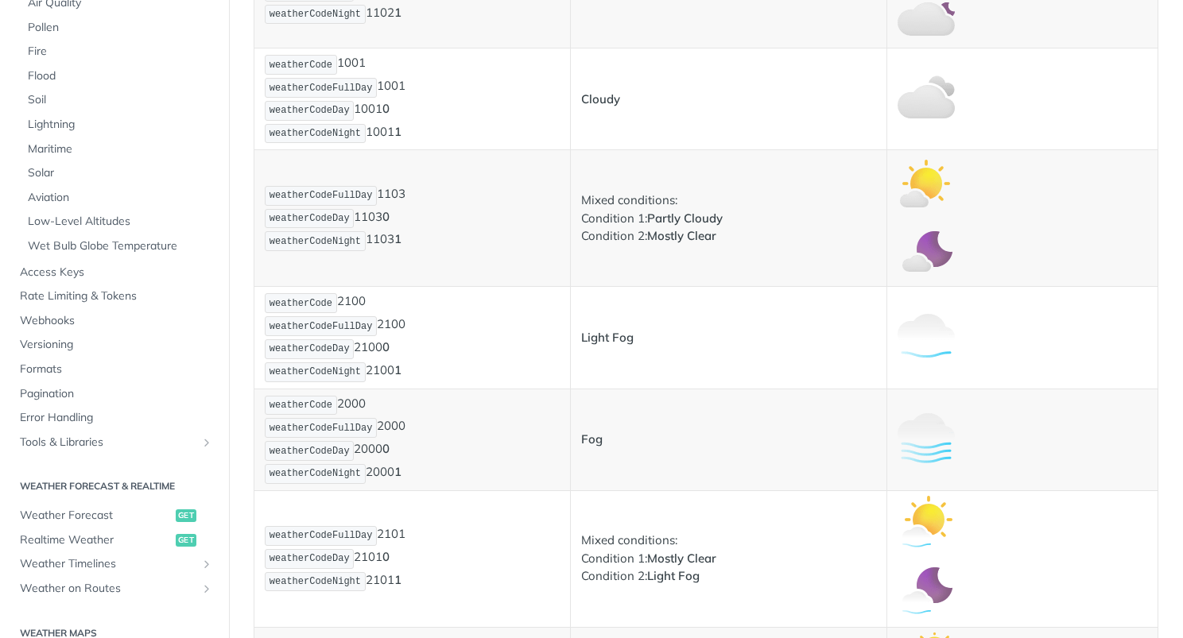
scroll to position [1007, 0]
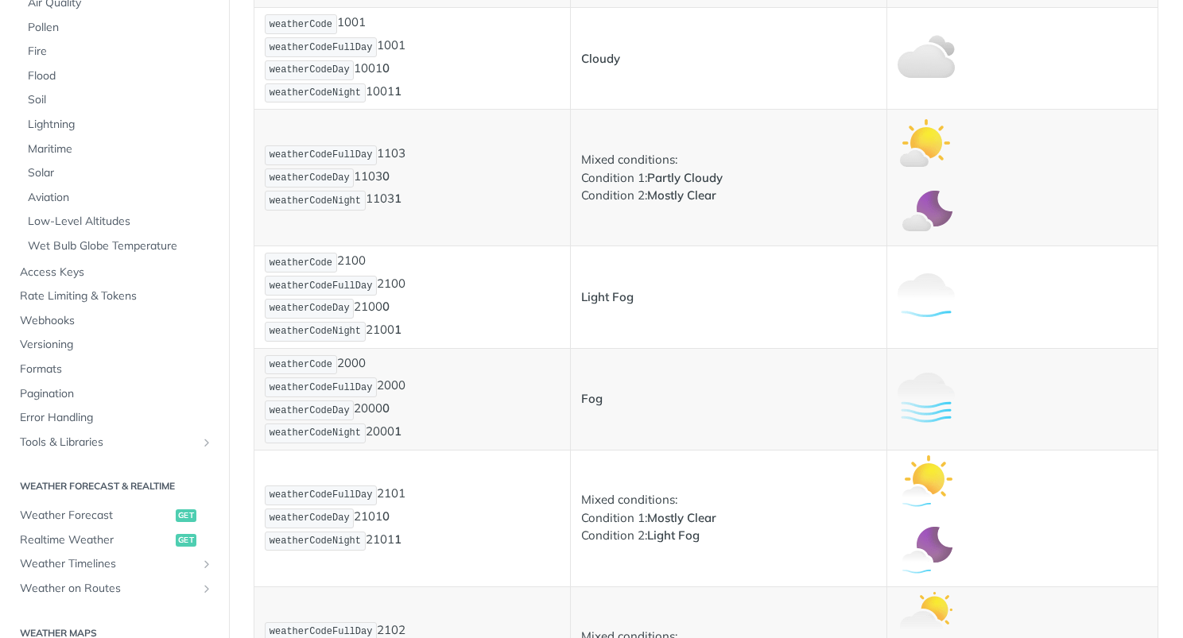
click at [343, 153] on span "weatherCodeFullDay" at bounding box center [320, 154] width 103 height 11
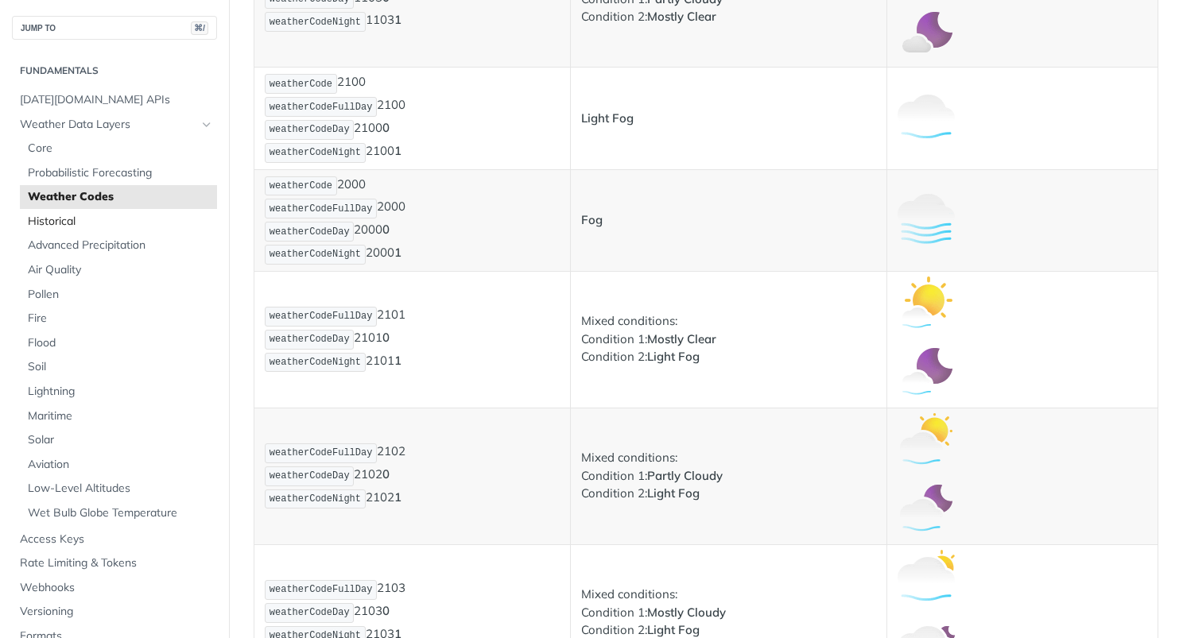
scroll to position [0, 0]
click at [91, 103] on span "[DATE][DOMAIN_NAME] APIs" at bounding box center [116, 100] width 193 height 16
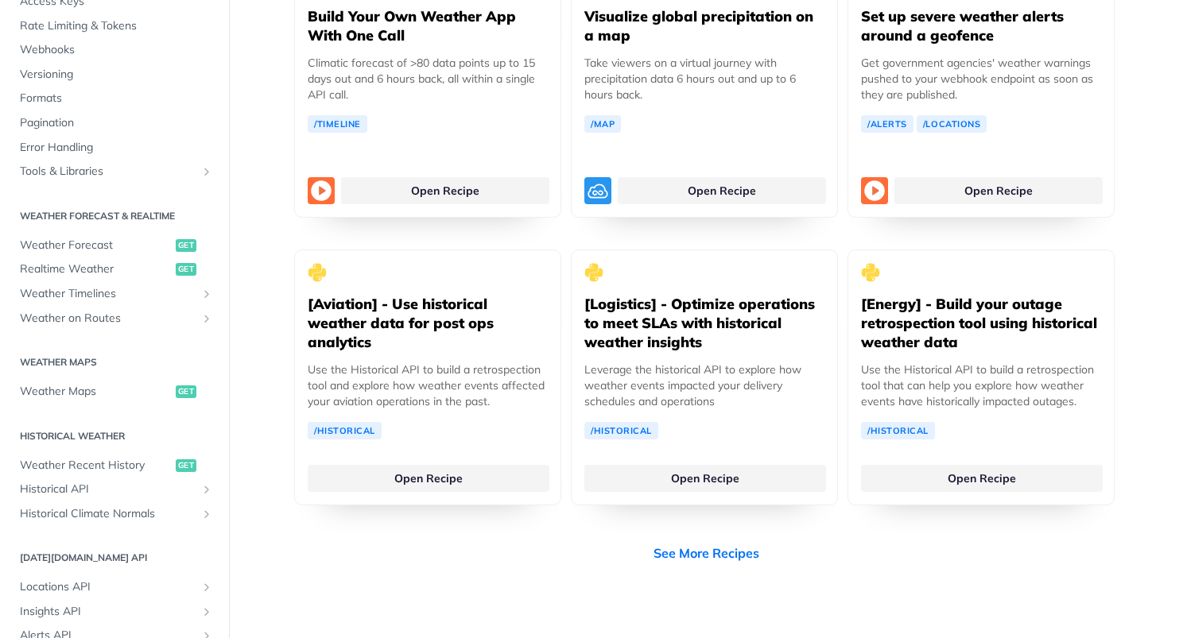
scroll to position [158, 0]
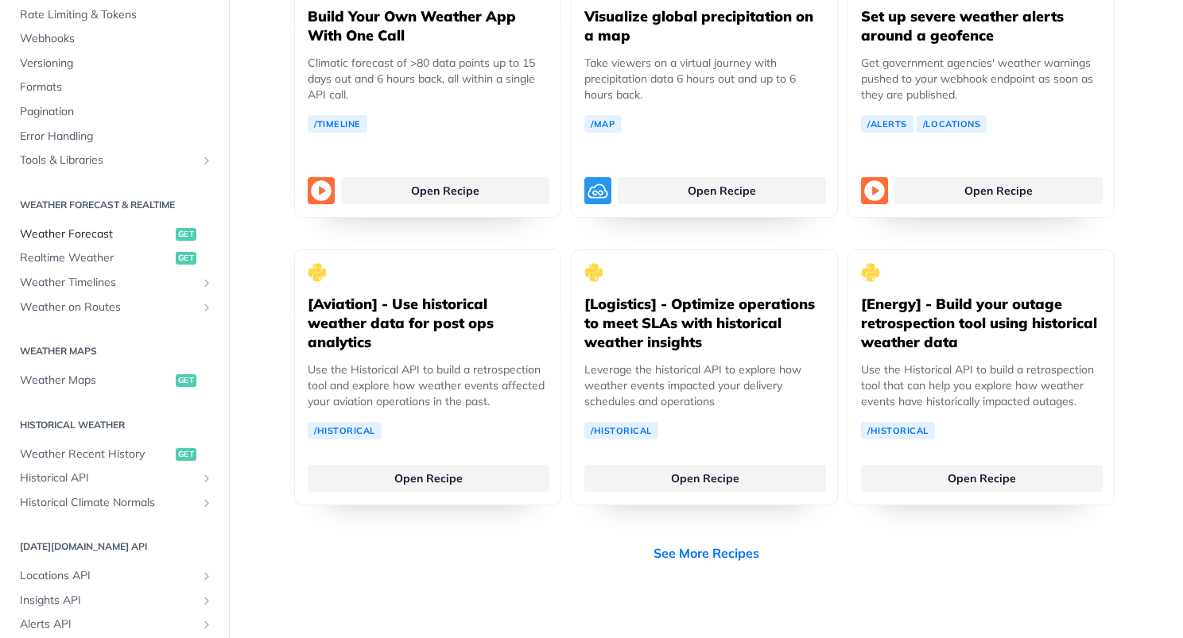
click at [120, 231] on span "Weather Forecast" at bounding box center [96, 235] width 152 height 16
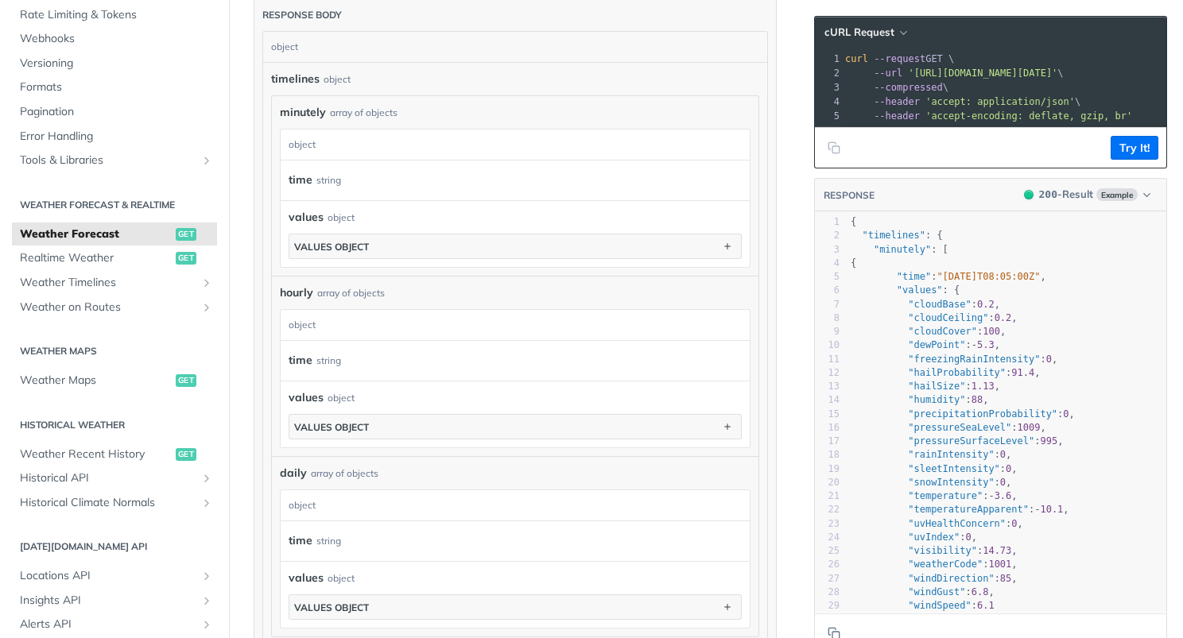
scroll to position [946, 0]
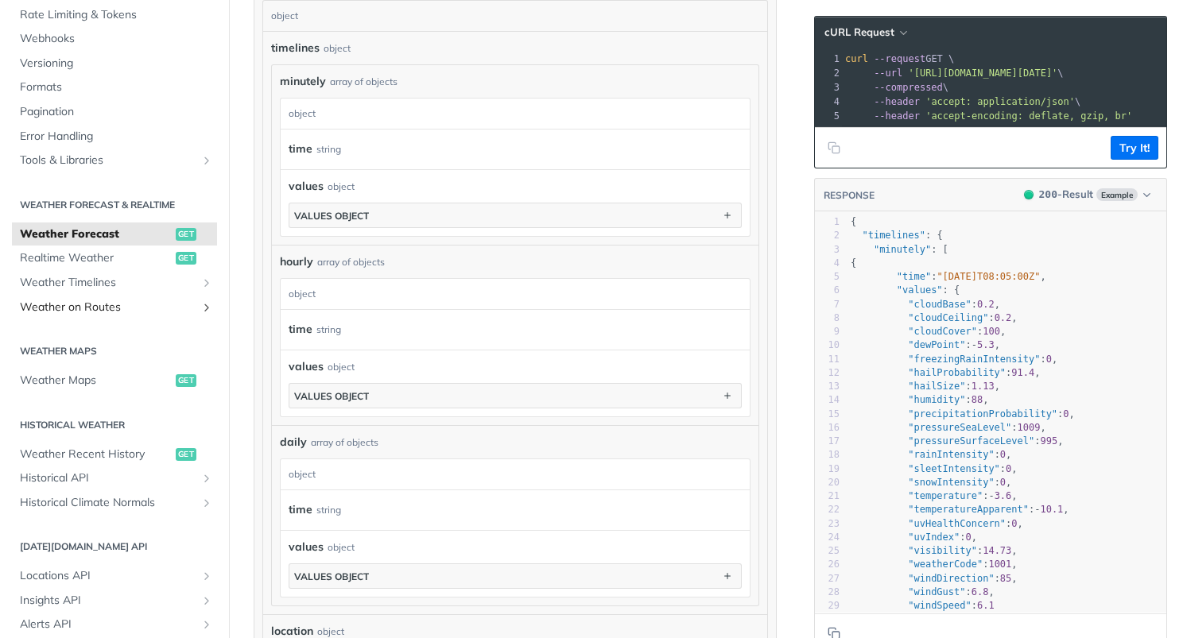
click at [161, 301] on span "Weather on Routes" at bounding box center [108, 308] width 176 height 16
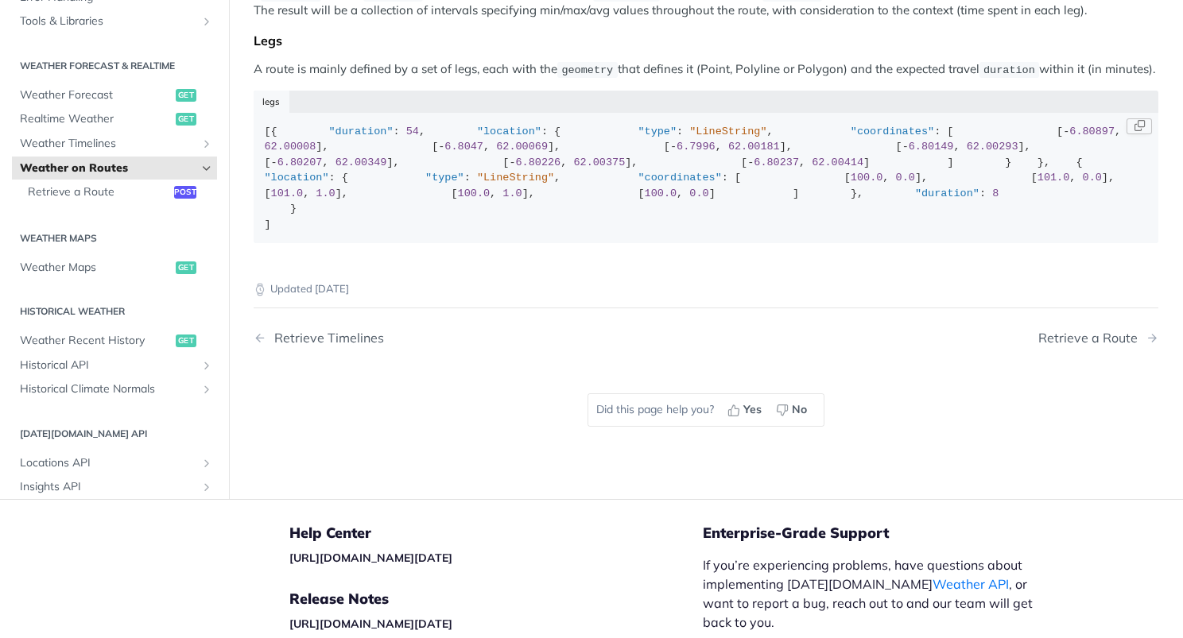
scroll to position [222, 0]
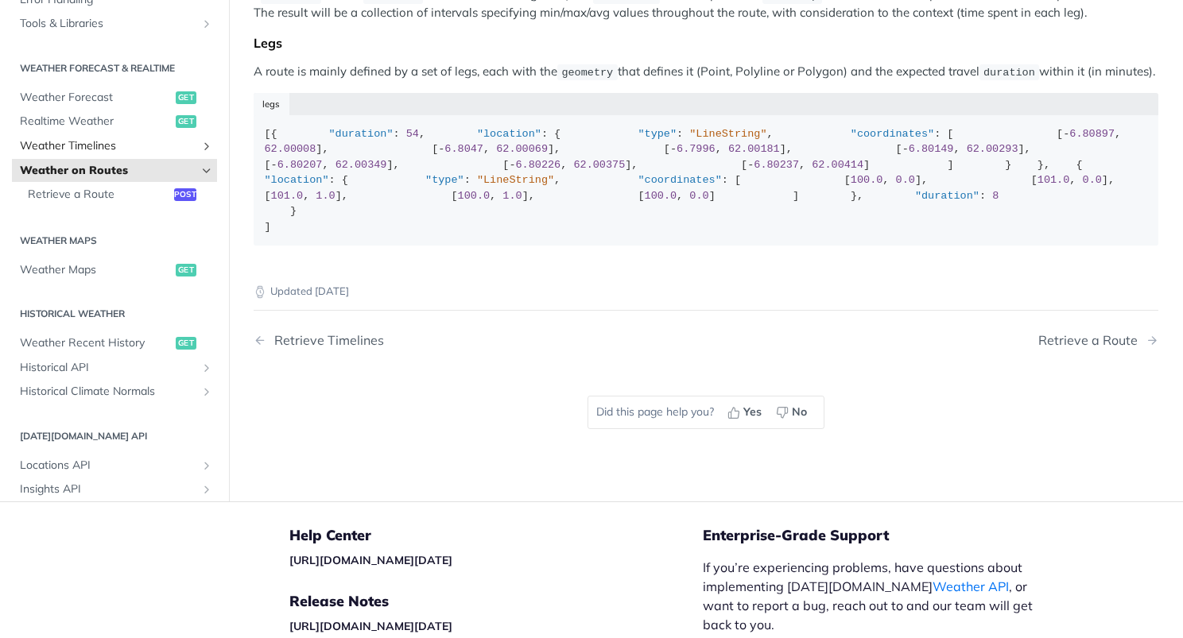
click at [177, 154] on span "Weather Timelines" at bounding box center [108, 146] width 176 height 16
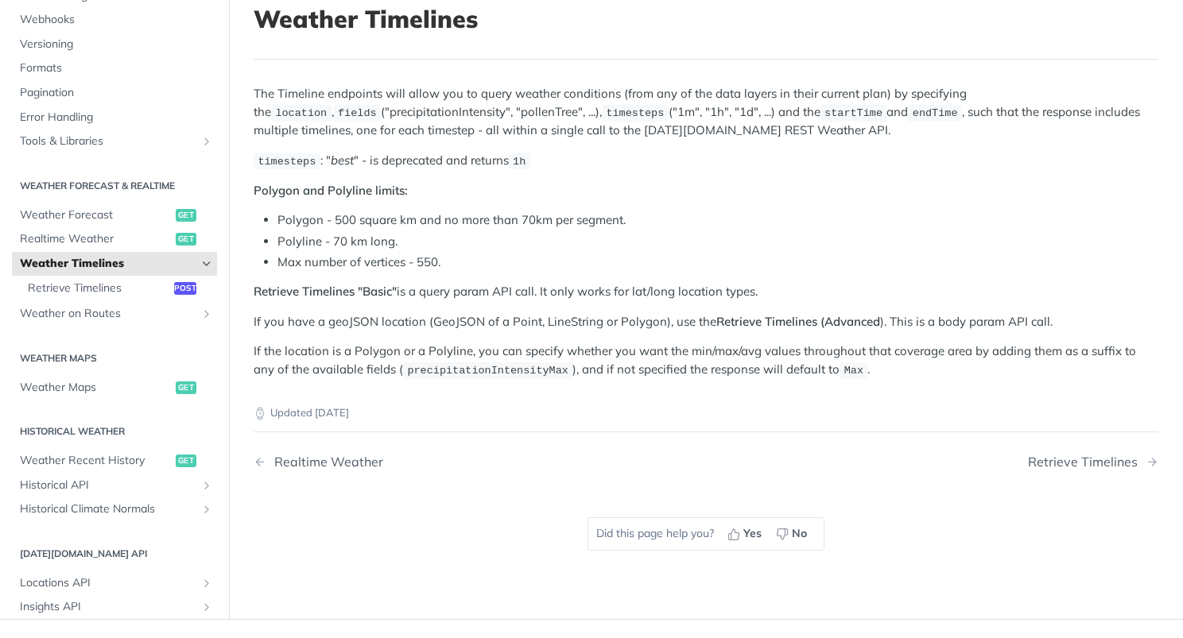
scroll to position [82, 0]
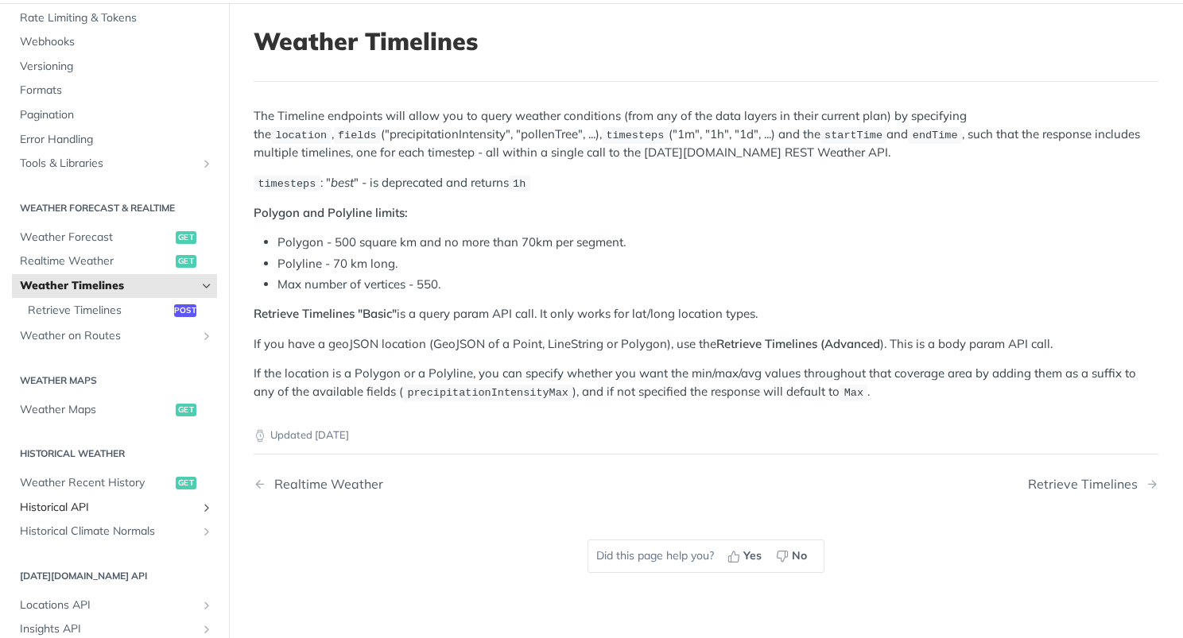
click at [79, 500] on span "Historical API" at bounding box center [108, 508] width 176 height 16
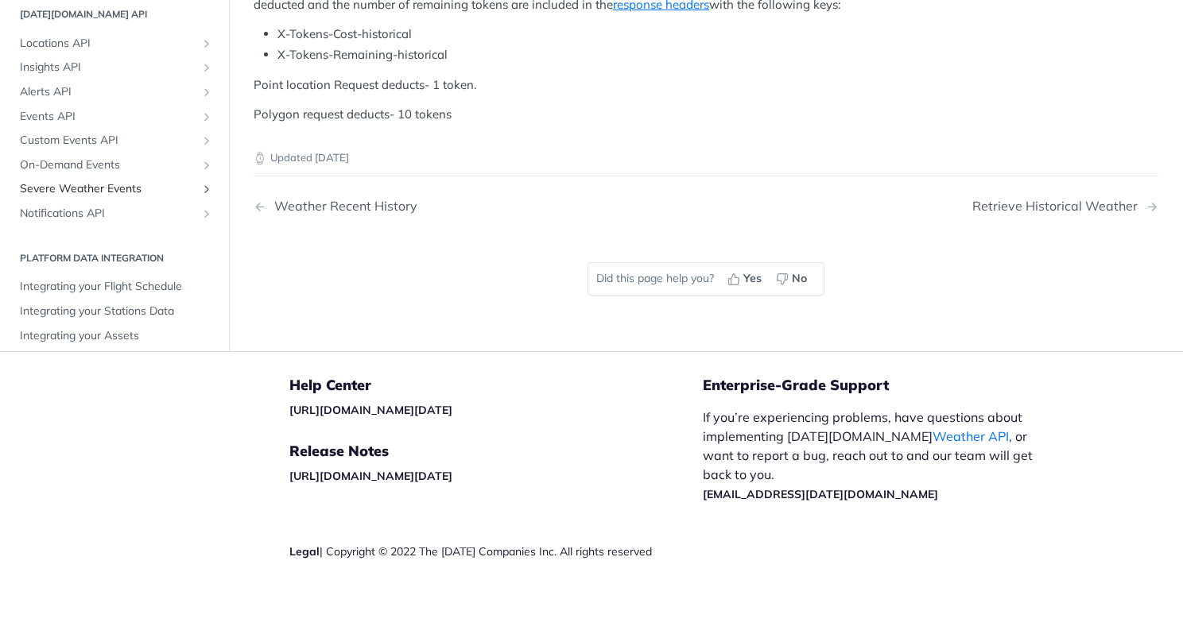
scroll to position [429, 0]
click at [80, 56] on link "Locations API" at bounding box center [114, 44] width 205 height 24
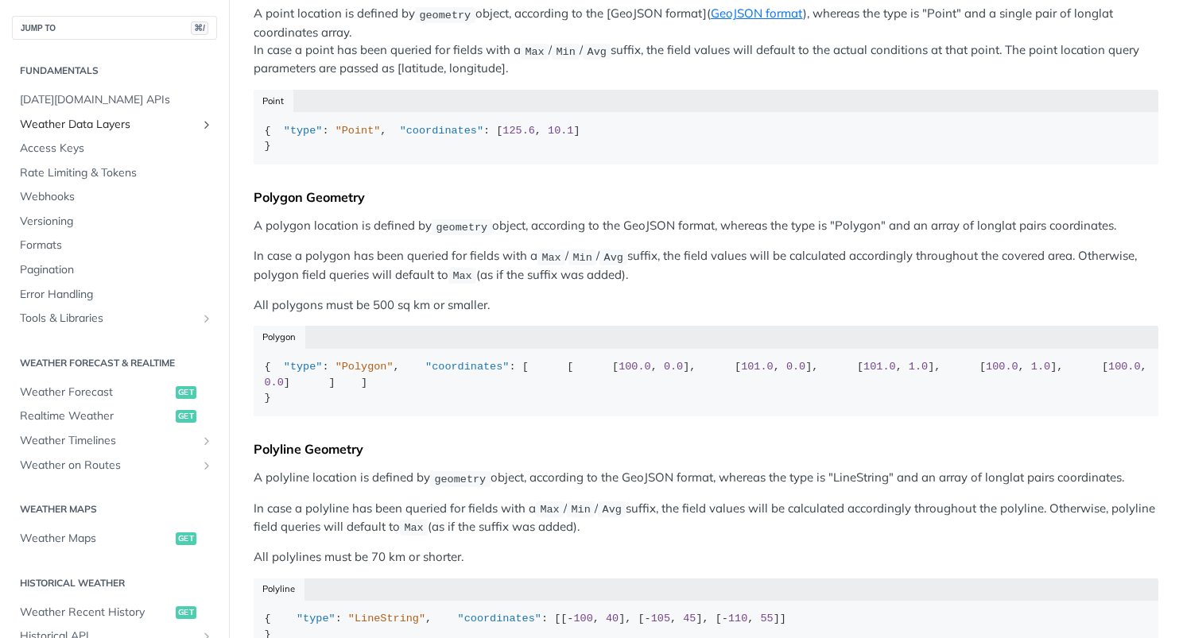
click at [107, 120] on span "Weather Data Layers" at bounding box center [108, 125] width 176 height 16
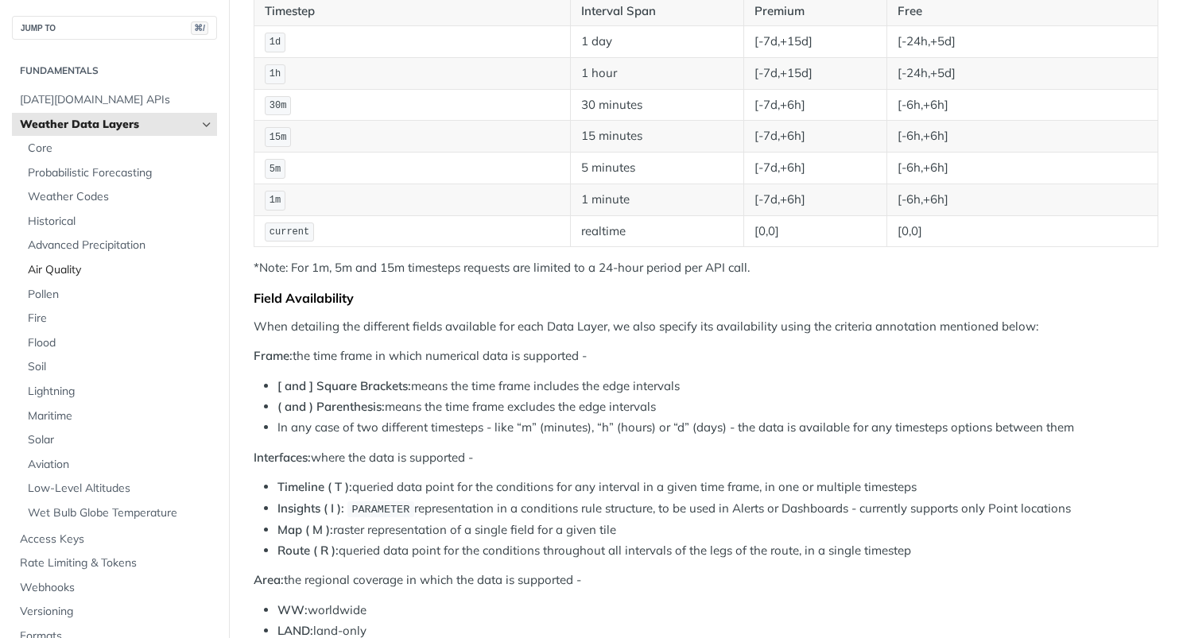
click at [98, 262] on span "Air Quality" at bounding box center [120, 270] width 185 height 16
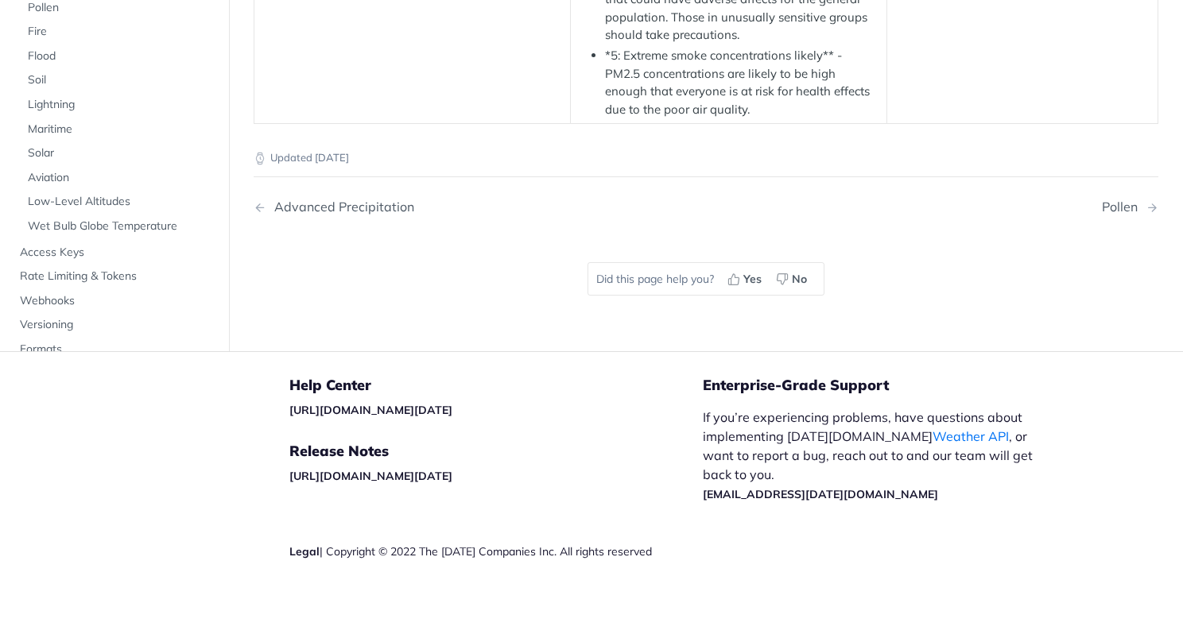
scroll to position [3247, 0]
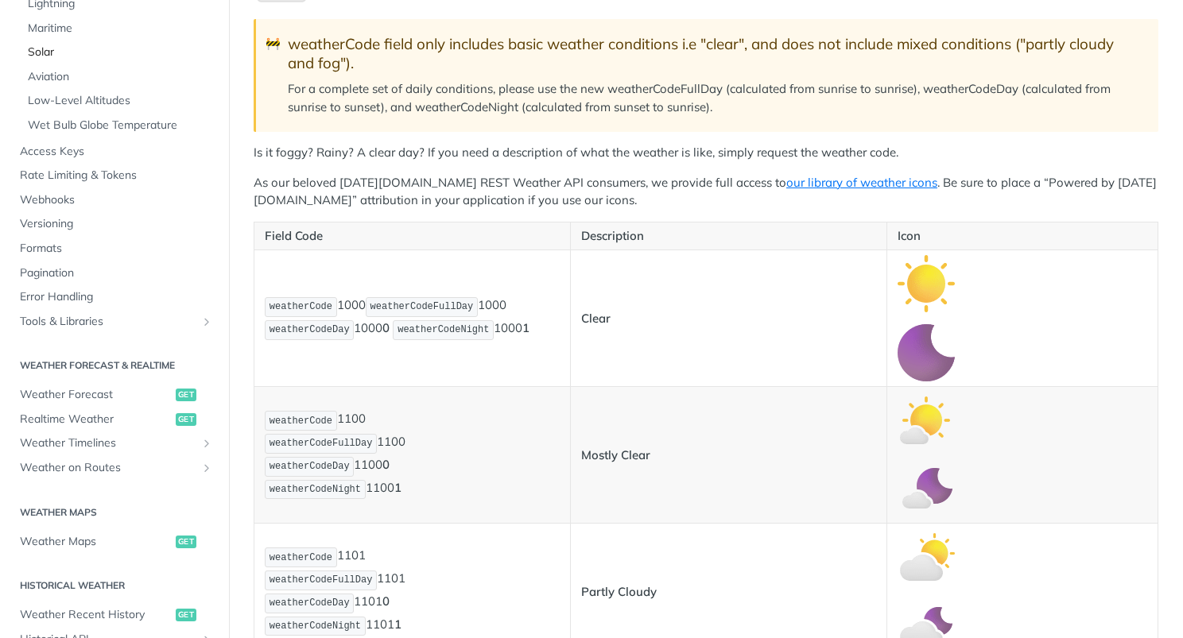
scroll to position [589, 0]
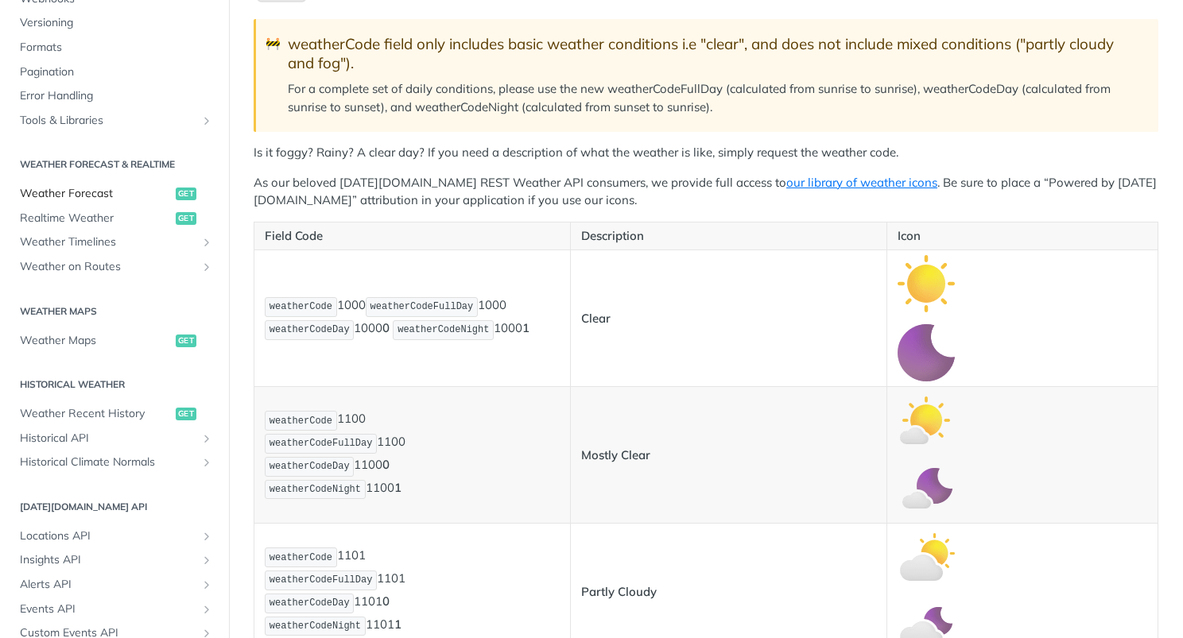
click at [99, 186] on span "Weather Forecast" at bounding box center [96, 194] width 152 height 16
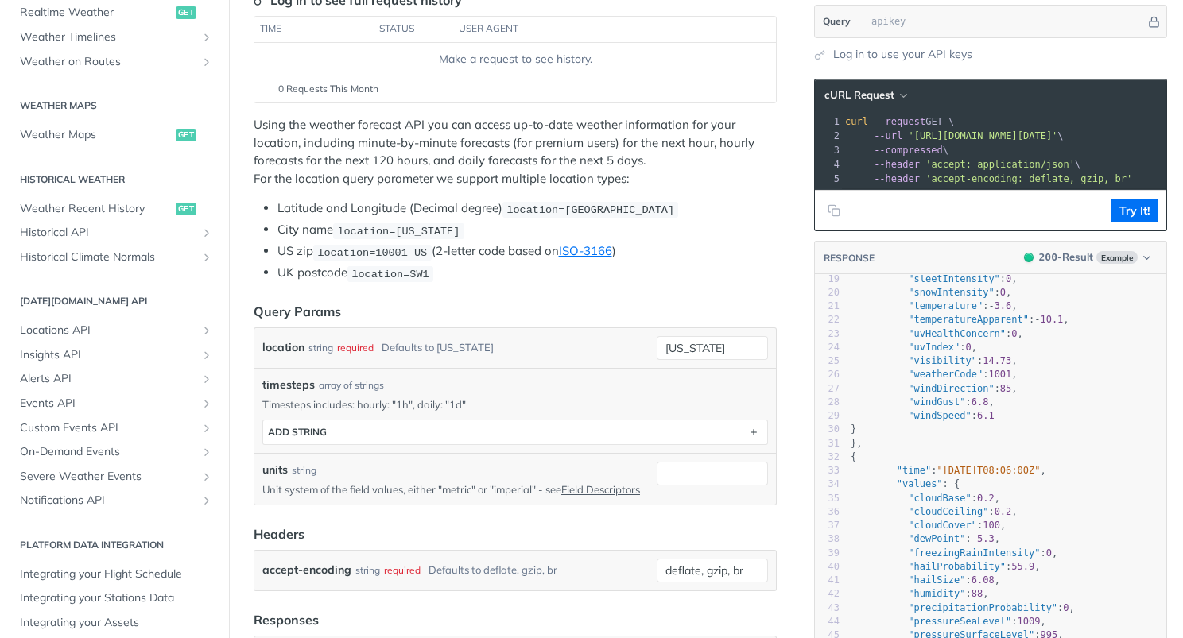
scroll to position [236, 0]
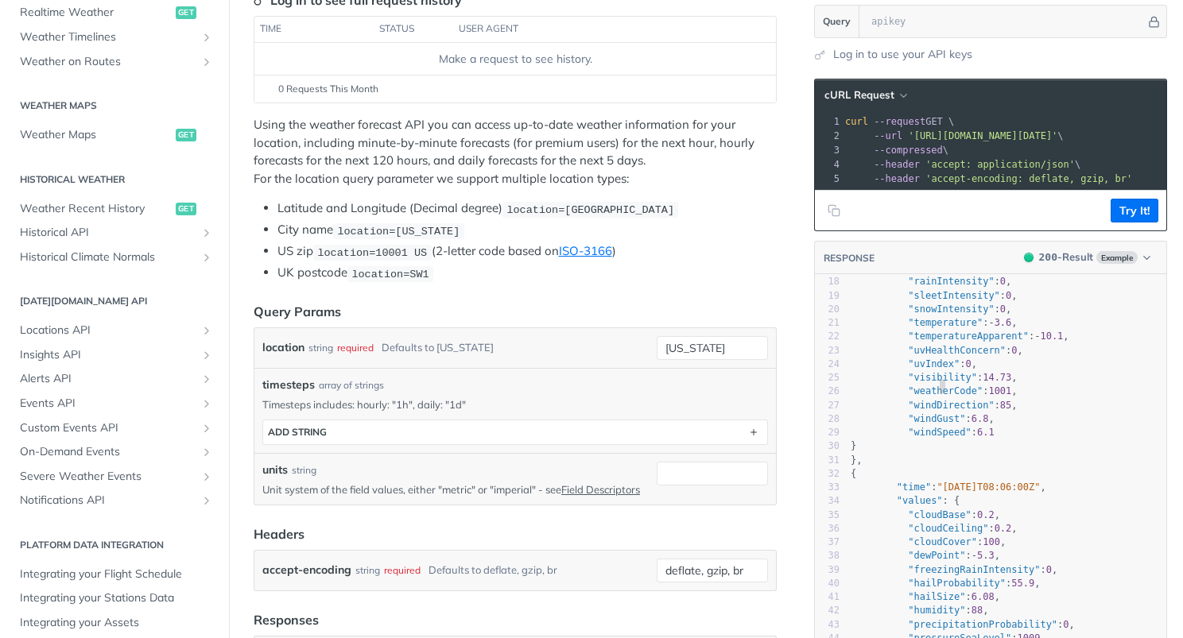
click at [938, 387] on span ""weatherCode"" at bounding box center [945, 391] width 75 height 11
type textarea "weatherCode"
click at [938, 387] on span ""weatherCode"" at bounding box center [945, 391] width 75 height 11
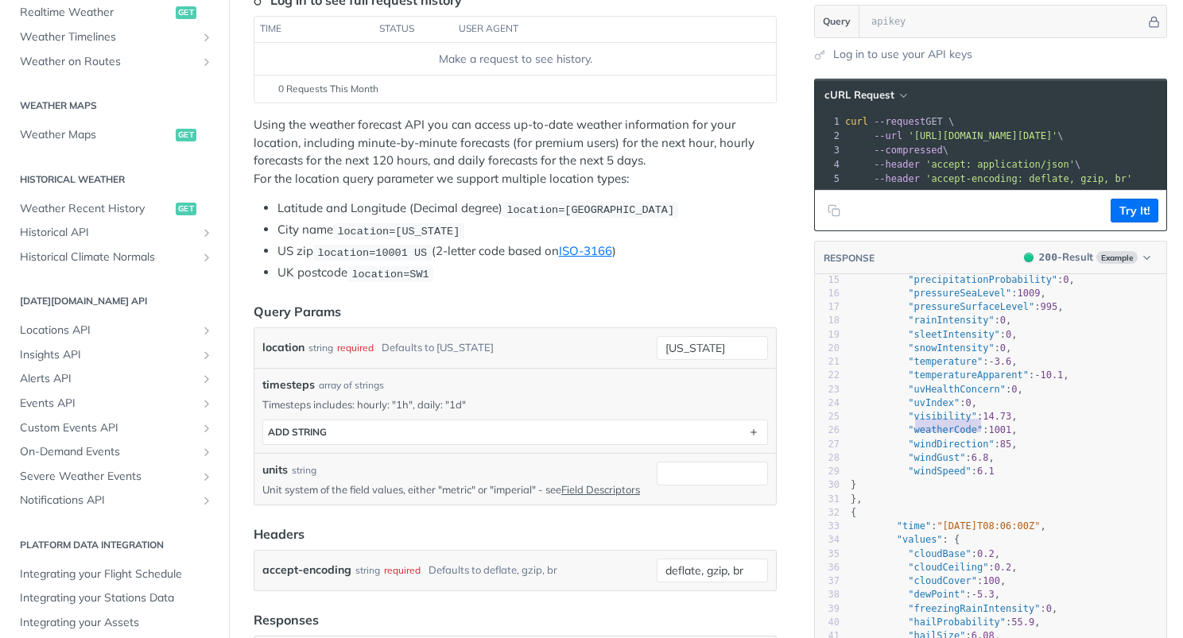
scroll to position [0, 0]
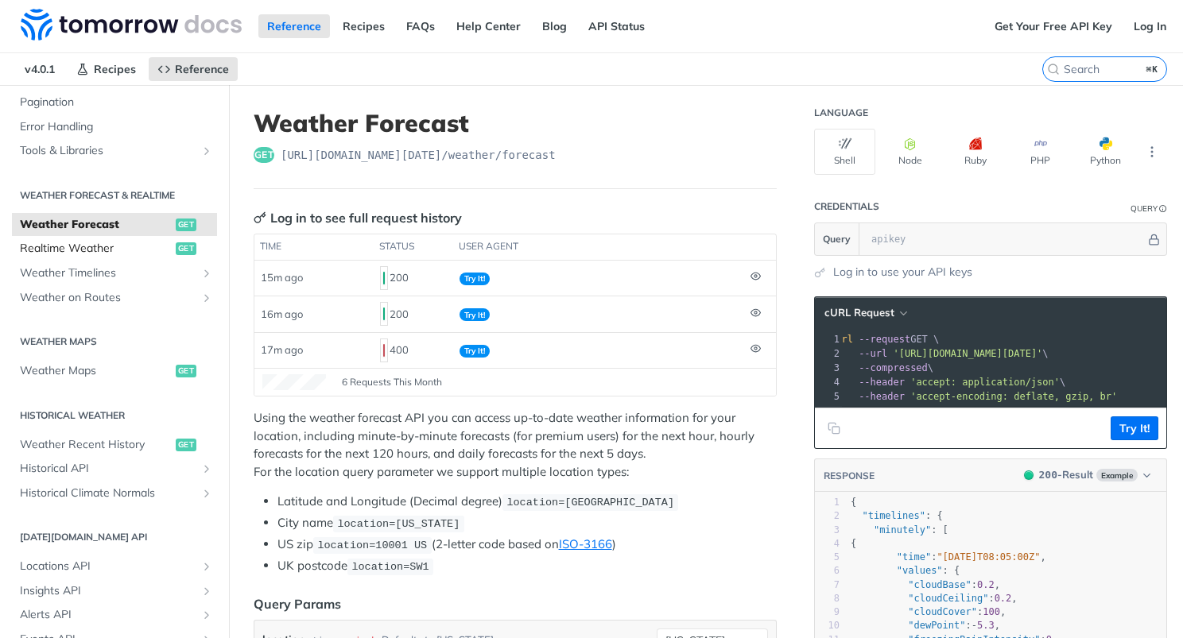
click at [110, 245] on span "Realtime Weather" at bounding box center [96, 249] width 152 height 16
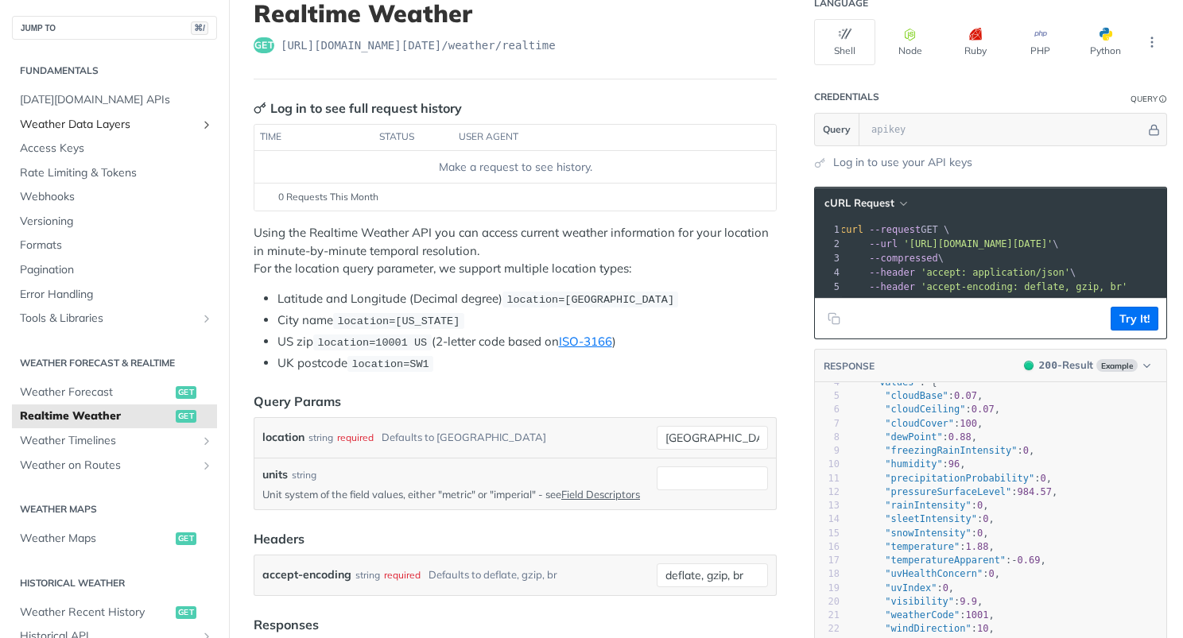
click at [116, 124] on span "Weather Data Layers" at bounding box center [108, 125] width 176 height 16
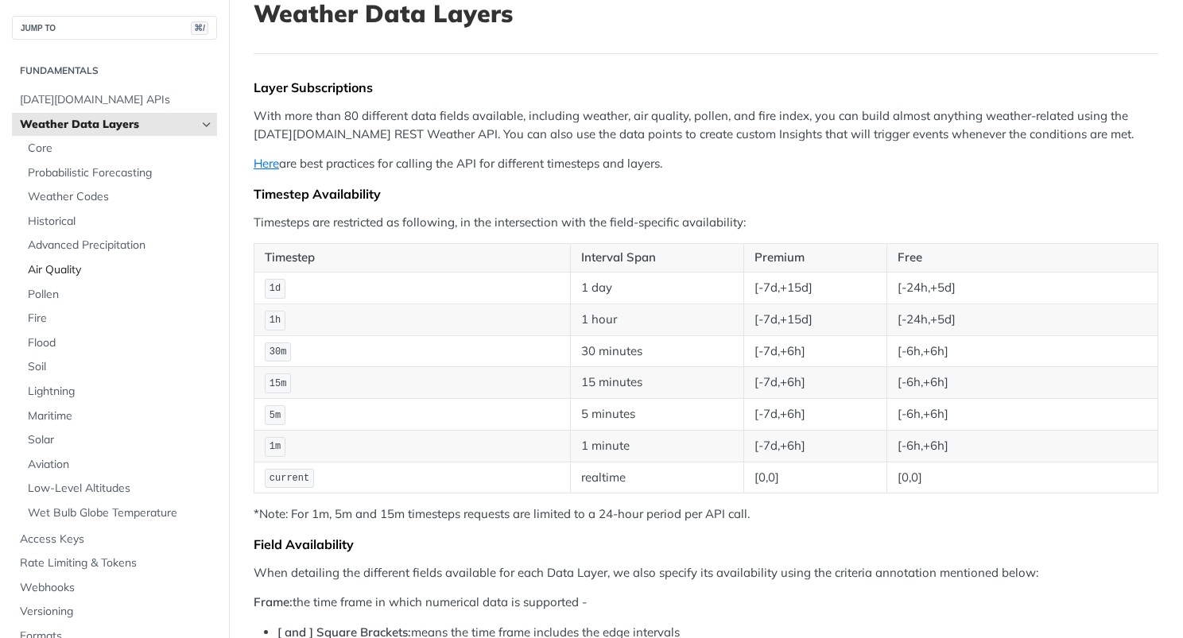
click at [64, 269] on span "Air Quality" at bounding box center [120, 270] width 185 height 16
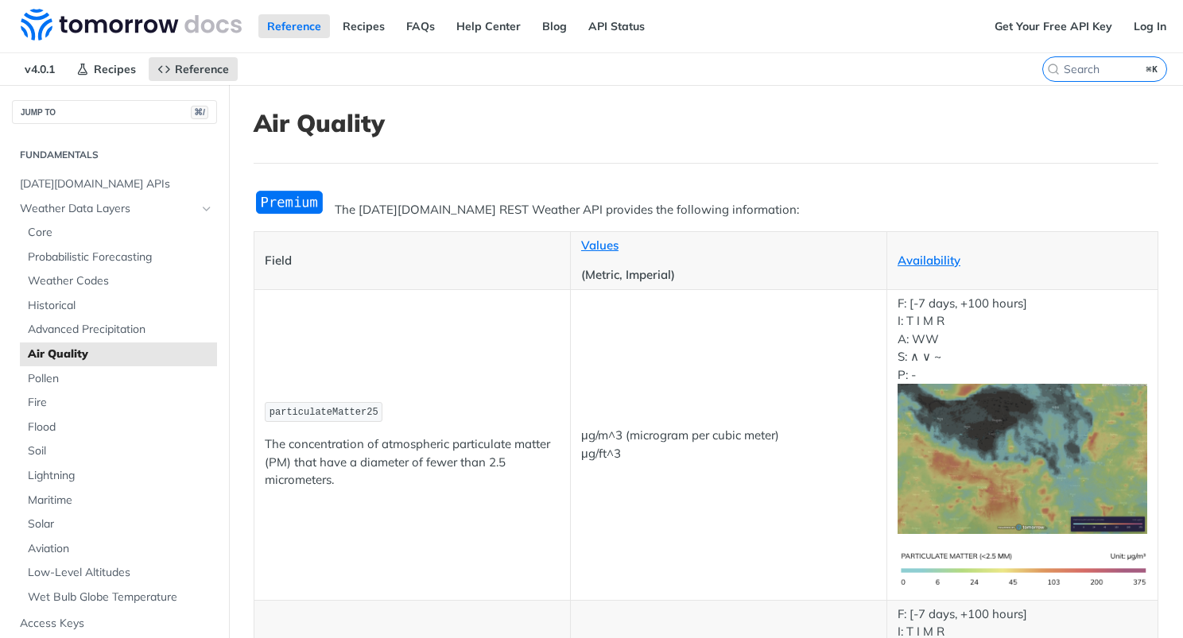
click at [296, 203] on img "Expand image" at bounding box center [290, 202] width 72 height 26
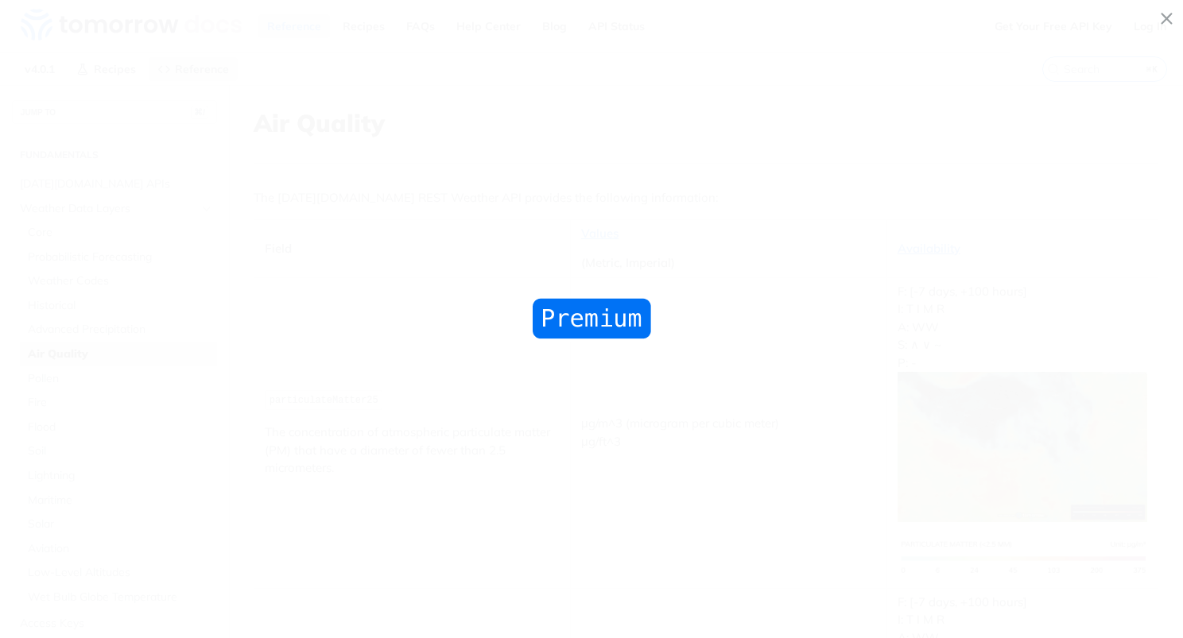
click at [431, 219] on span "Collapse image" at bounding box center [591, 319] width 1183 height 638
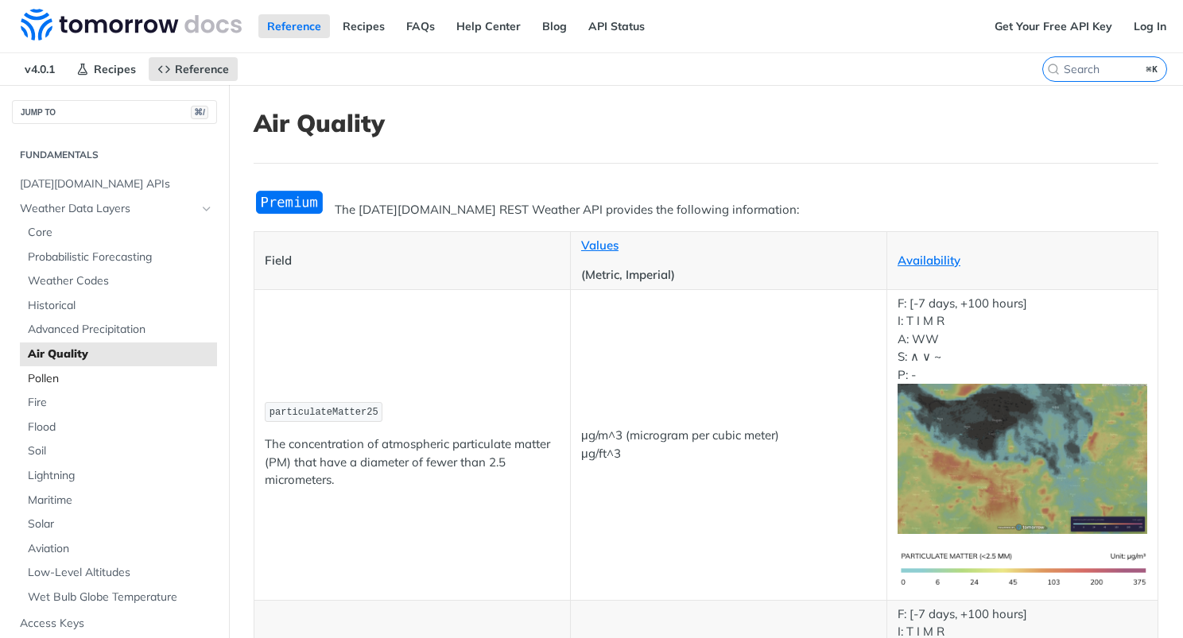
click at [105, 373] on span "Pollen" at bounding box center [120, 379] width 185 height 16
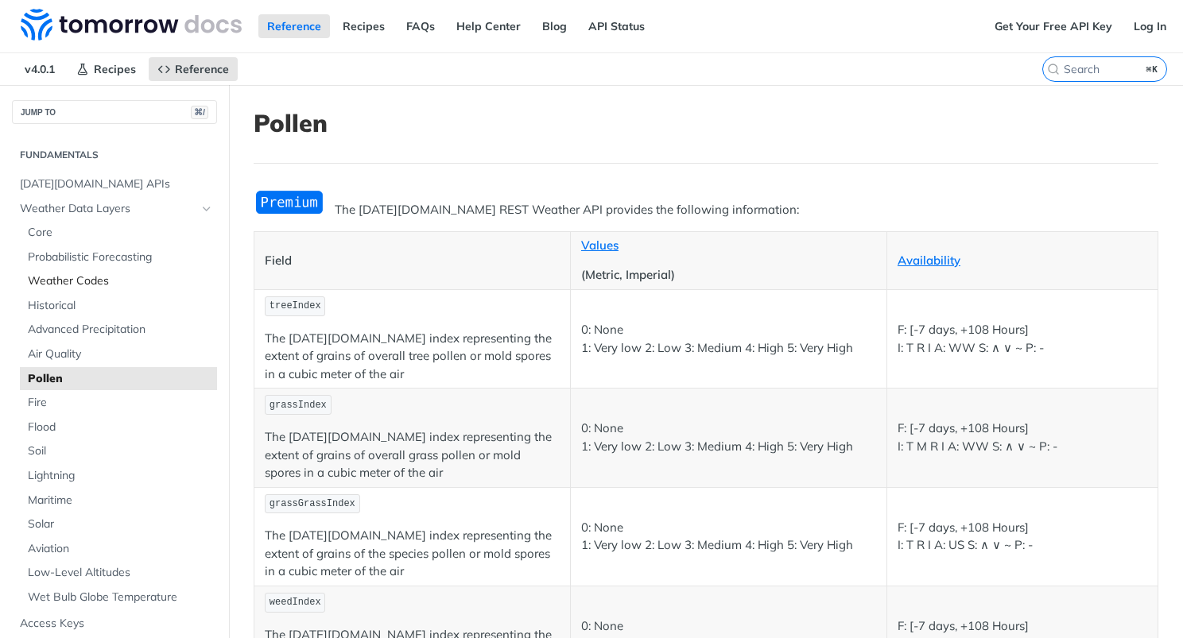
click at [113, 281] on span "Weather Codes" at bounding box center [120, 281] width 185 height 16
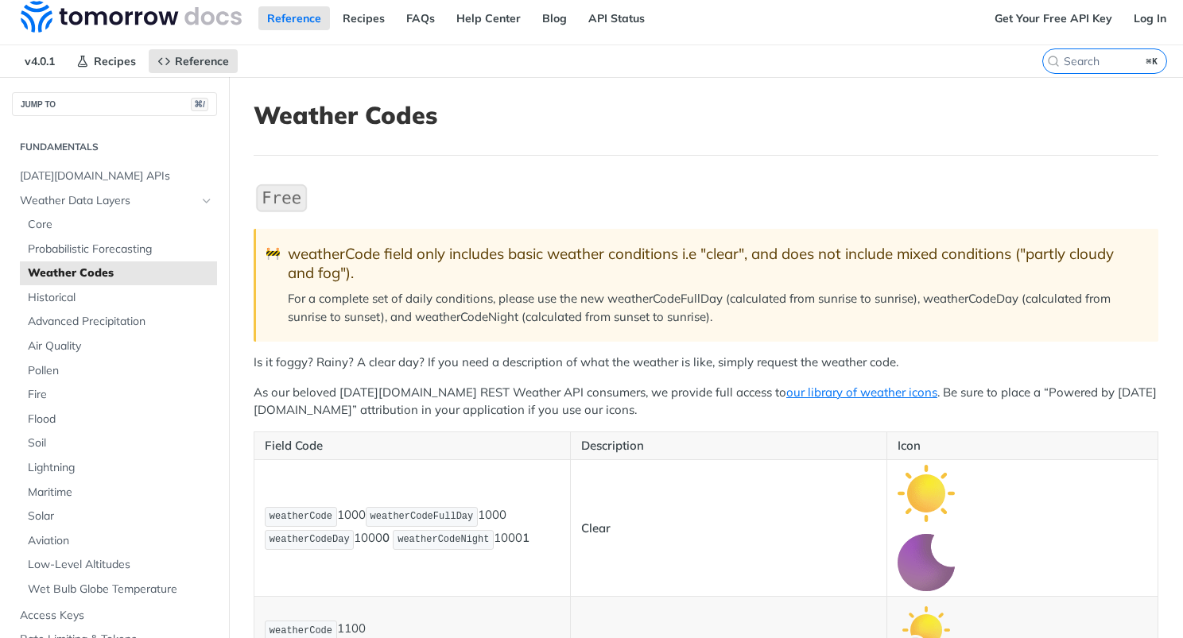
scroll to position [5, 0]
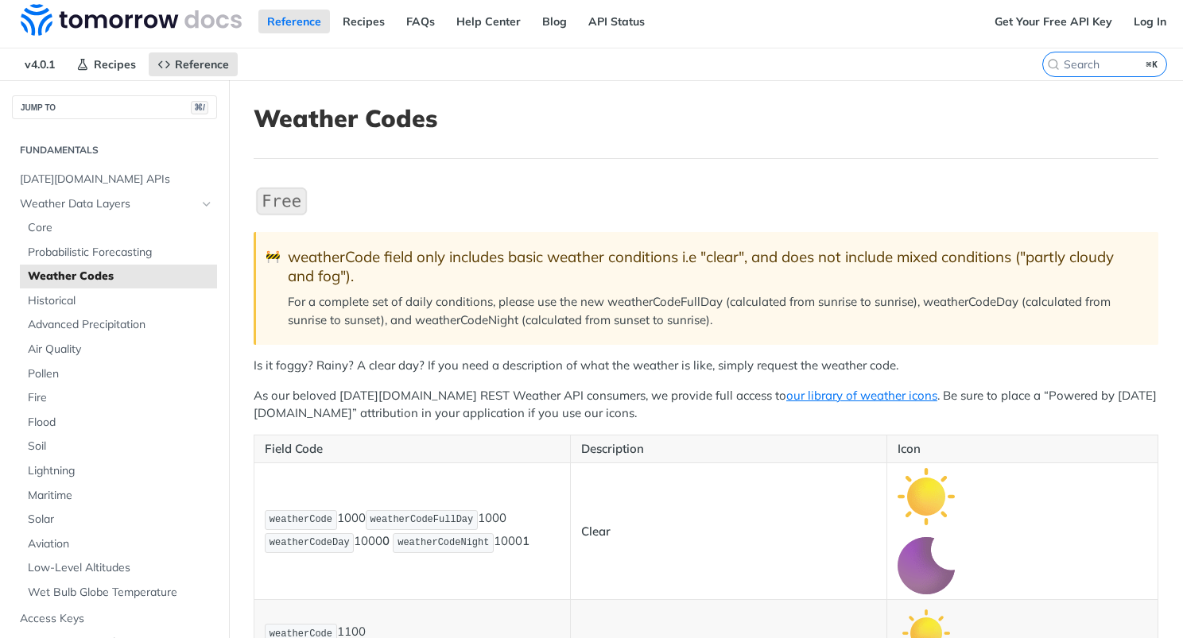
click at [29, 64] on span "v4.0.1" at bounding box center [40, 64] width 48 height 24
click at [91, 64] on link "Recipes" at bounding box center [106, 64] width 77 height 24
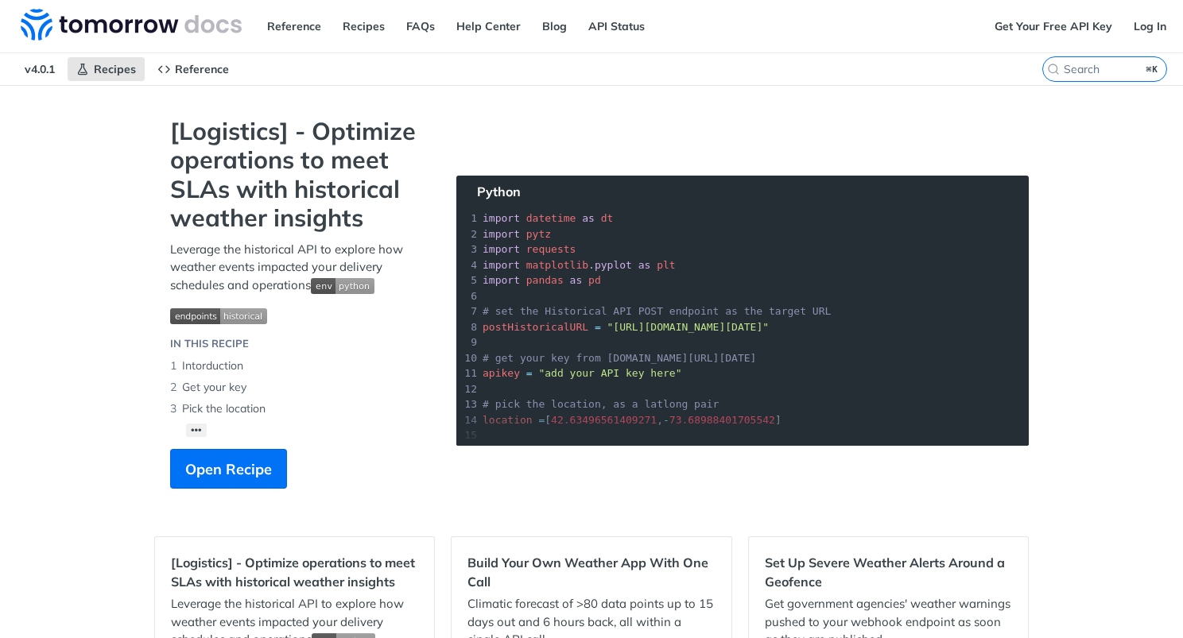
scroll to position [-16, 0]
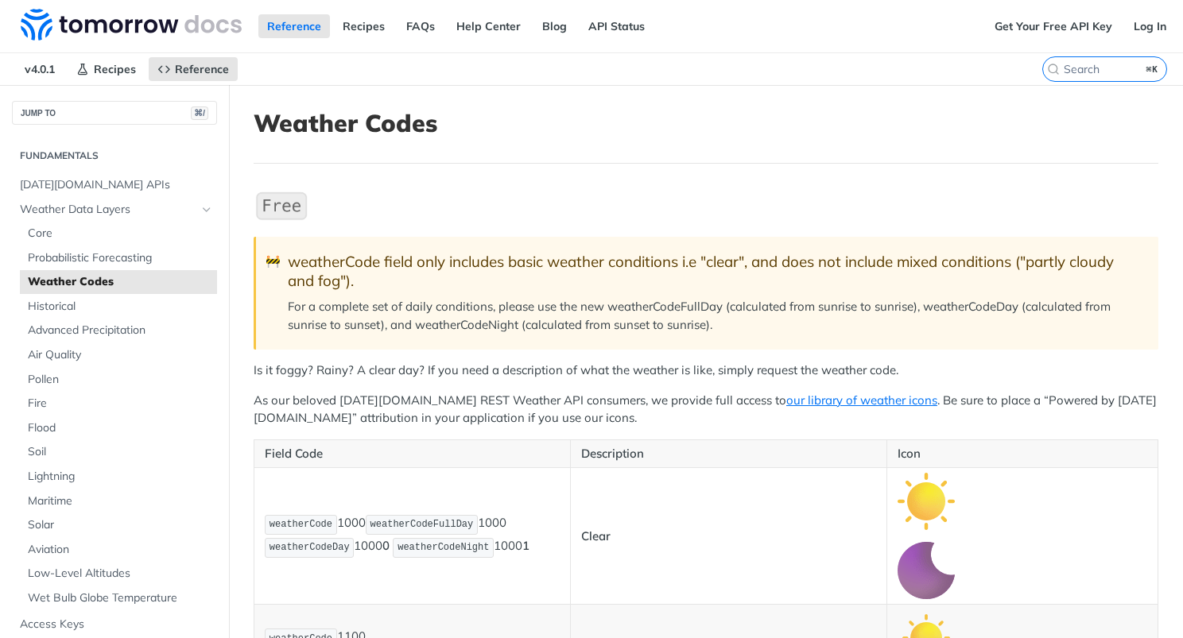
click at [560, 405] on p "As our beloved Tomorrow.io REST Weather API consumers, we provide full access t…" at bounding box center [706, 410] width 905 height 36
click at [525, 445] on p "Field Code" at bounding box center [412, 454] width 295 height 18
click at [265, 396] on p "As our beloved Tomorrow.io REST Weather API consumers, we provide full access t…" at bounding box center [706, 410] width 905 height 36
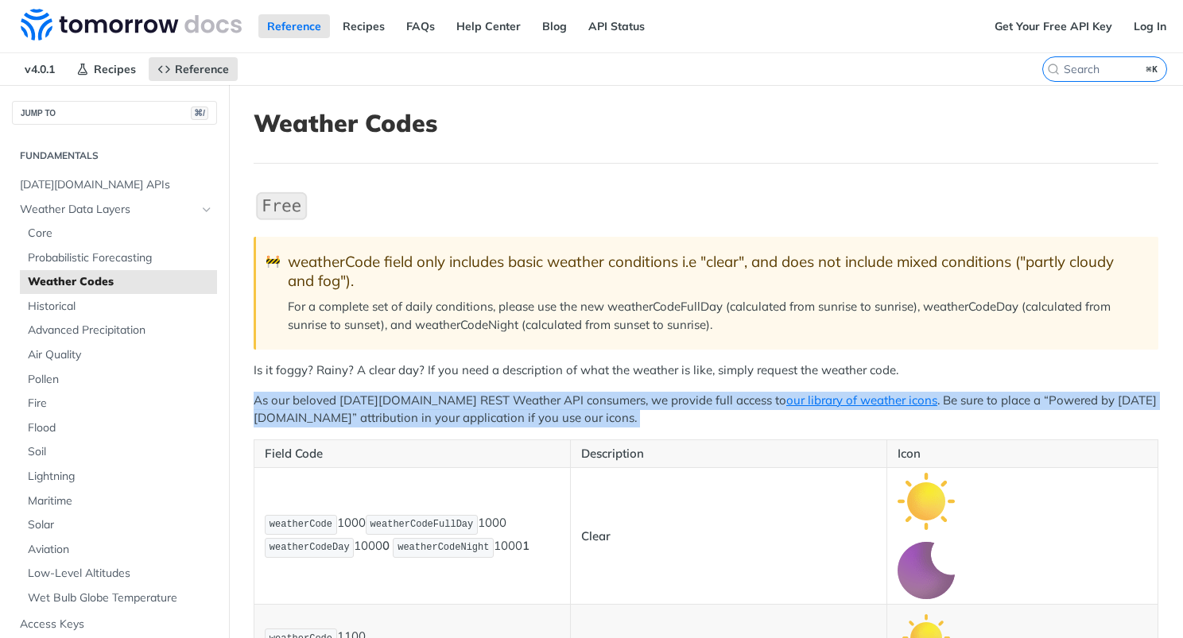
click at [273, 370] on p "Is it foggy? Rainy? A clear day? If you need a description of what the weather …" at bounding box center [706, 371] width 905 height 18
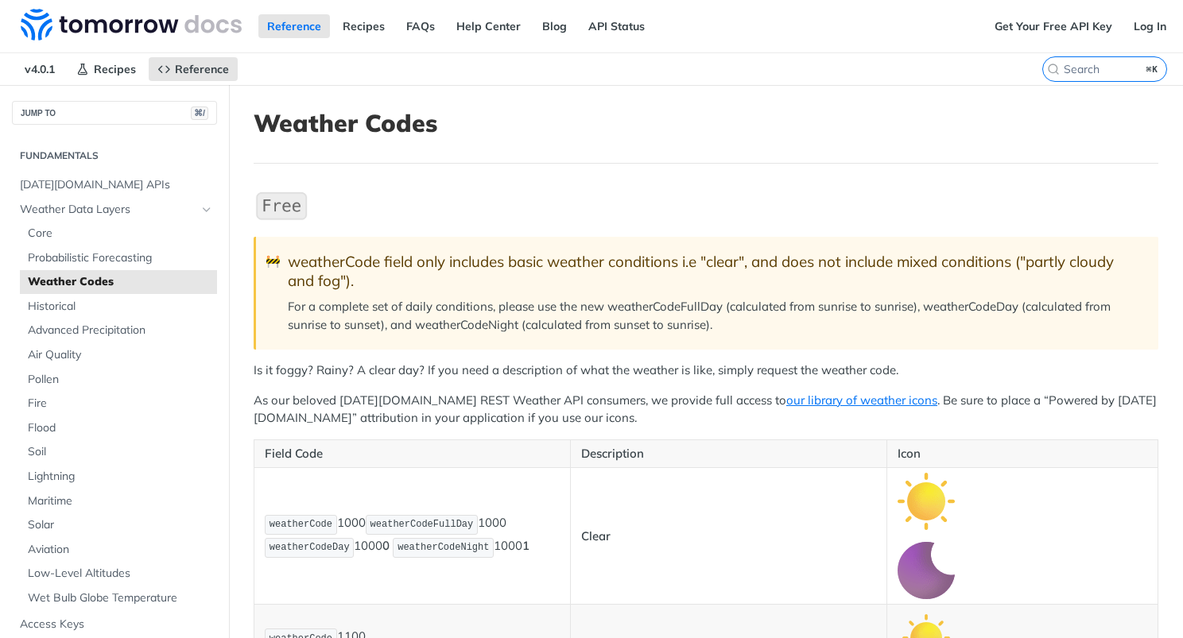
click at [273, 370] on p "Is it foggy? Rainy? A clear day? If you need a description of what the weather …" at bounding box center [706, 371] width 905 height 18
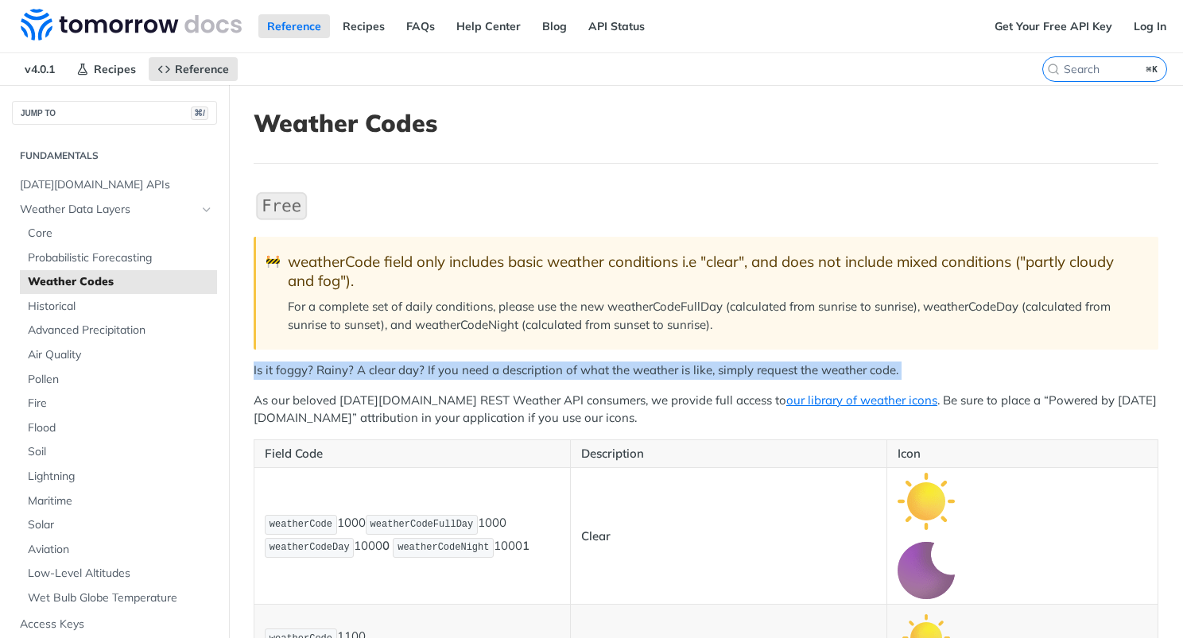
click at [718, 128] on h1 "Weather Codes" at bounding box center [706, 123] width 905 height 29
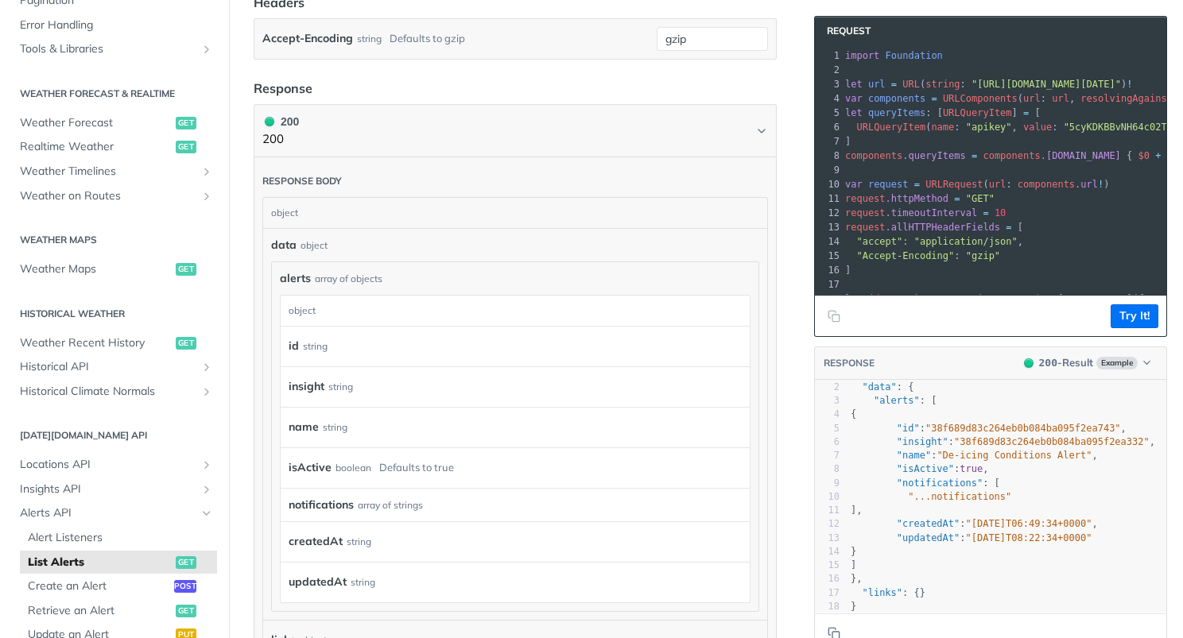
scroll to position [254, 0]
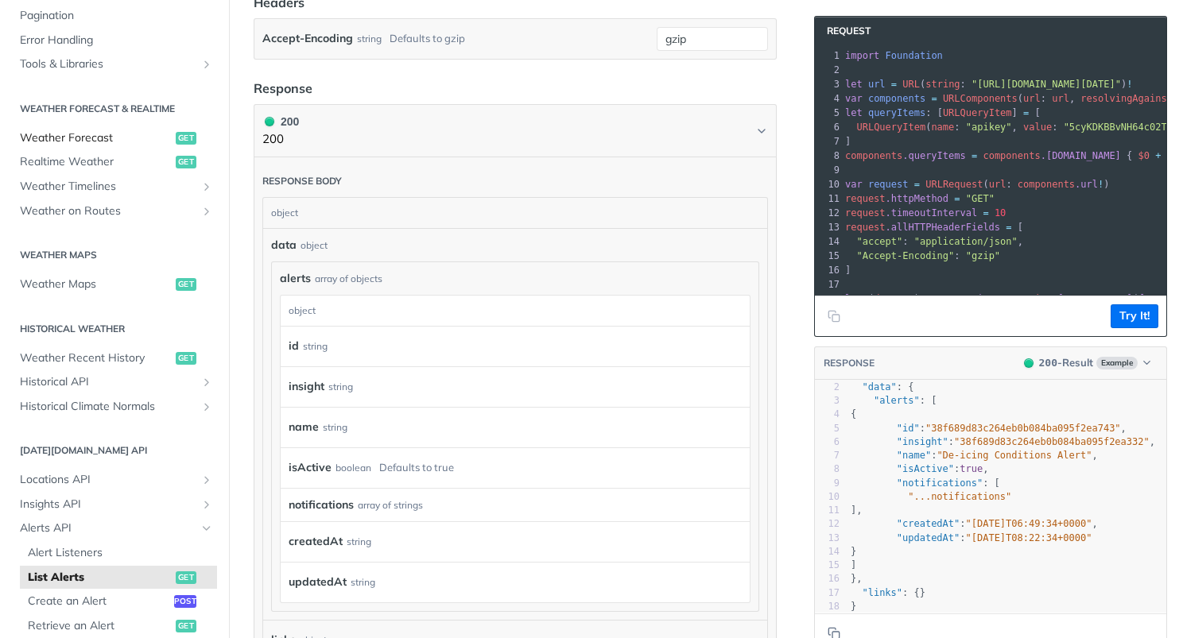
click at [113, 134] on span "Weather Forecast" at bounding box center [96, 138] width 152 height 16
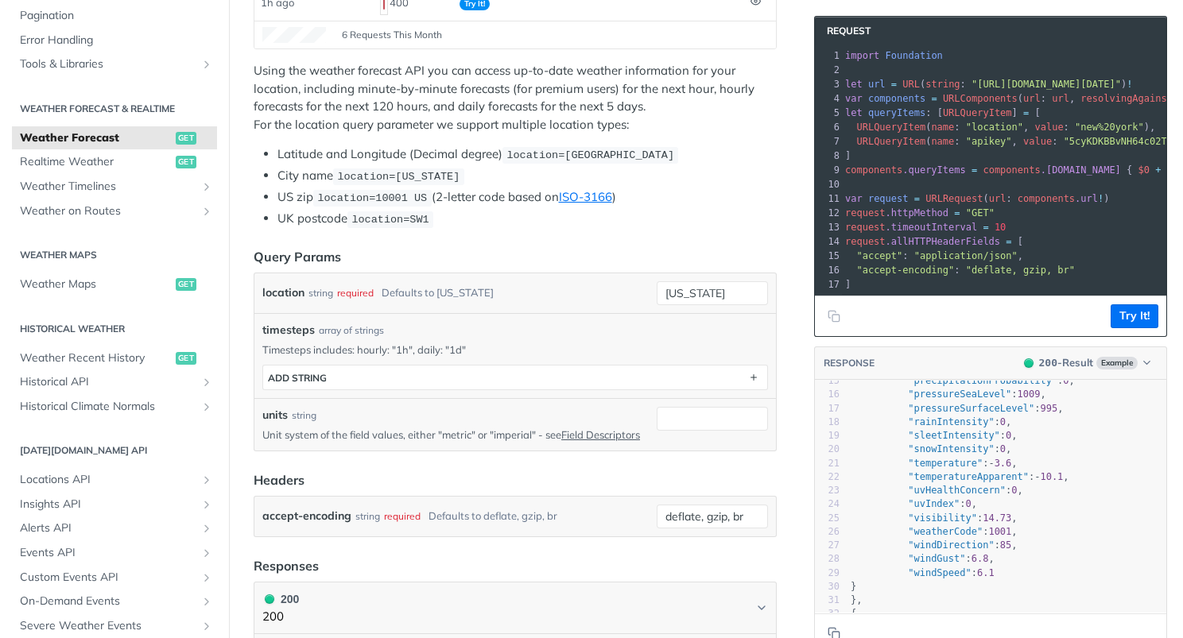
scroll to position [203, 0]
click at [1134, 316] on button "Try It!" at bounding box center [1134, 316] width 48 height 24
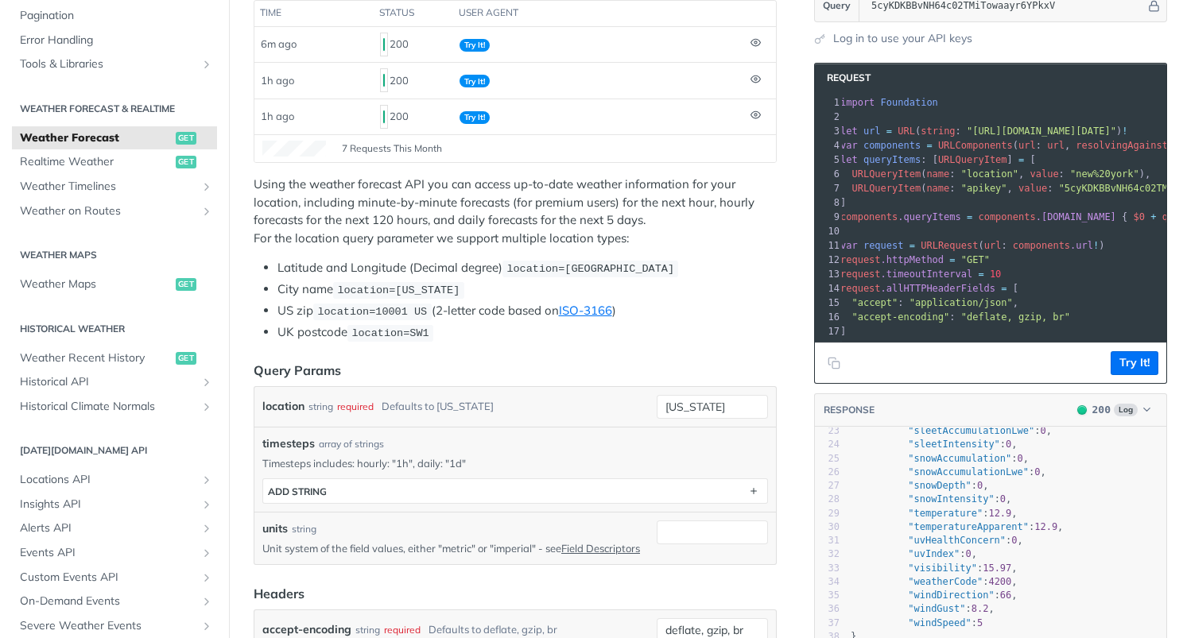
scroll to position [233, 0]
click at [990, 189] on span ""apikey"" at bounding box center [984, 189] width 46 height 11
copy span "apikey"
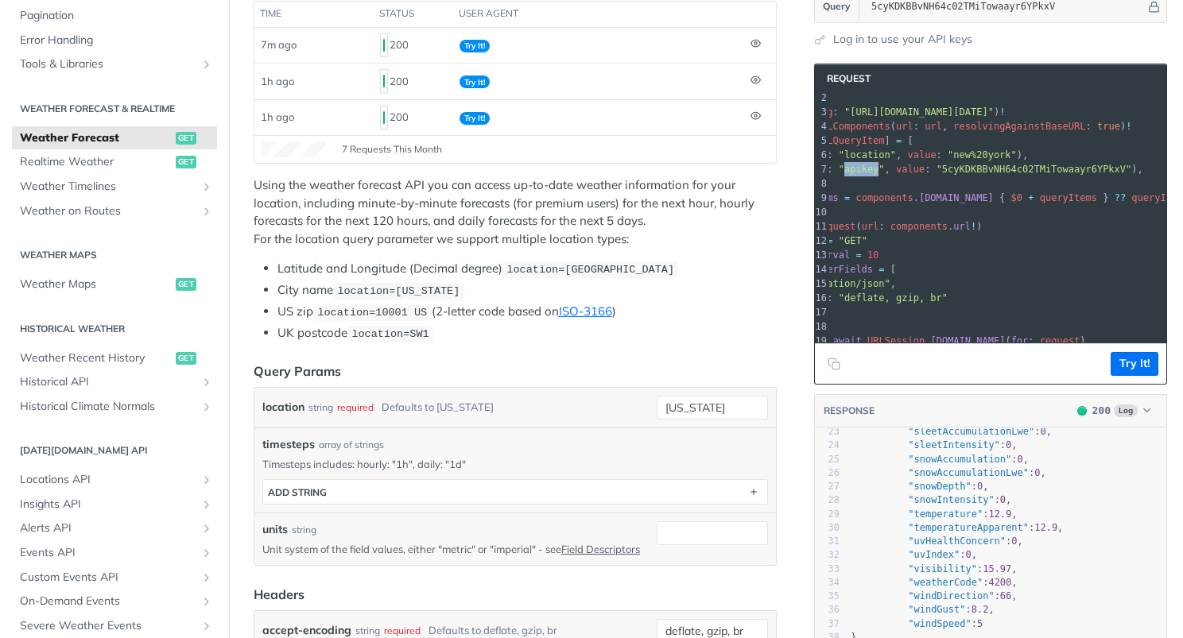
scroll to position [0, 142]
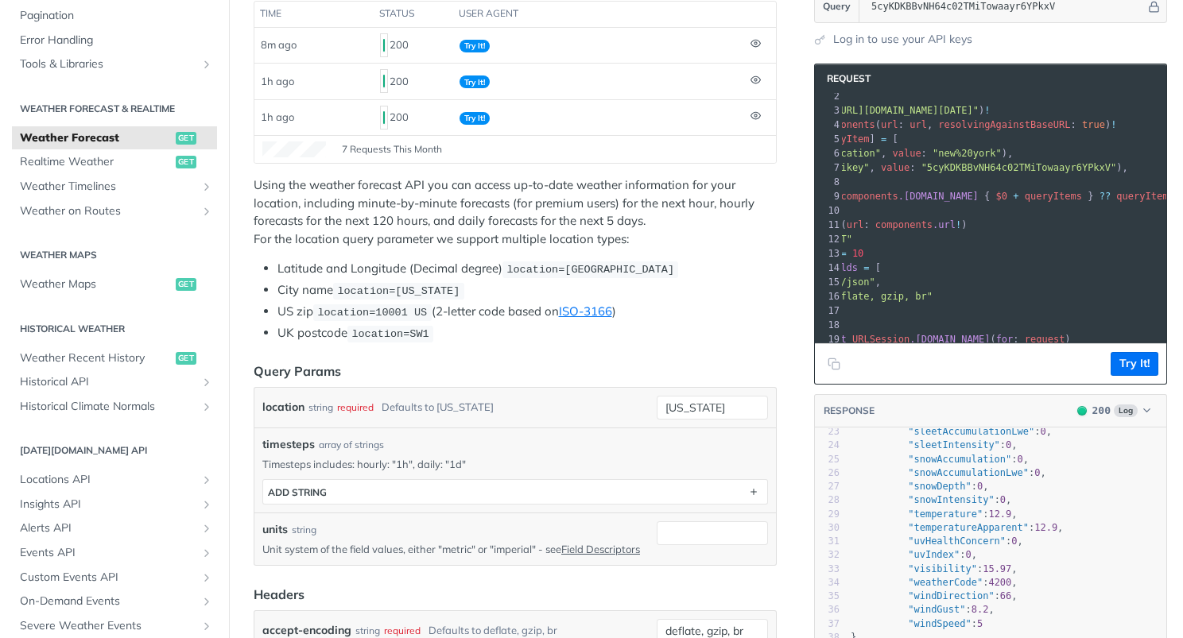
click at [1010, 169] on span ""5cyKDKBBvNH64c02TMiTowaayr6YPkxV"" at bounding box center [1019, 167] width 196 height 11
copy span "5cyKDKBBvNH64c02TMiTowaayr6YPkxV"
